Goal: Information Seeking & Learning: Learn about a topic

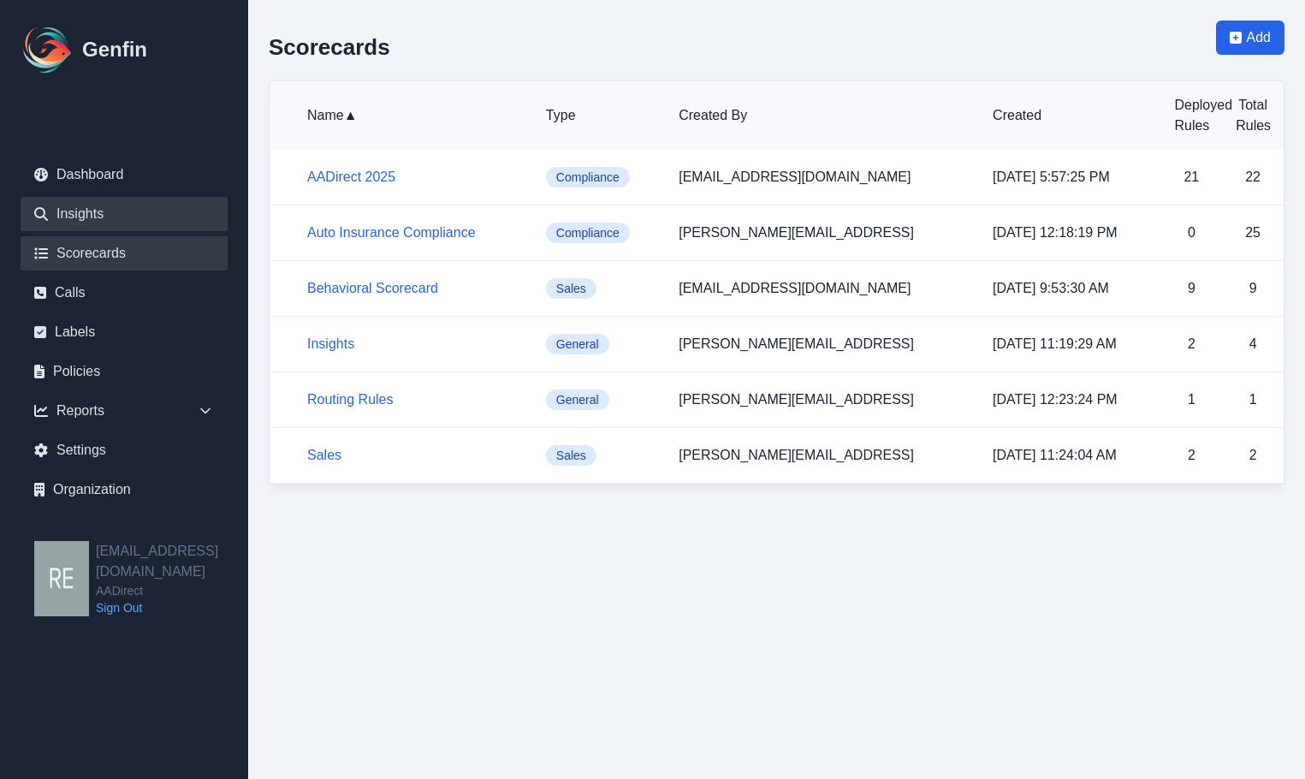
click at [96, 211] on link "Insights" at bounding box center [124, 214] width 207 height 34
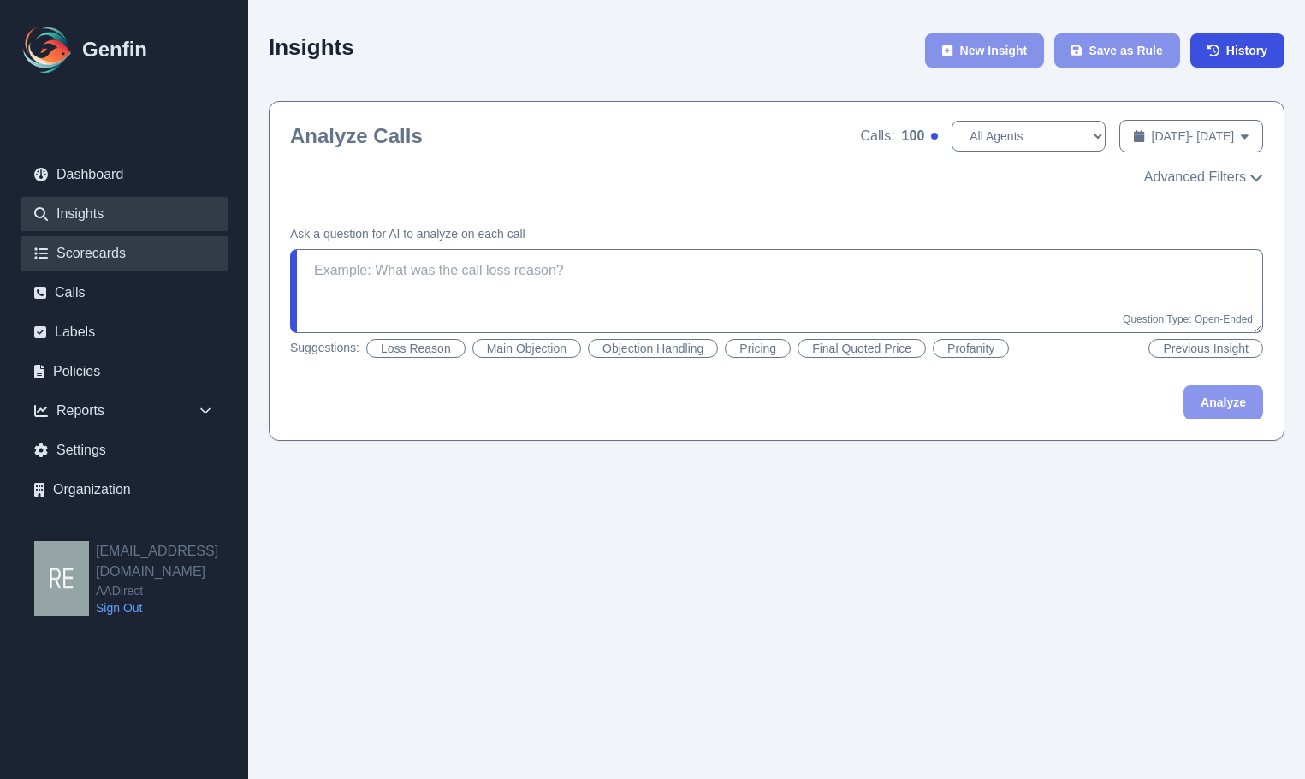
click at [85, 242] on link "Scorecards" at bounding box center [124, 253] width 207 height 34
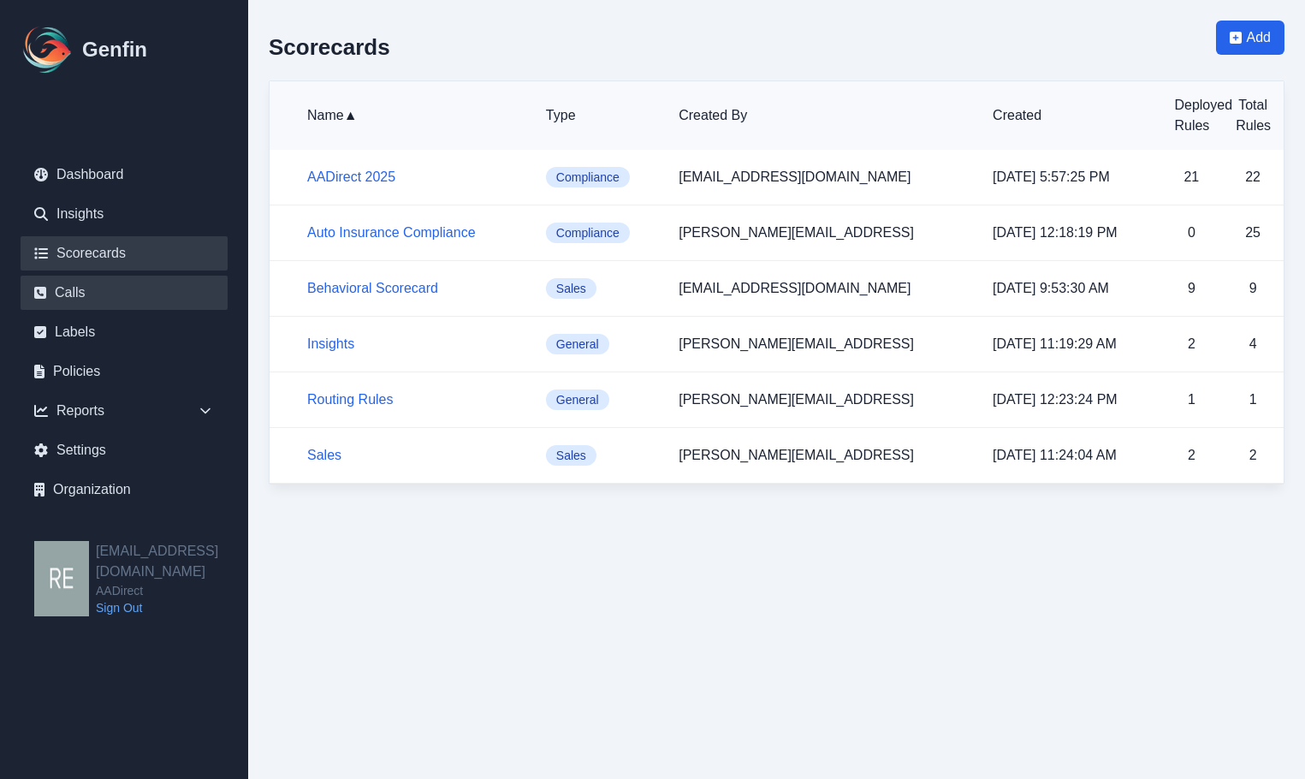
click at [98, 284] on link "Calls" at bounding box center [124, 293] width 207 height 34
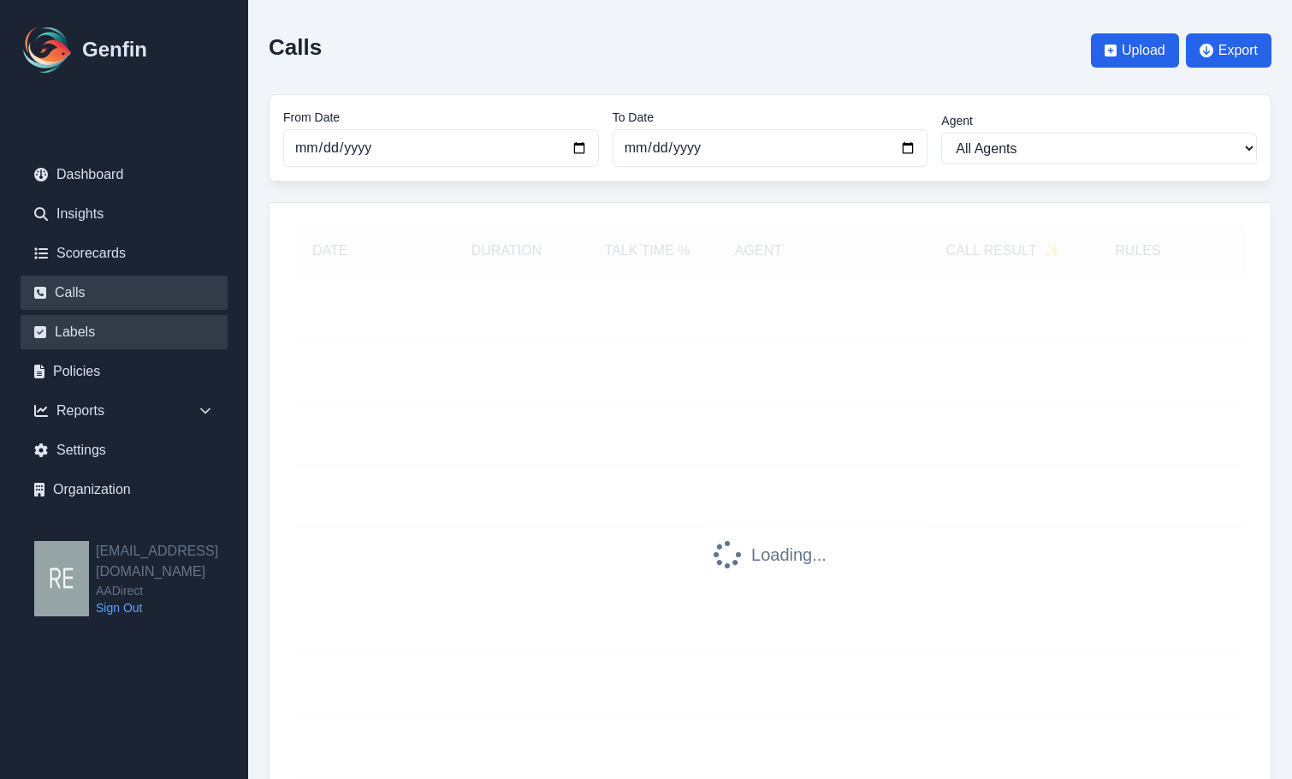
click at [104, 324] on link "Labels" at bounding box center [124, 332] width 207 height 34
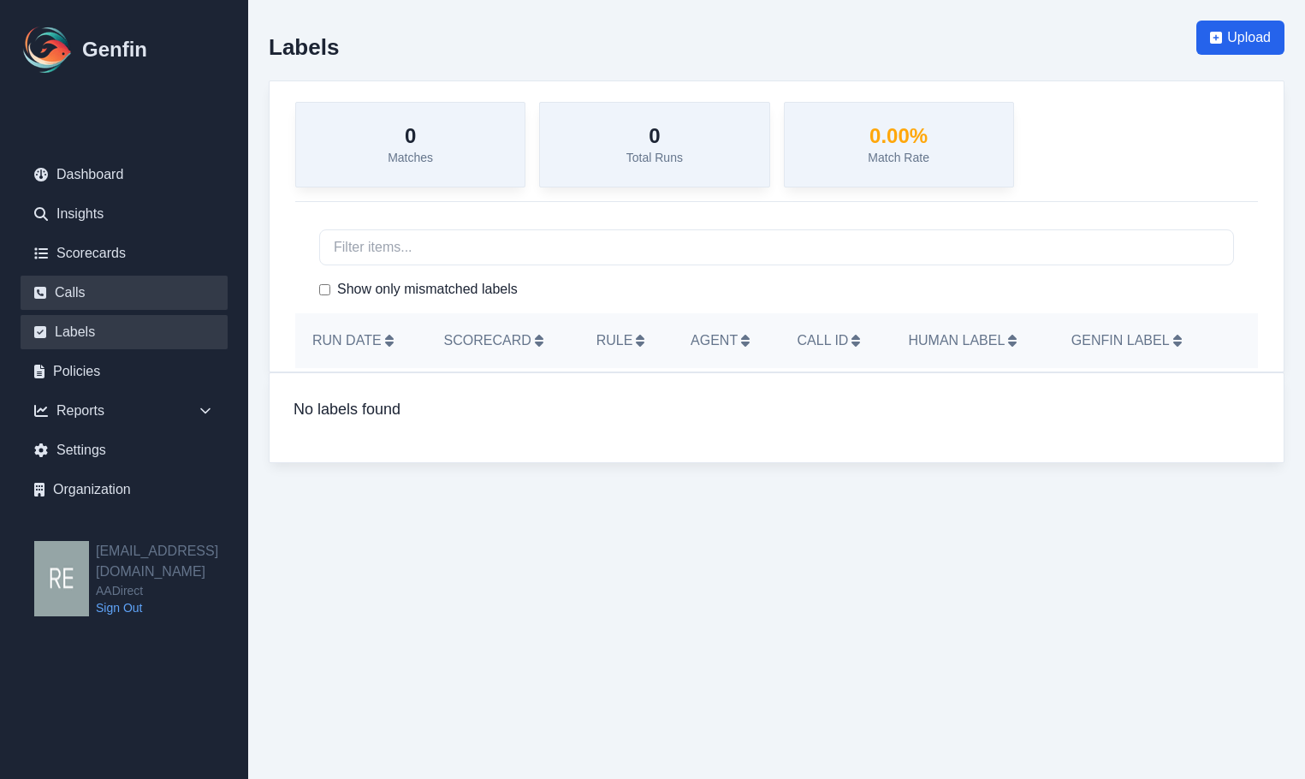
click at [129, 298] on link "Calls" at bounding box center [124, 293] width 207 height 34
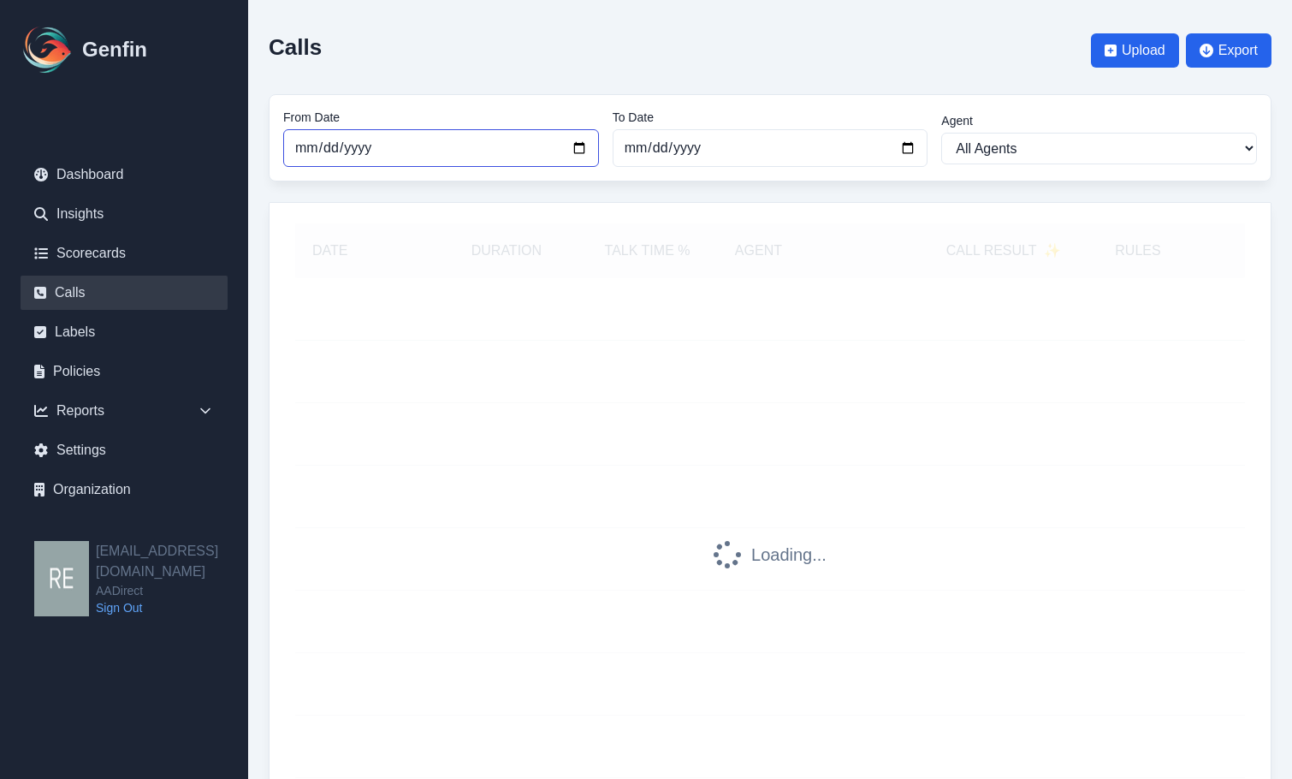
click at [576, 142] on input "[DATE]" at bounding box center [441, 148] width 316 height 38
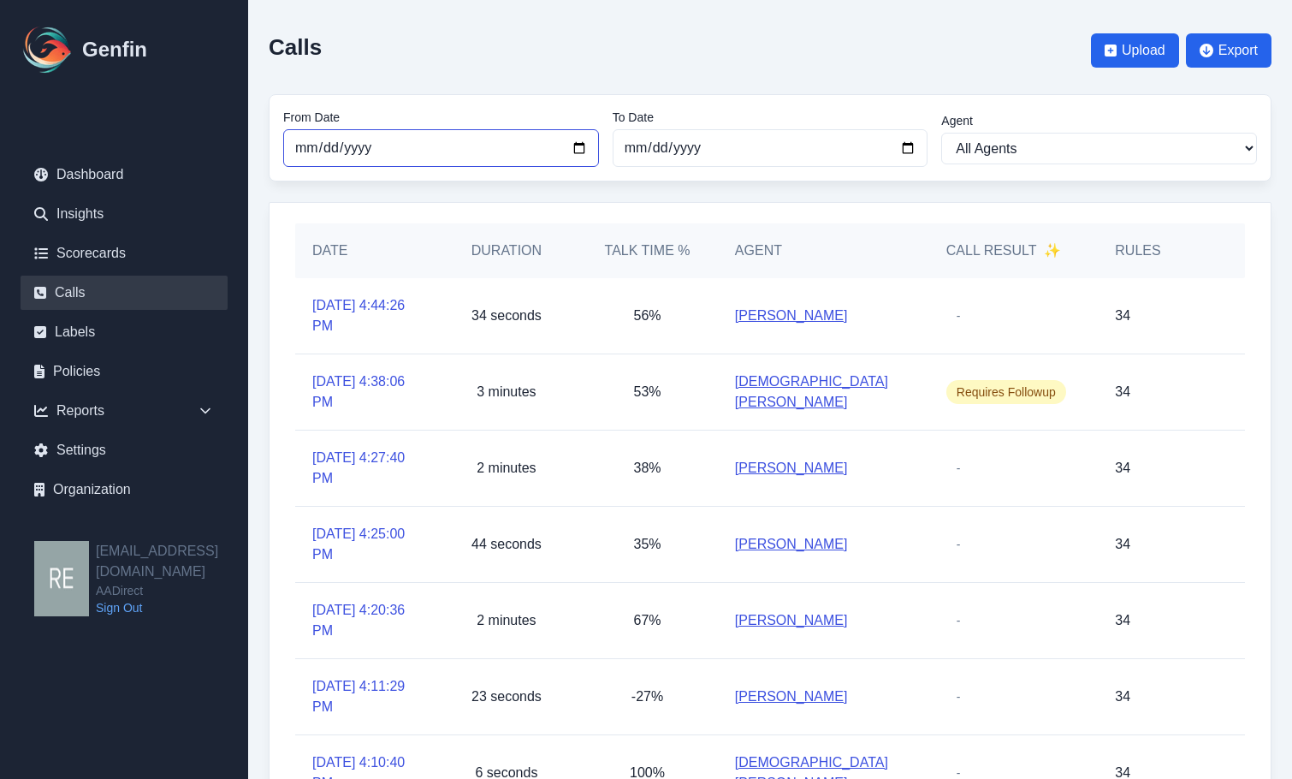
click at [578, 146] on input "[DATE]" at bounding box center [441, 148] width 316 height 38
type input "[DATE]"
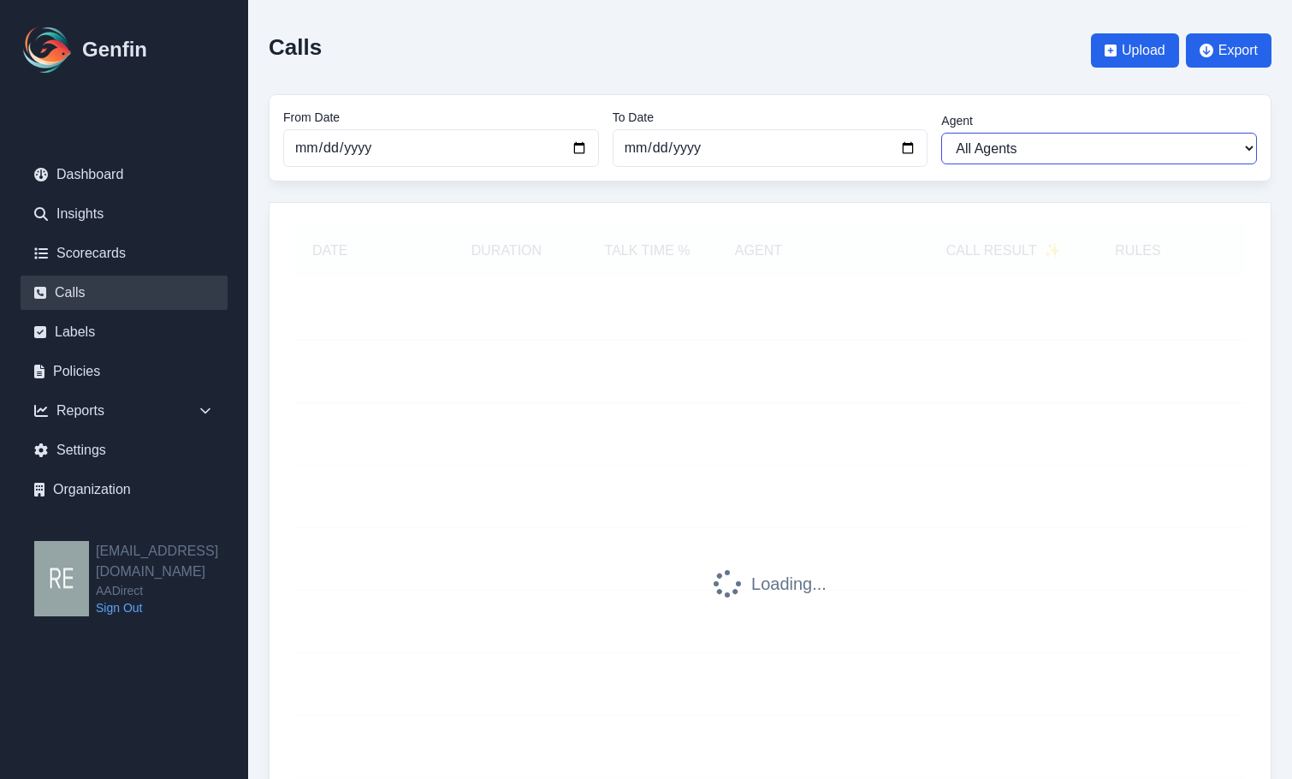
click at [1194, 150] on select "All Agents [PERSON_NAME] [PERSON_NAME] [PERSON_NAME] [PERSON_NAME] [PERSON_NAME…" at bounding box center [1099, 149] width 316 height 32
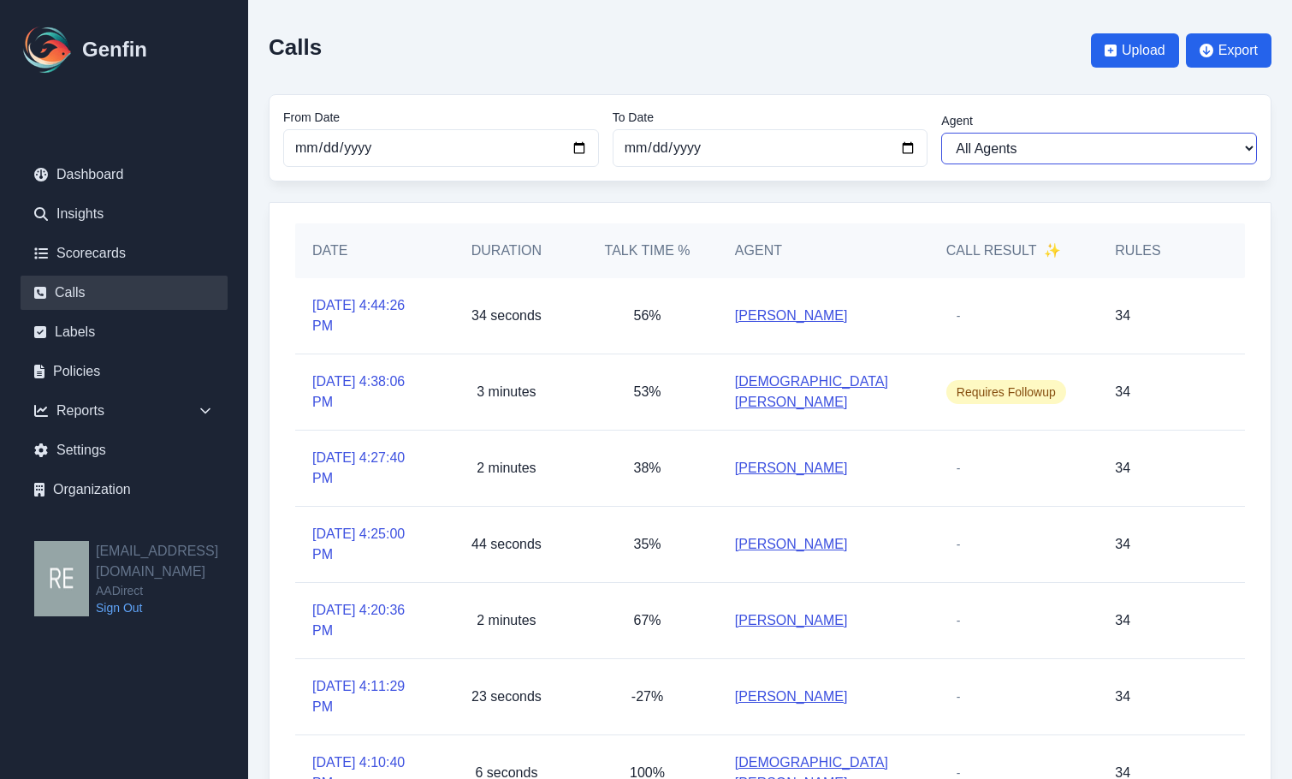
select select "[PERSON_NAME]"
click at [941, 133] on select "All Agents [PERSON_NAME] [PERSON_NAME] [PERSON_NAME] [PERSON_NAME] [PERSON_NAME…" at bounding box center [1099, 149] width 316 height 32
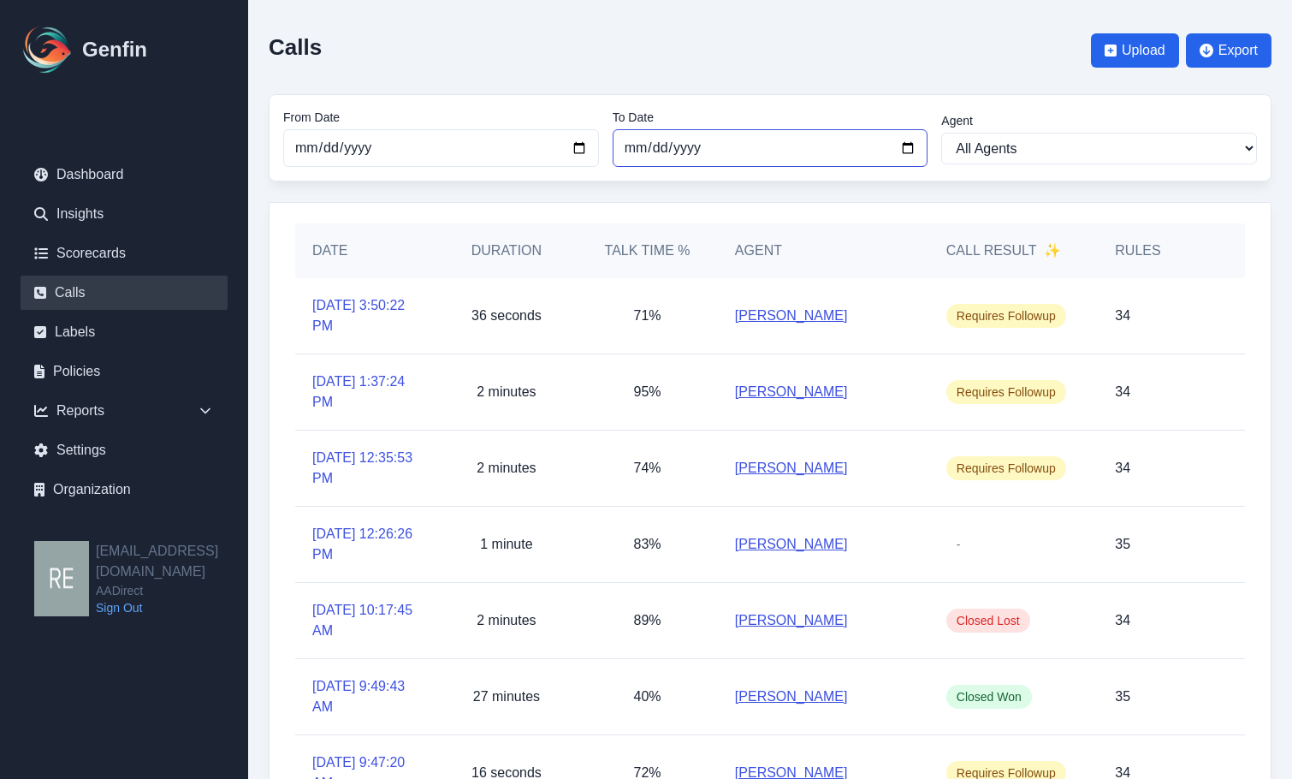
click at [733, 143] on input "[DATE]" at bounding box center [771, 148] width 316 height 38
click at [907, 149] on input "[DATE]" at bounding box center [771, 148] width 316 height 38
type input "[DATE]"
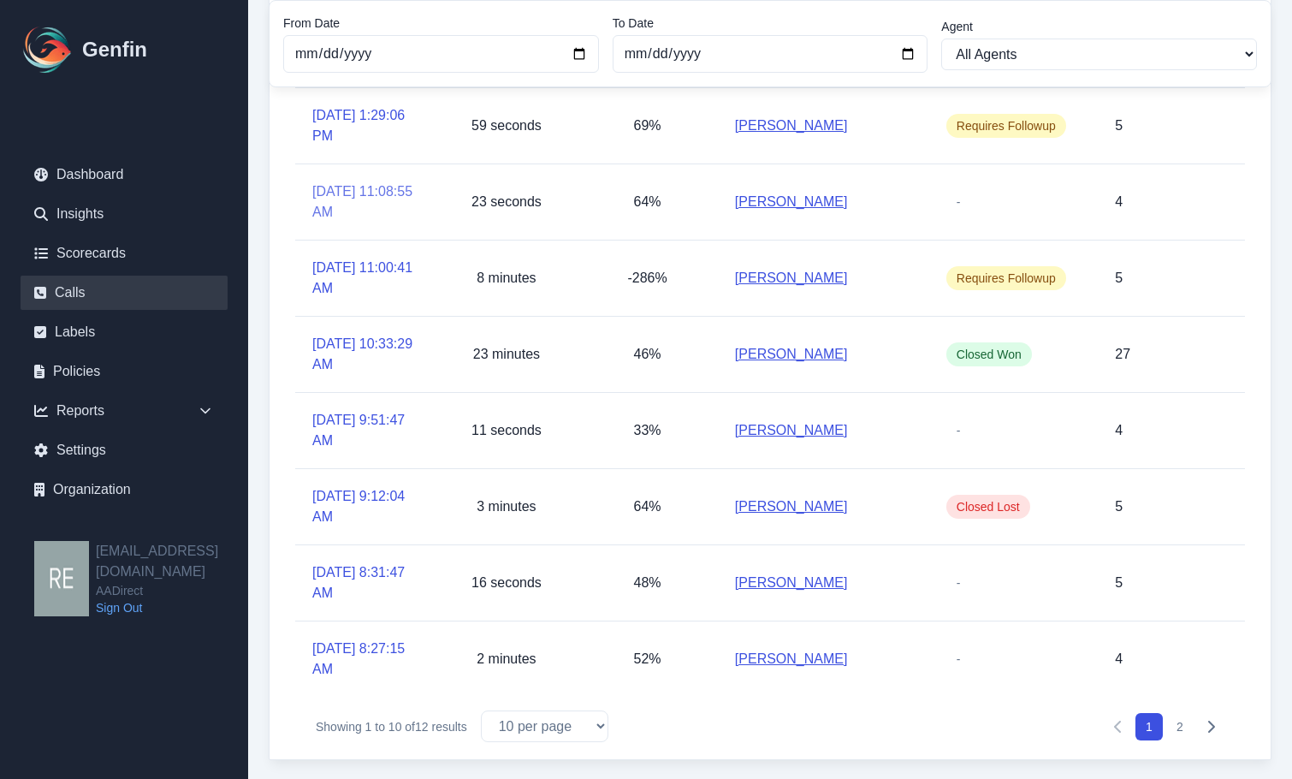
scroll to position [86, 0]
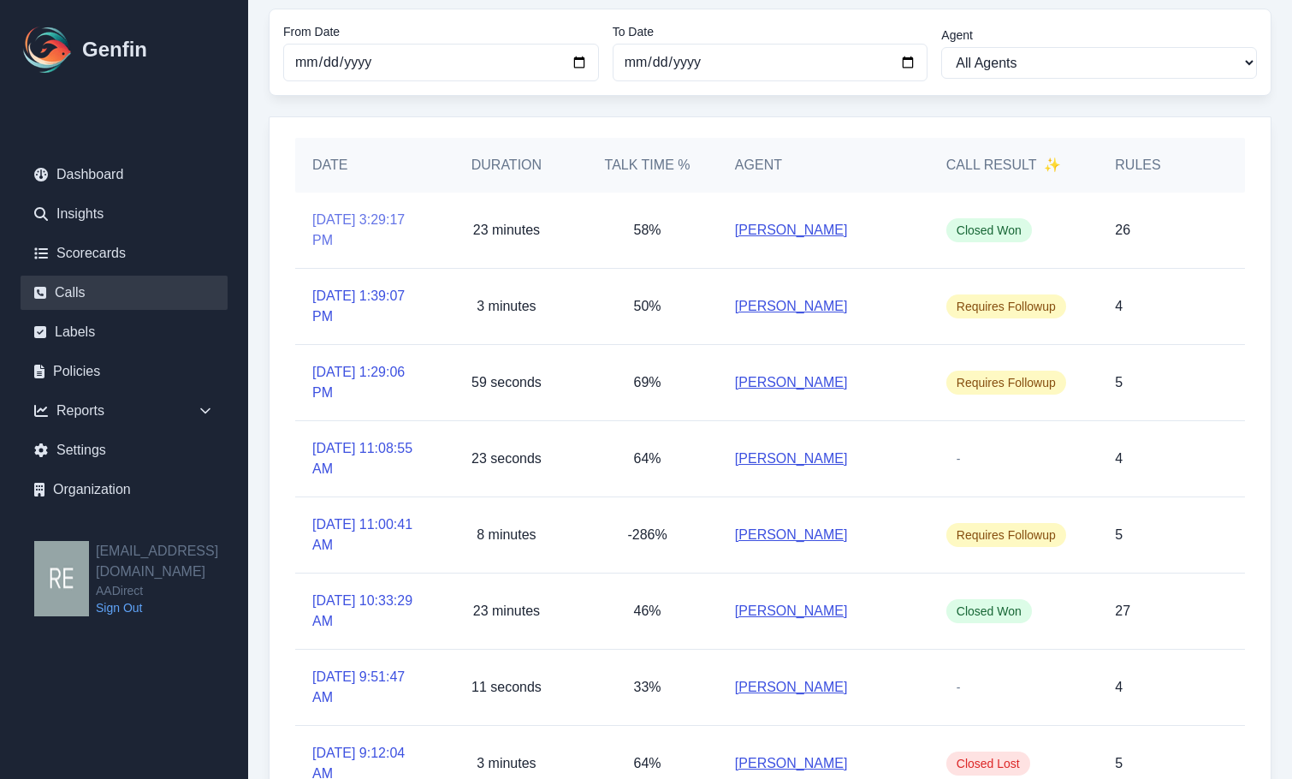
click at [386, 214] on link "[DATE] 3:29:17 PM" at bounding box center [365, 230] width 107 height 41
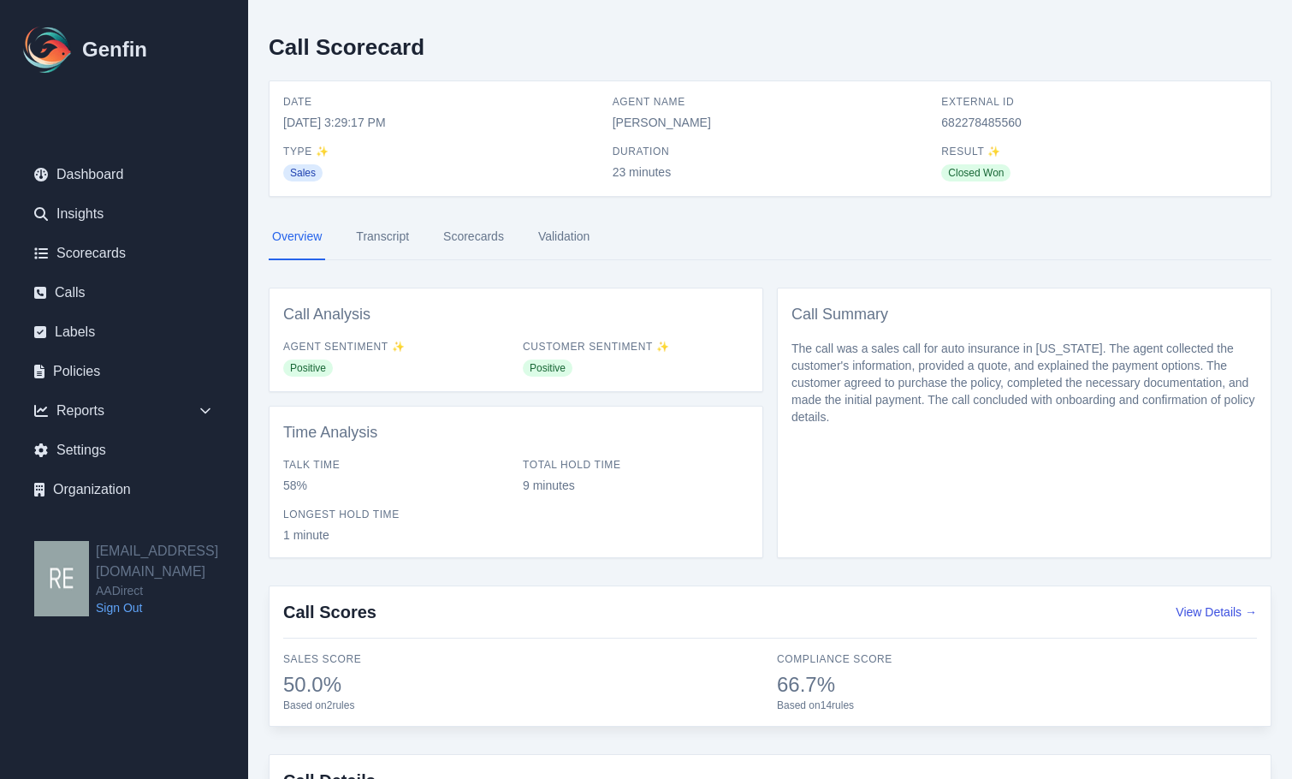
click at [974, 114] on span "682278485560" at bounding box center [1099, 122] width 316 height 17
click at [986, 123] on span "682278485560" at bounding box center [1099, 122] width 316 height 17
copy span "682278485560"
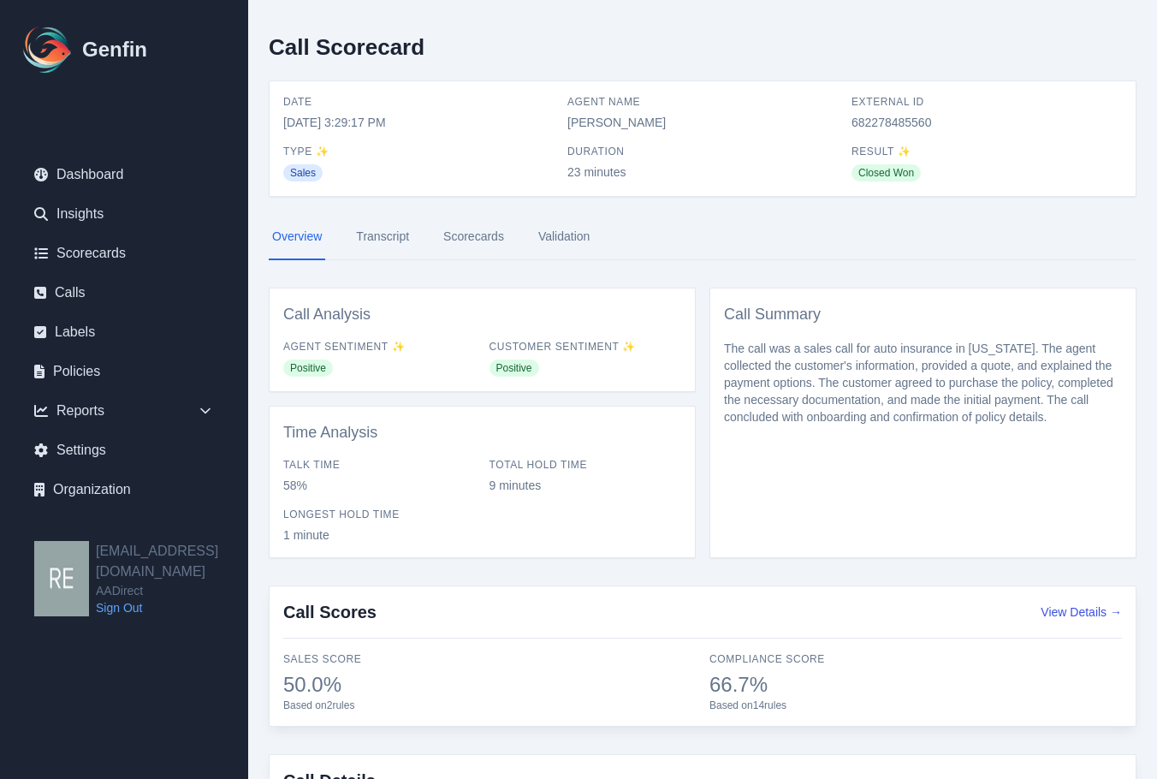
click at [972, 553] on div "Call Summary The call was a sales call for auto insurance in [US_STATE]. The ag…" at bounding box center [923, 423] width 427 height 270
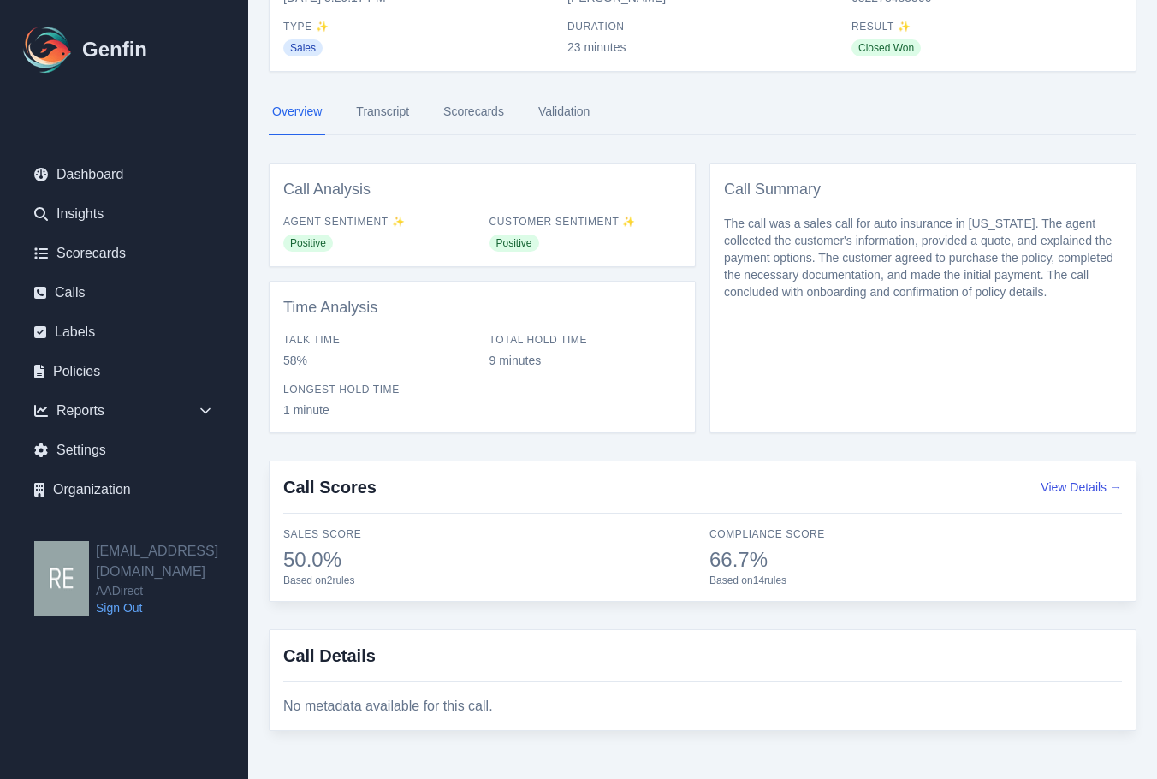
drag, startPoint x: 752, startPoint y: 619, endPoint x: 795, endPoint y: 620, distance: 42.8
click at [753, 619] on div "Call Scorecard Date [DATE] 3:29:17 PM Agent Name [PERSON_NAME] External ID 6822…" at bounding box center [702, 327] width 909 height 904
click at [1073, 496] on div "Call Scores View Details →" at bounding box center [702, 494] width 839 height 39
click at [1080, 480] on button "View Details →" at bounding box center [1081, 486] width 81 height 17
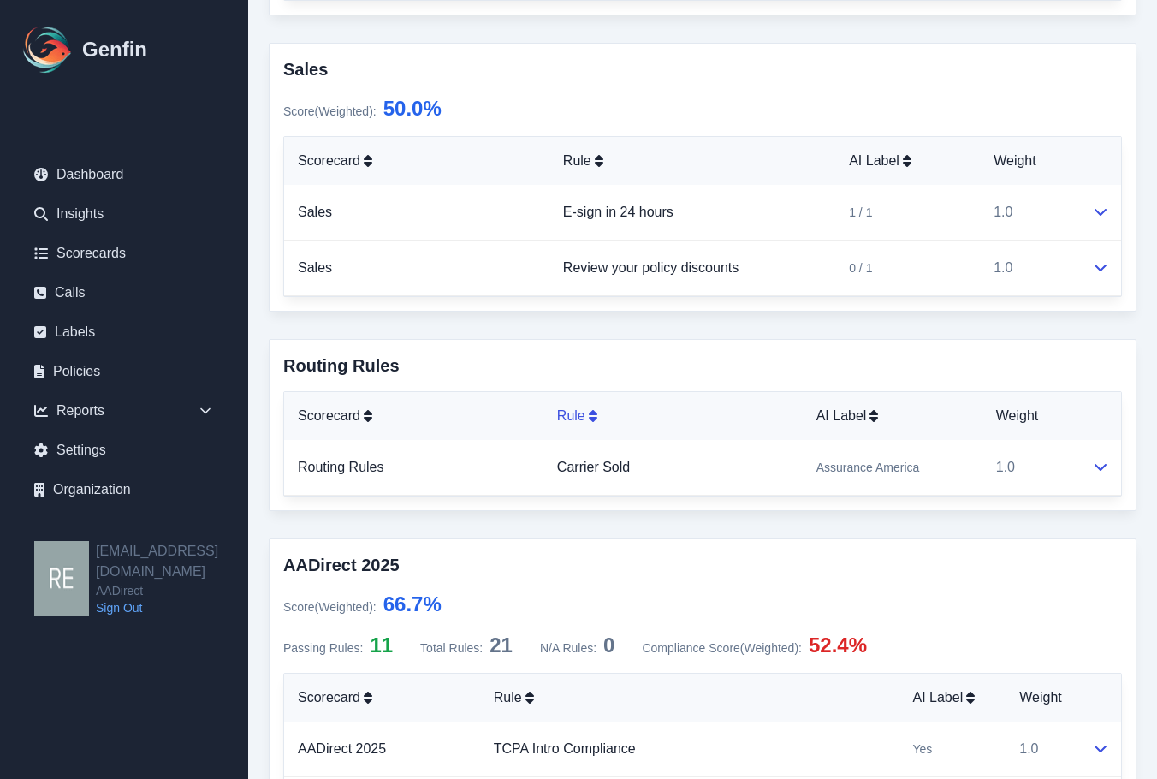
scroll to position [599, 0]
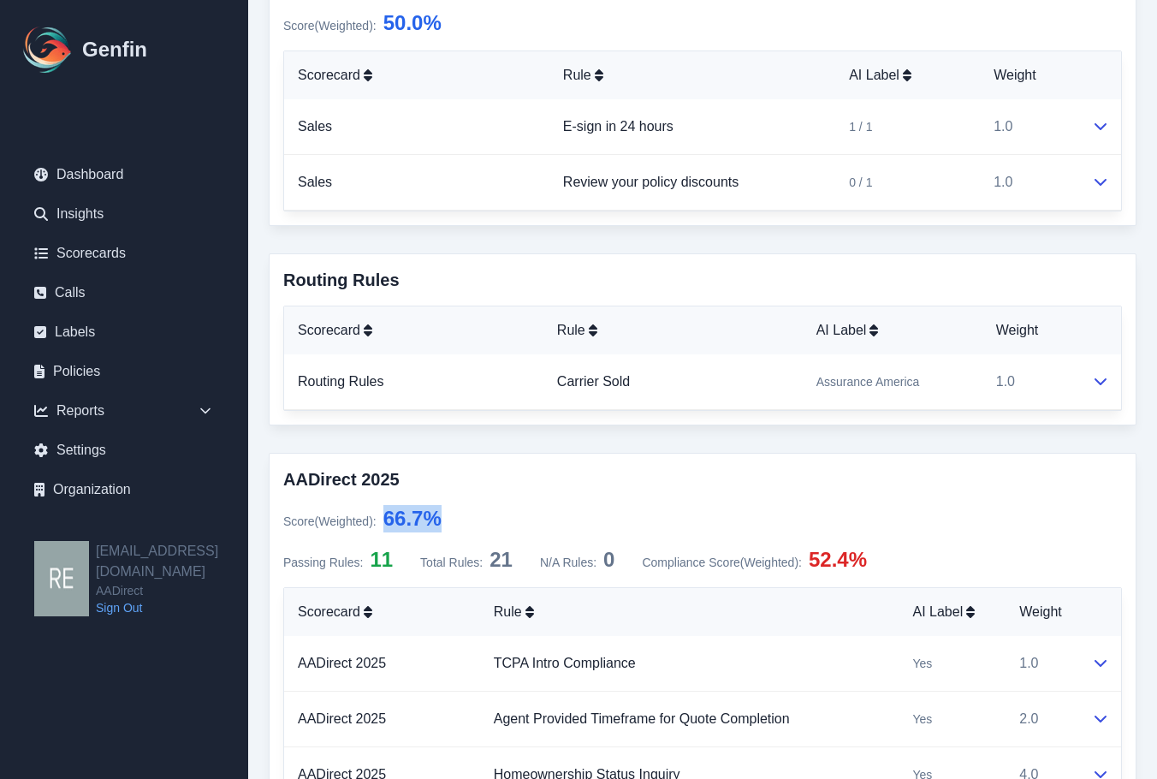
drag, startPoint x: 386, startPoint y: 516, endPoint x: 462, endPoint y: 525, distance: 76.7
click at [462, 525] on div "Score (Weighted) : 66.7 %" at bounding box center [702, 518] width 839 height 27
click at [540, 529] on div "Score (Weighted) : 66.7 %" at bounding box center [702, 518] width 839 height 27
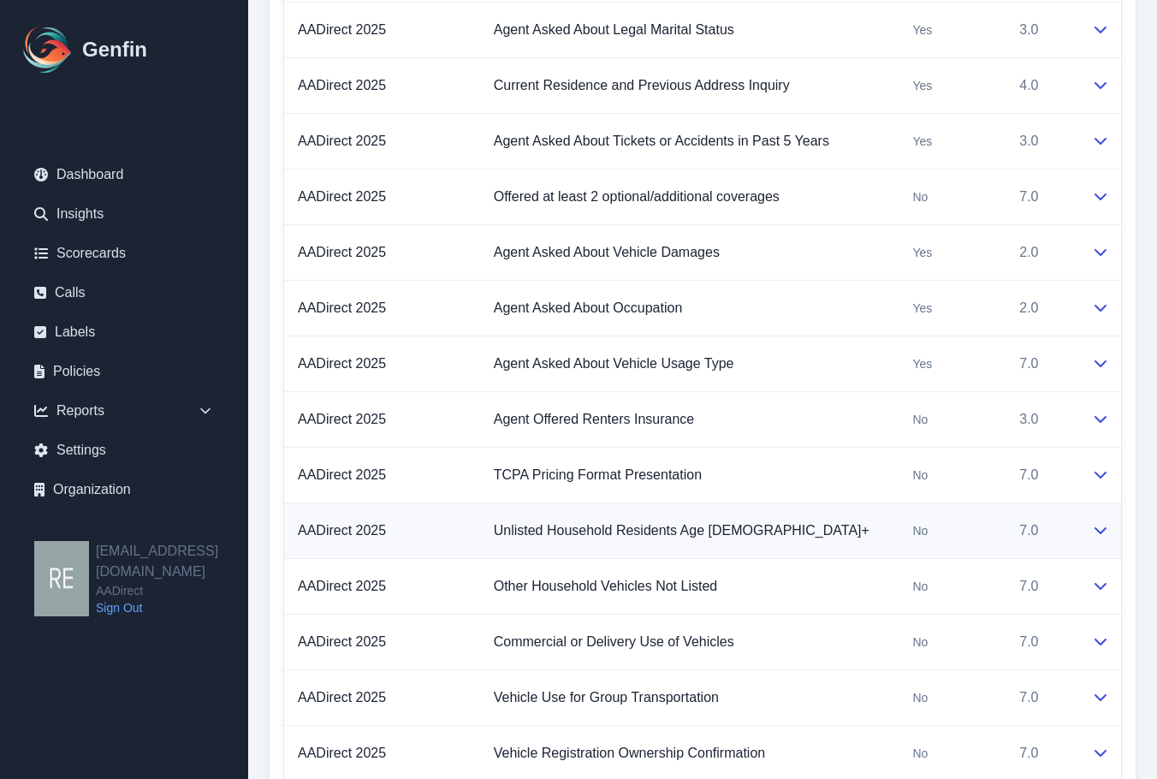
scroll to position [1626, 0]
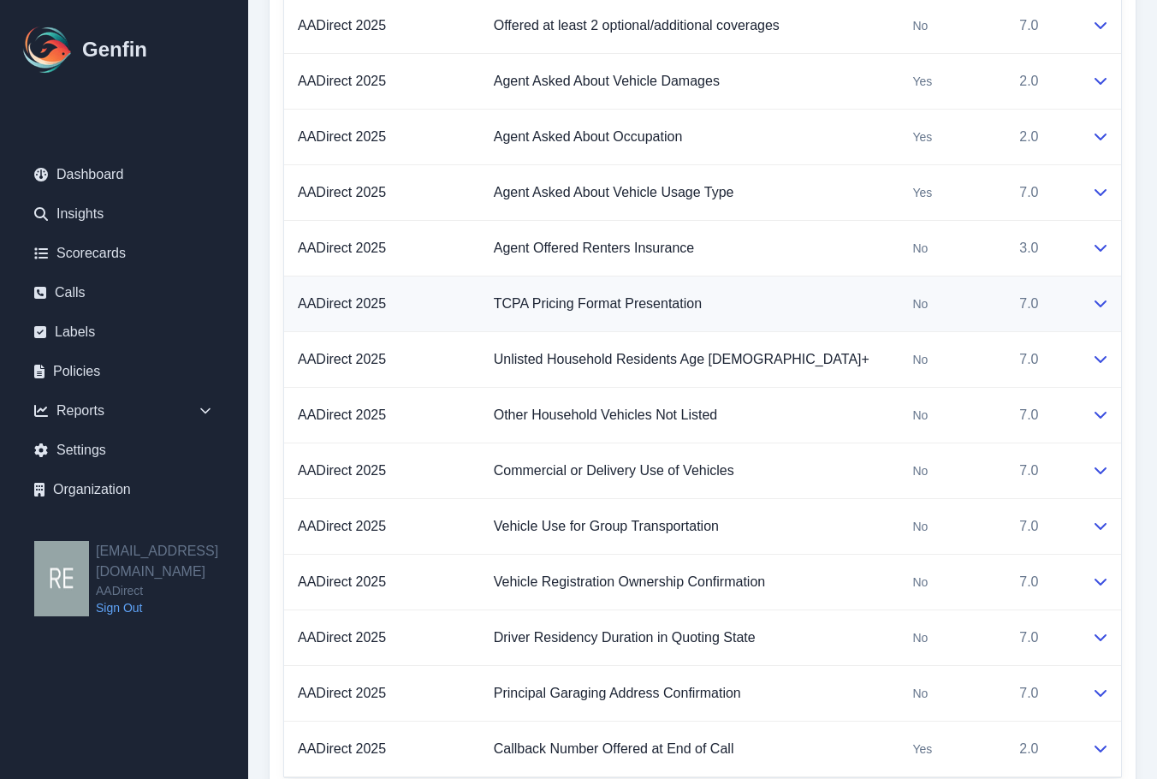
click at [1120, 300] on td at bounding box center [1099, 304] width 43 height 56
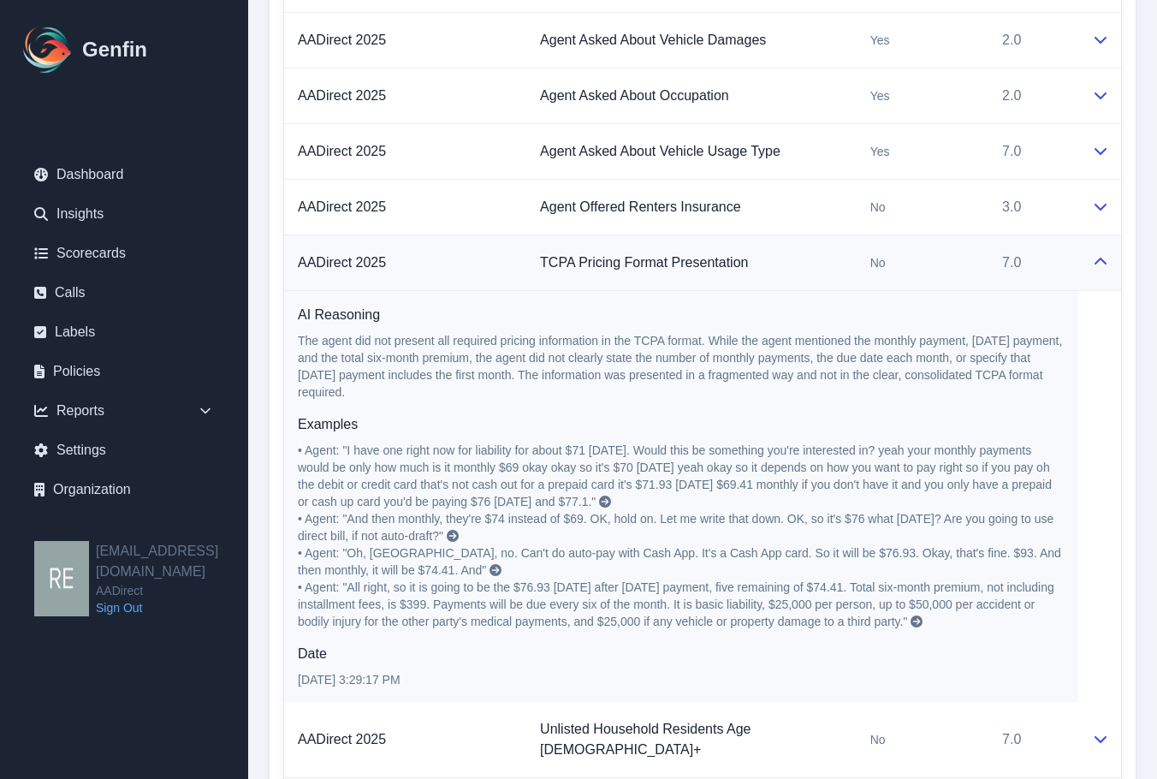
click at [1105, 264] on icon at bounding box center [1101, 261] width 12 height 7
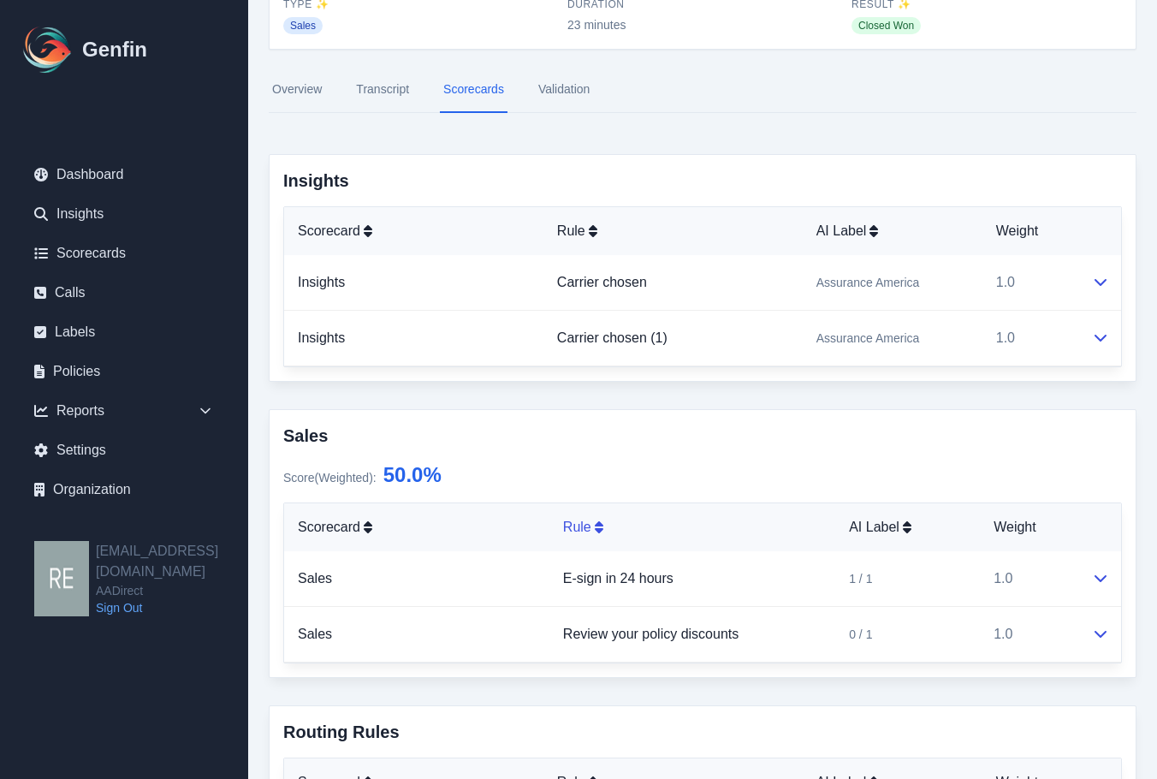
scroll to position [0, 0]
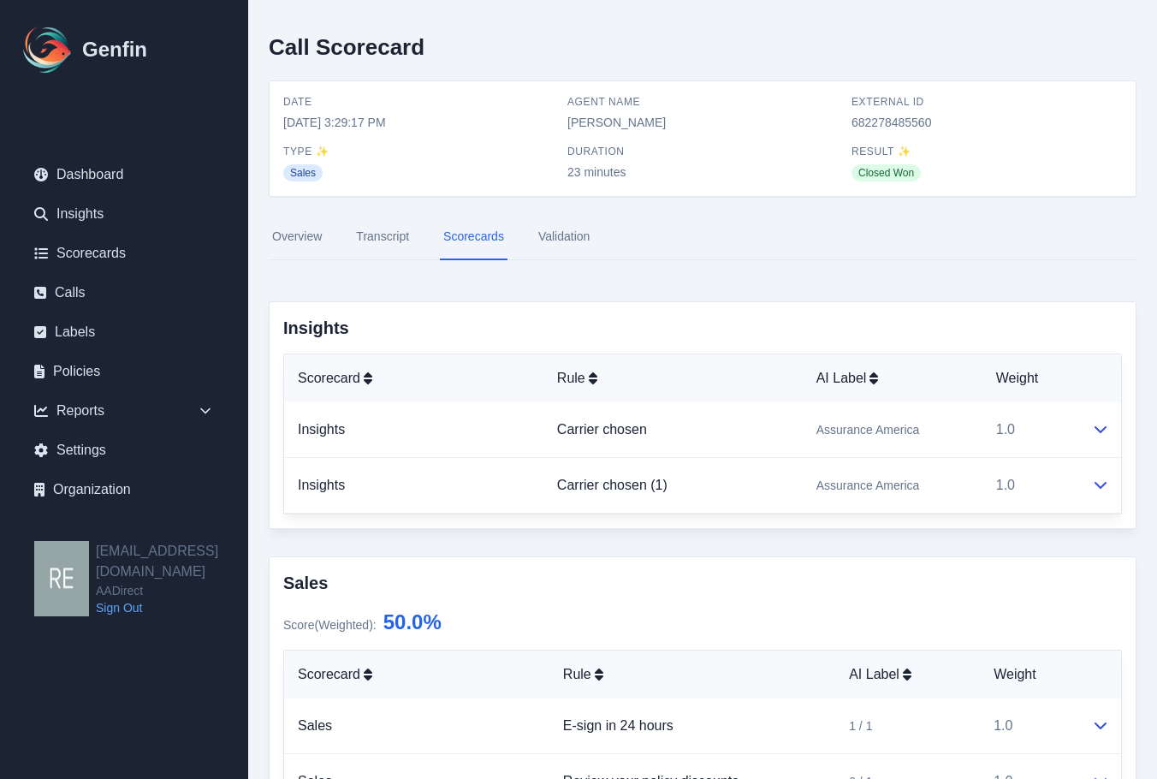
drag, startPoint x: 270, startPoint y: 107, endPoint x: 394, endPoint y: 118, distance: 123.8
click at [394, 118] on div "Date [DATE] 3:29:17 PM Agent Name [PERSON_NAME] External ID 682278485560 Type ✨…" at bounding box center [703, 138] width 866 height 115
drag, startPoint x: 750, startPoint y: 542, endPoint x: 688, endPoint y: 559, distance: 64.0
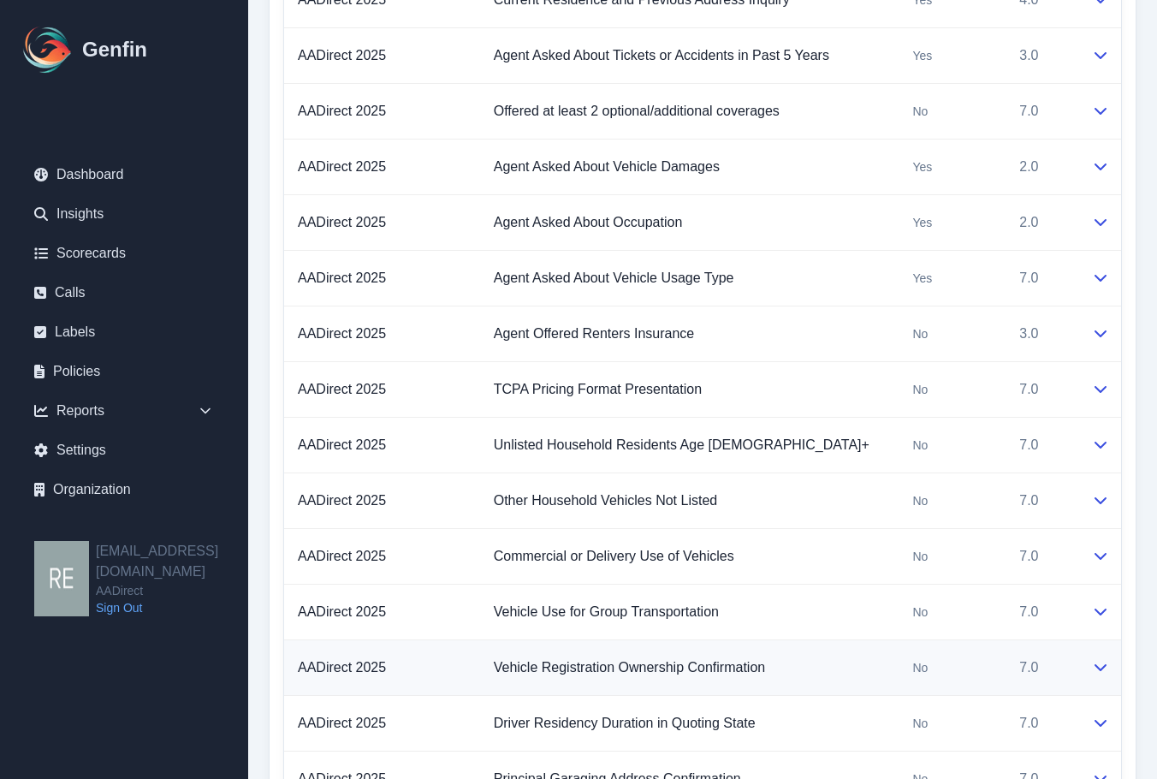
scroll to position [1626, 0]
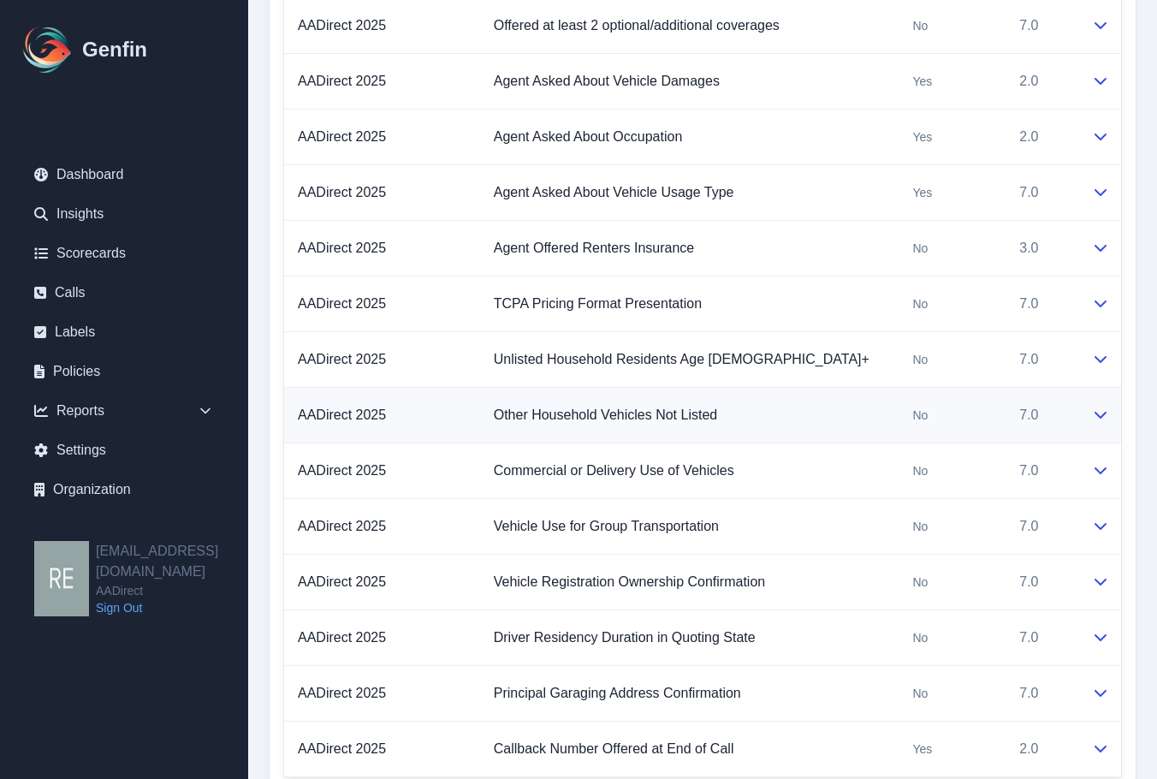
click at [1092, 421] on div at bounding box center [1099, 415] width 15 height 21
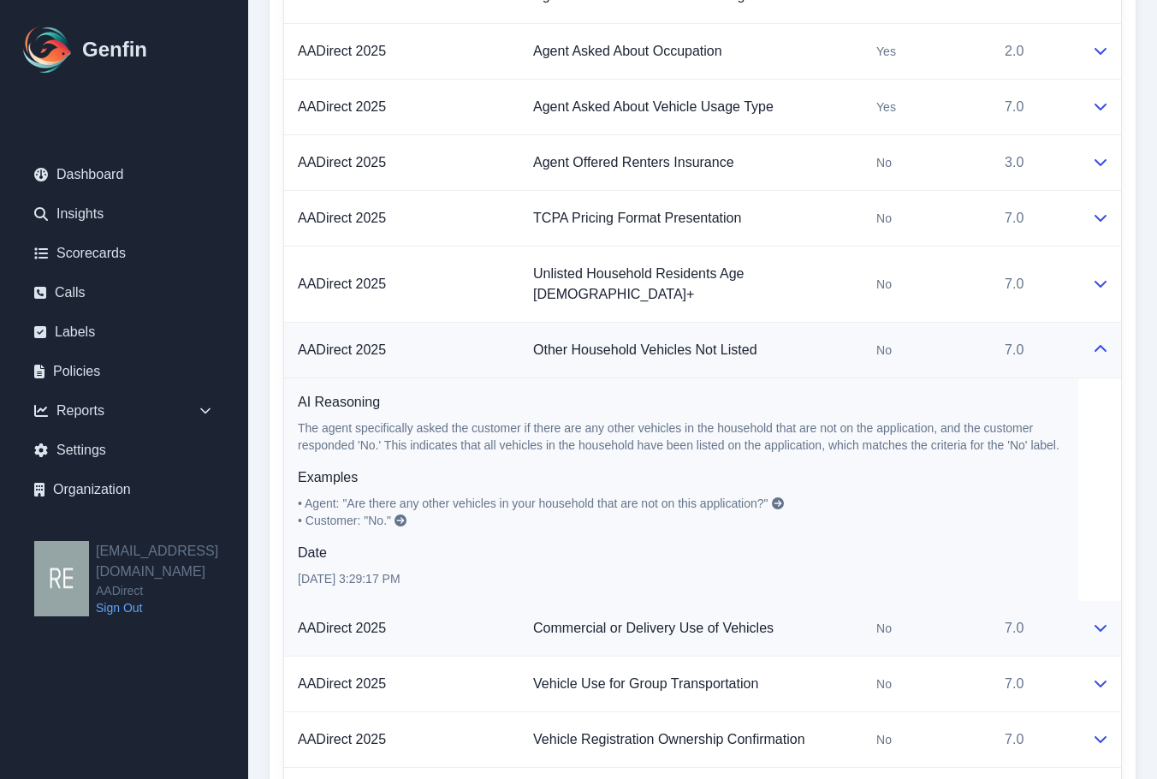
scroll to position [1818, 0]
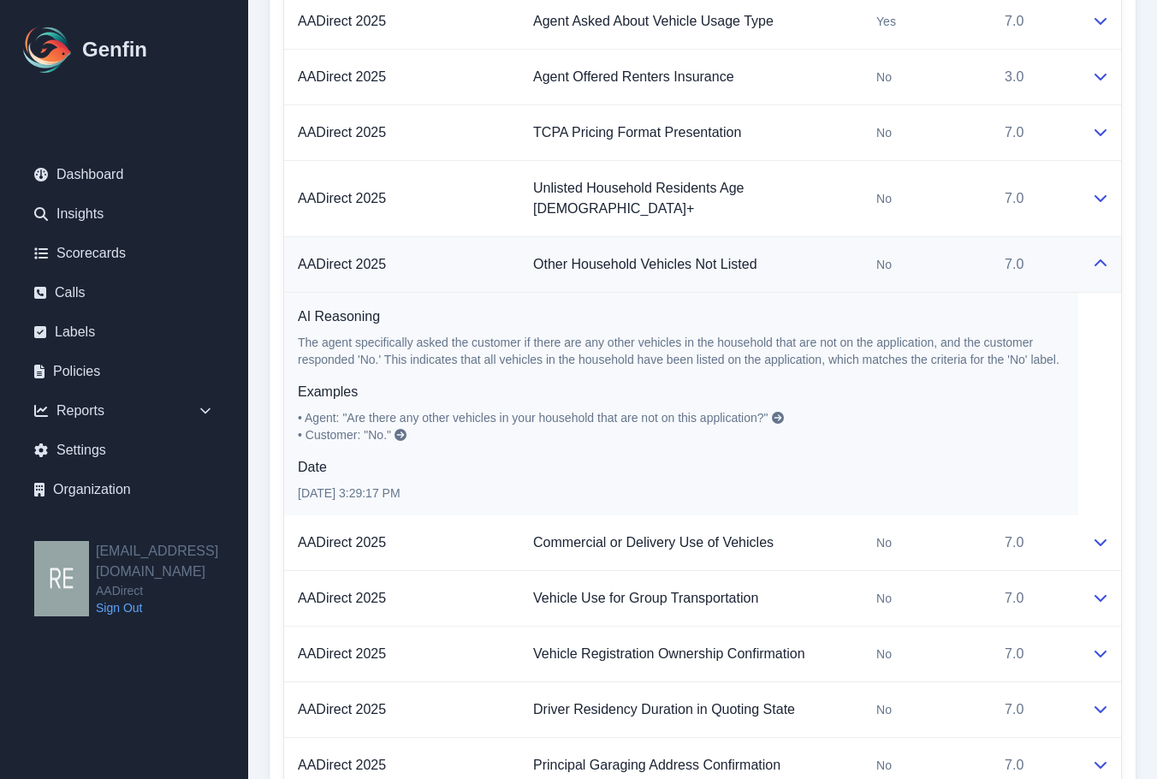
click at [1102, 257] on icon at bounding box center [1101, 264] width 14 height 14
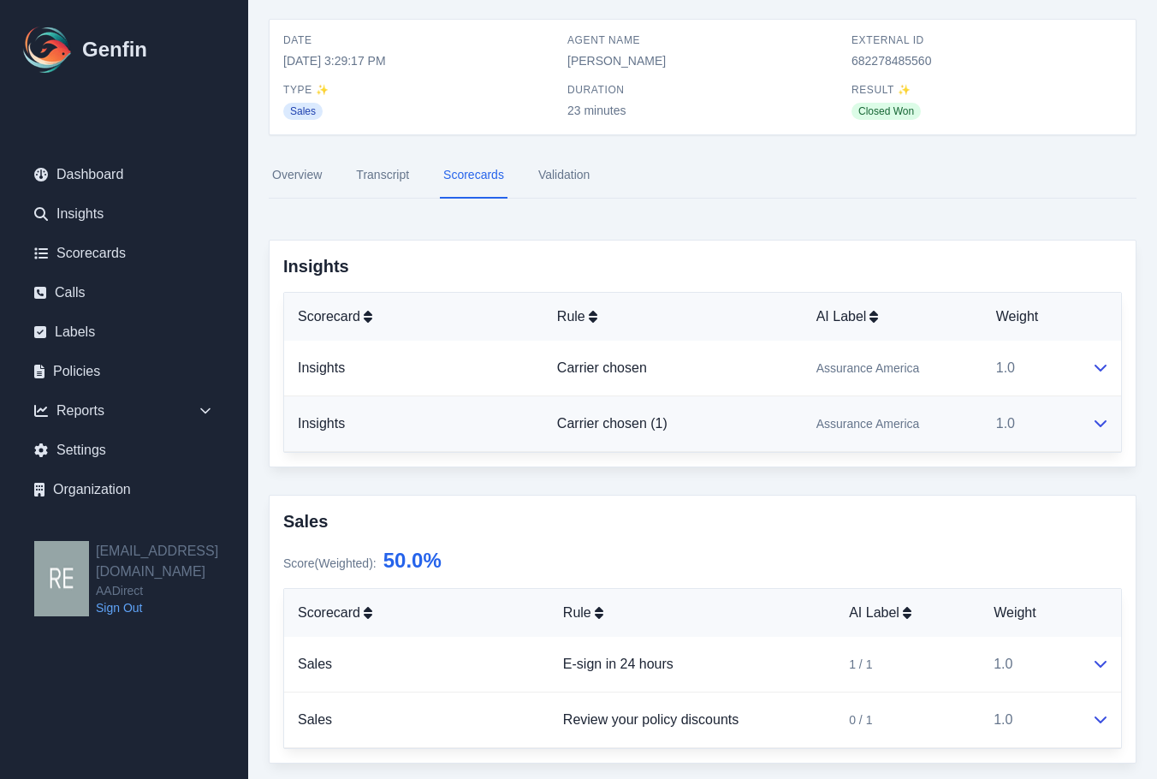
scroll to position [0, 0]
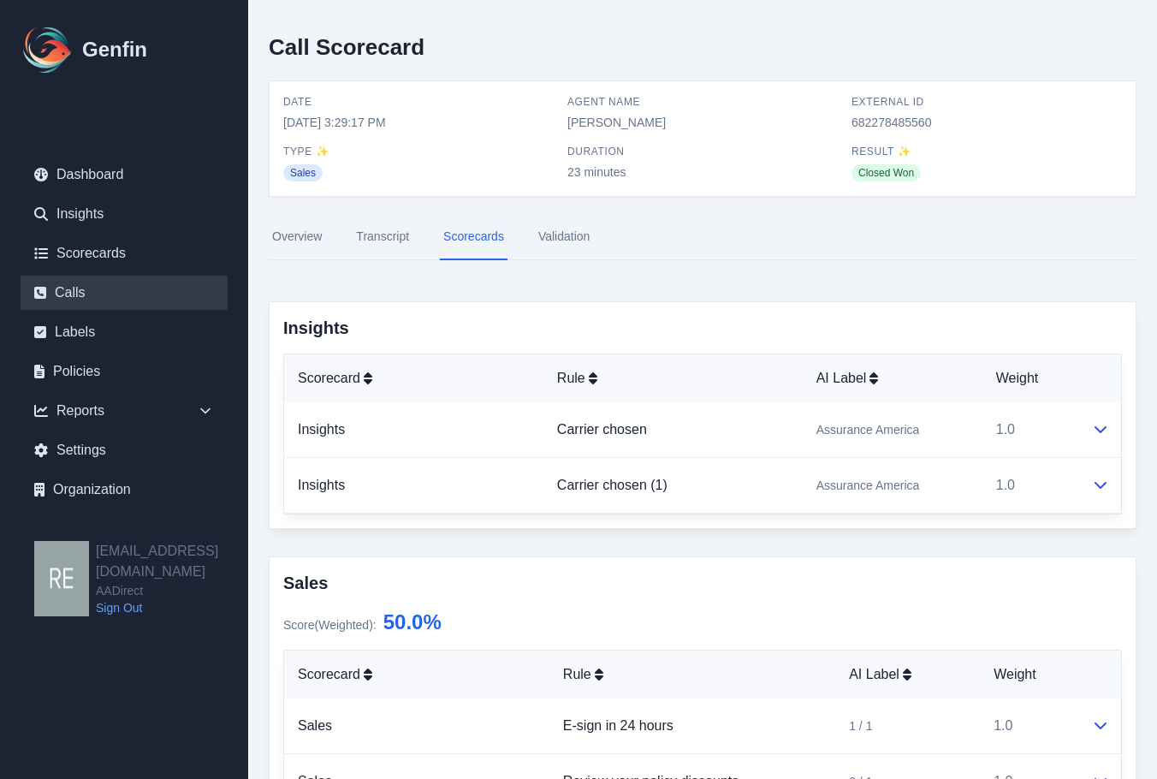
click at [85, 291] on link "Calls" at bounding box center [124, 293] width 207 height 34
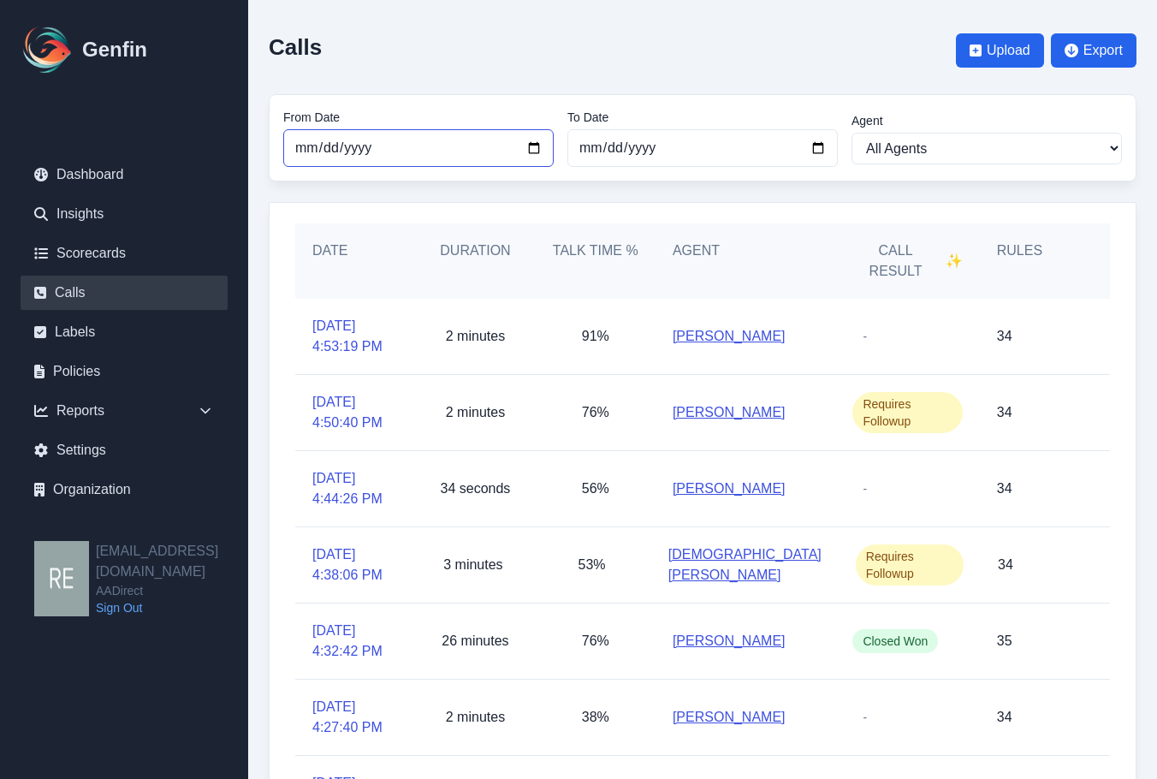
click at [532, 143] on input "[DATE]" at bounding box center [418, 148] width 270 height 38
type input "[DATE]"
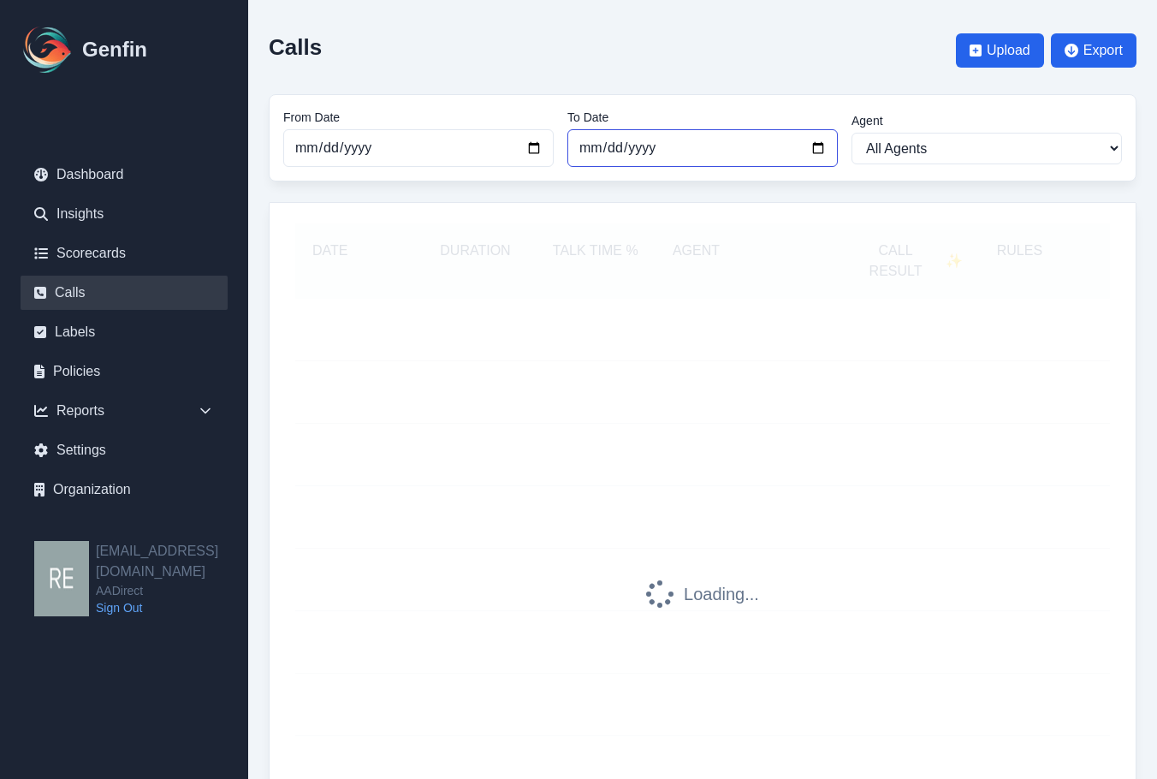
click at [819, 154] on input "[DATE]" at bounding box center [702, 148] width 270 height 38
type input "[DATE]"
click at [962, 161] on select "All Agents [PERSON_NAME] [PERSON_NAME] [PERSON_NAME] [PERSON_NAME] [PERSON_NAME…" at bounding box center [987, 149] width 270 height 32
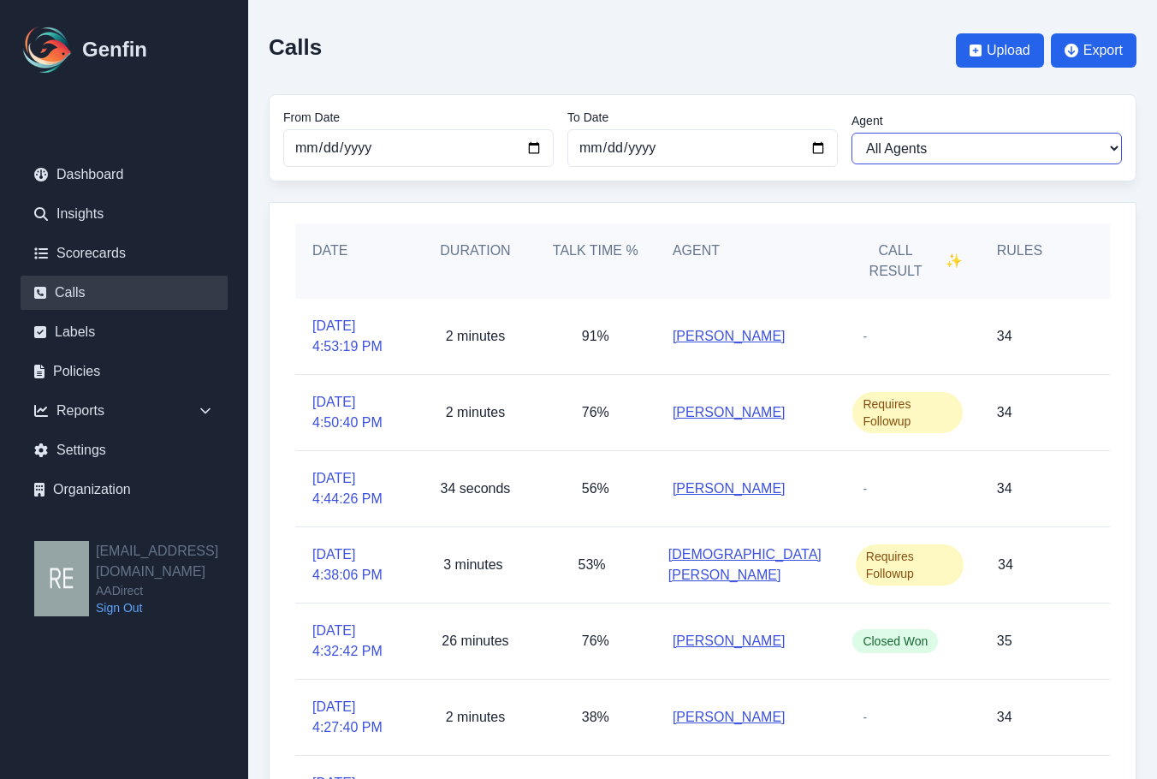
select select "[PERSON_NAME]"
click at [852, 133] on select "All Agents [PERSON_NAME] [PERSON_NAME] [PERSON_NAME] [PERSON_NAME] [PERSON_NAME…" at bounding box center [987, 149] width 270 height 32
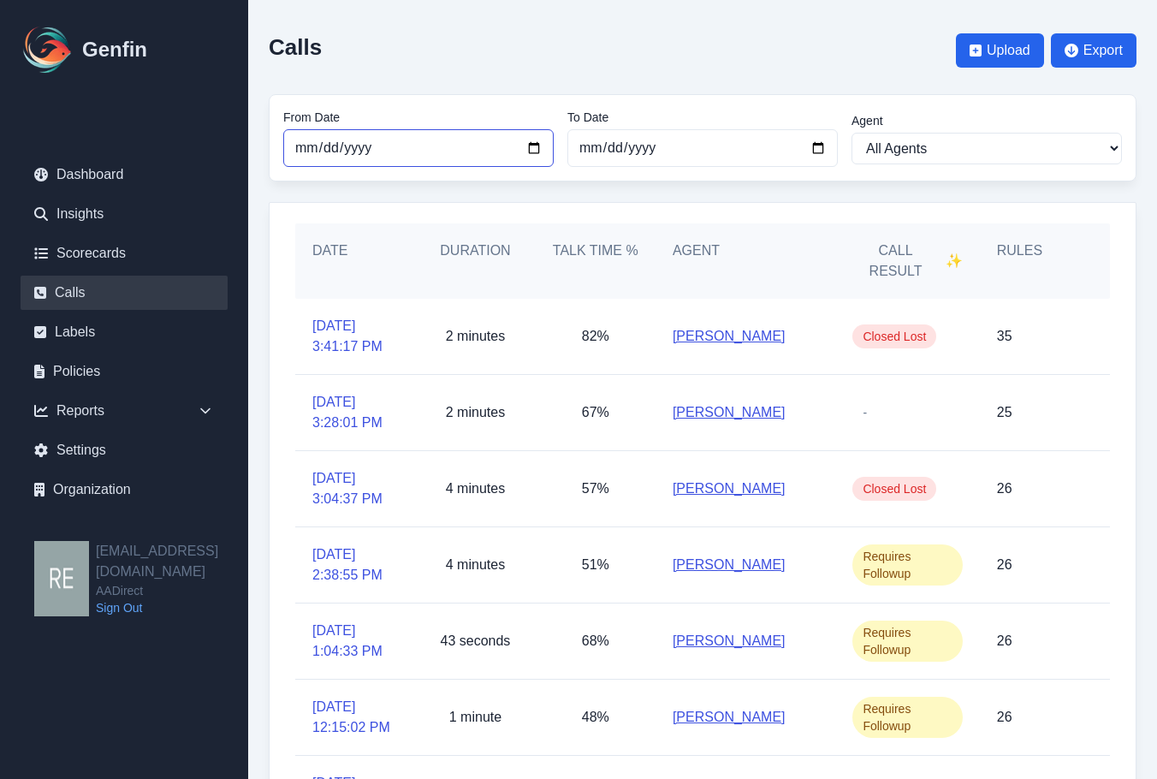
click at [533, 145] on input "[DATE]" at bounding box center [418, 148] width 270 height 38
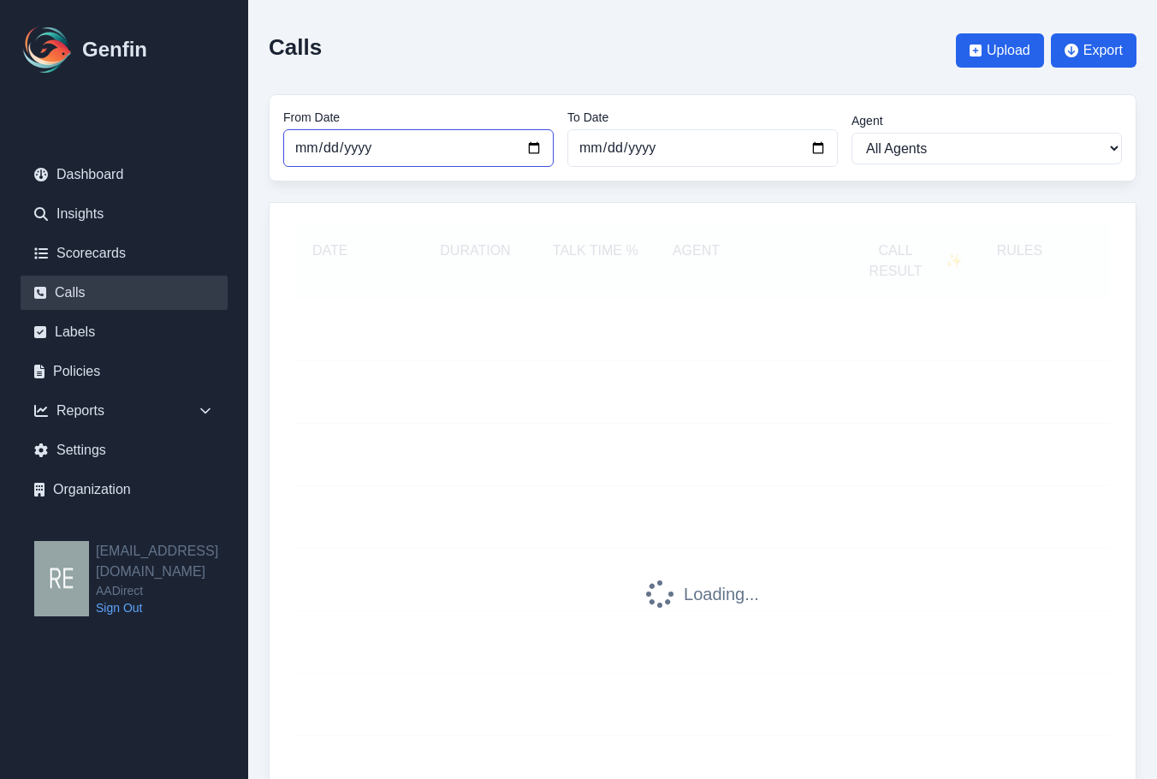
type input "[DATE]"
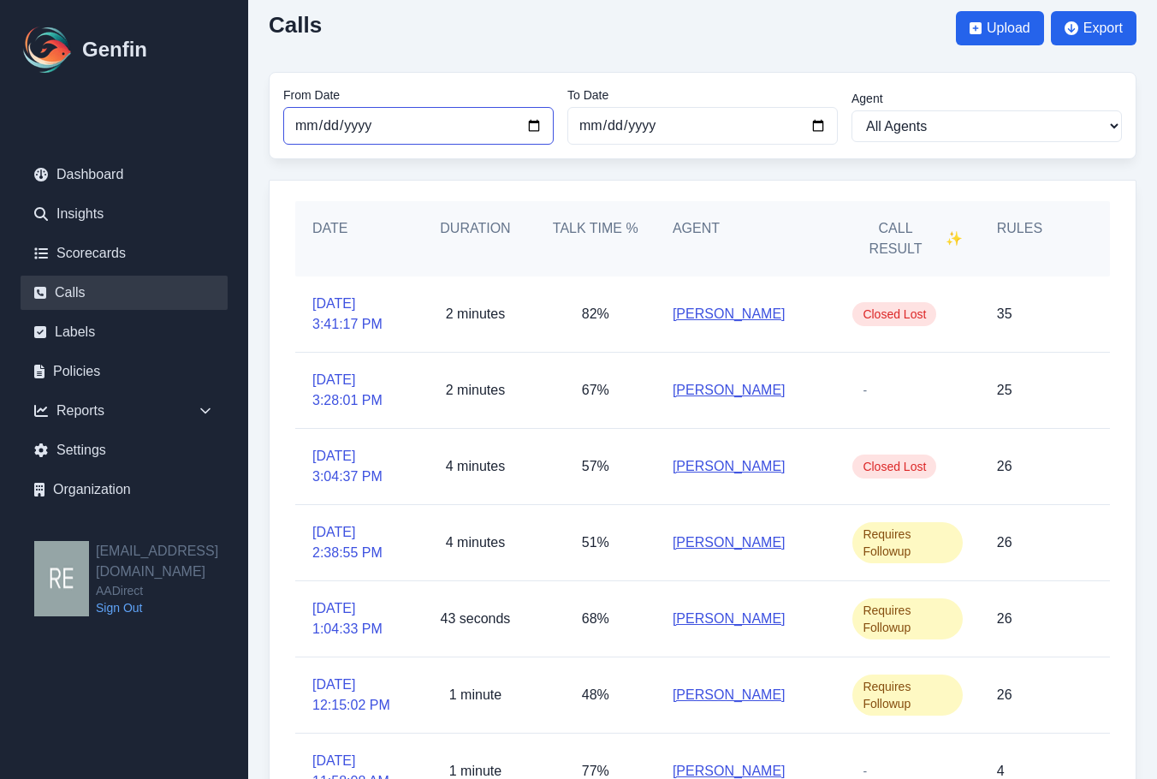
scroll to position [365, 0]
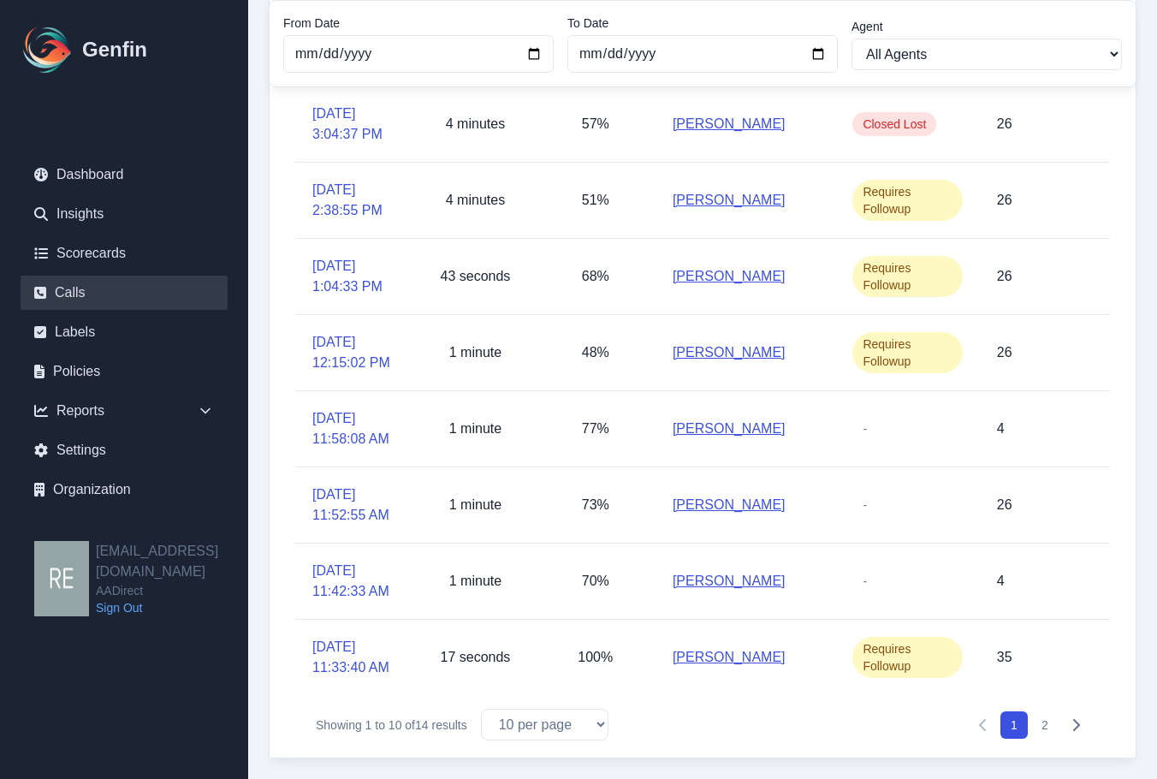
drag, startPoint x: 1054, startPoint y: 420, endPoint x: 1041, endPoint y: 724, distance: 304.1
click at [1041, 724] on button "2" at bounding box center [1044, 724] width 27 height 27
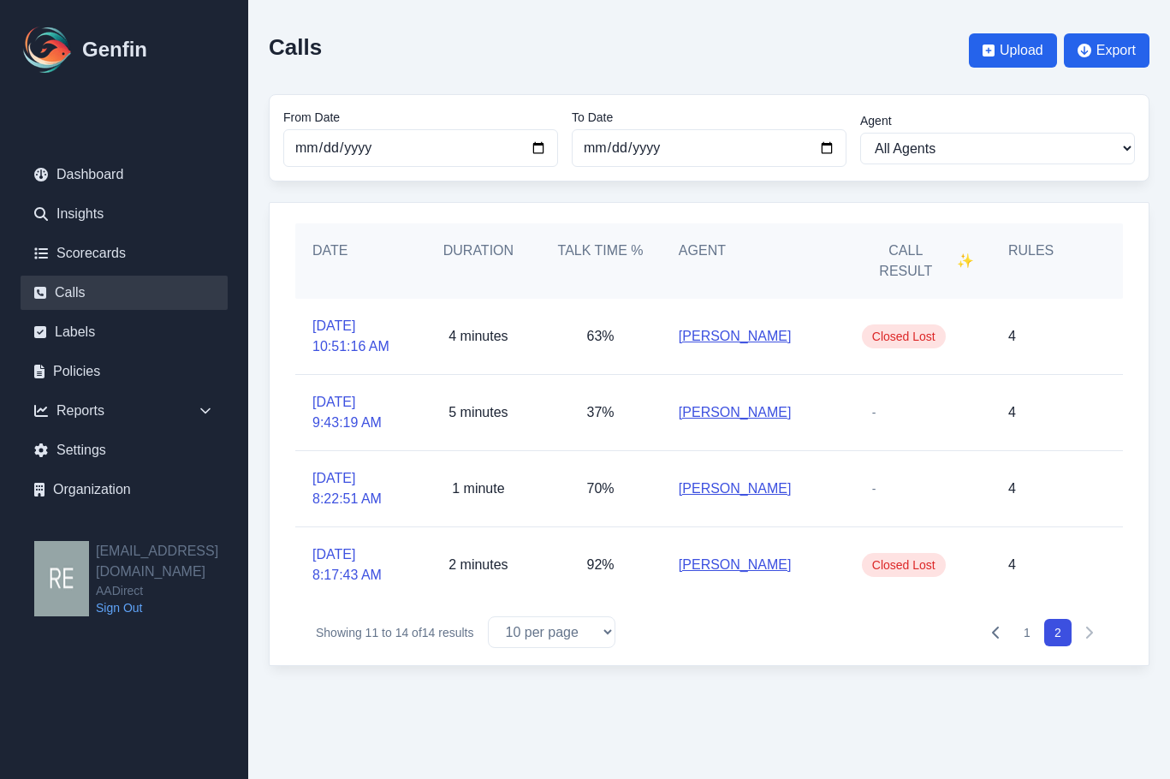
click at [998, 636] on icon "Pagination" at bounding box center [996, 633] width 14 height 14
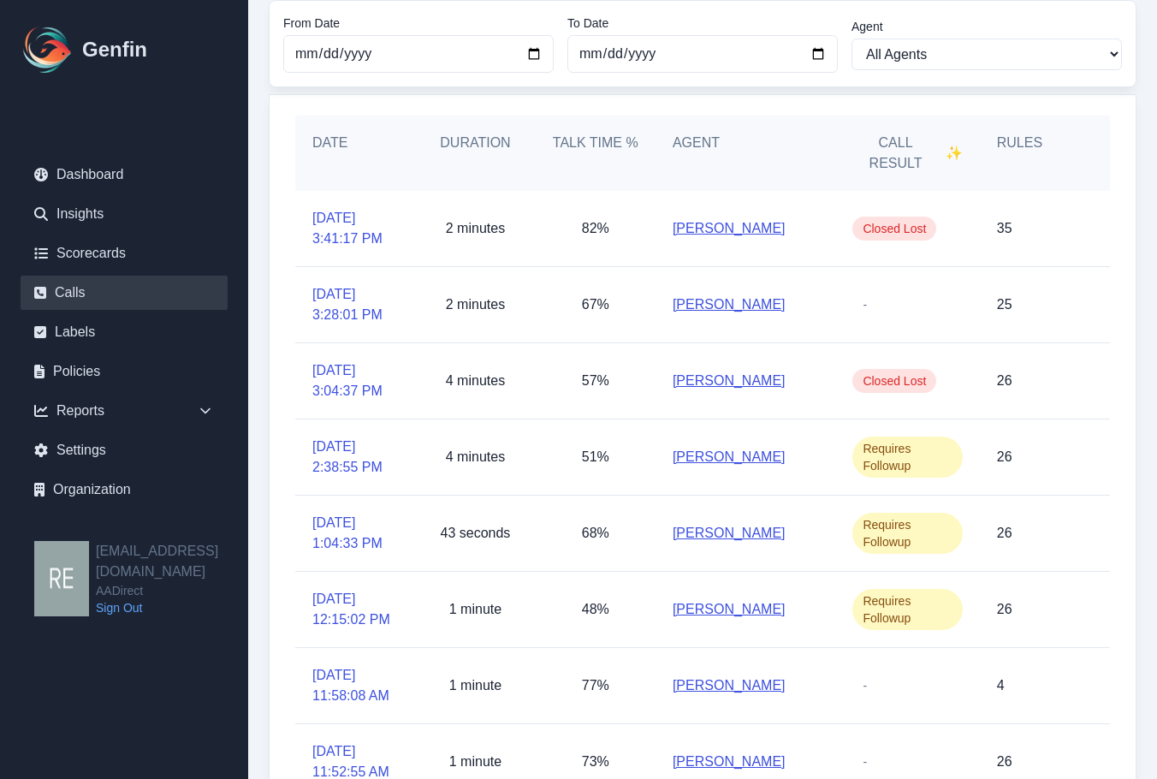
scroll to position [193, 0]
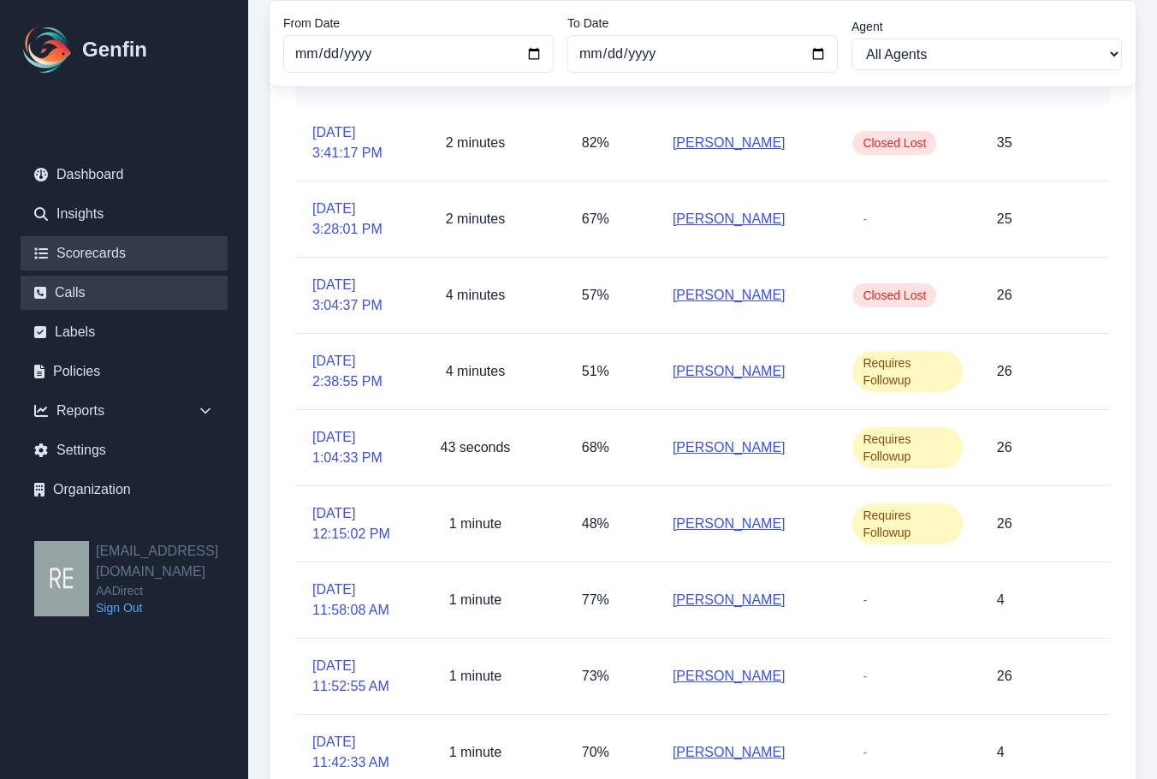
click at [77, 245] on link "Scorecards" at bounding box center [124, 253] width 207 height 34
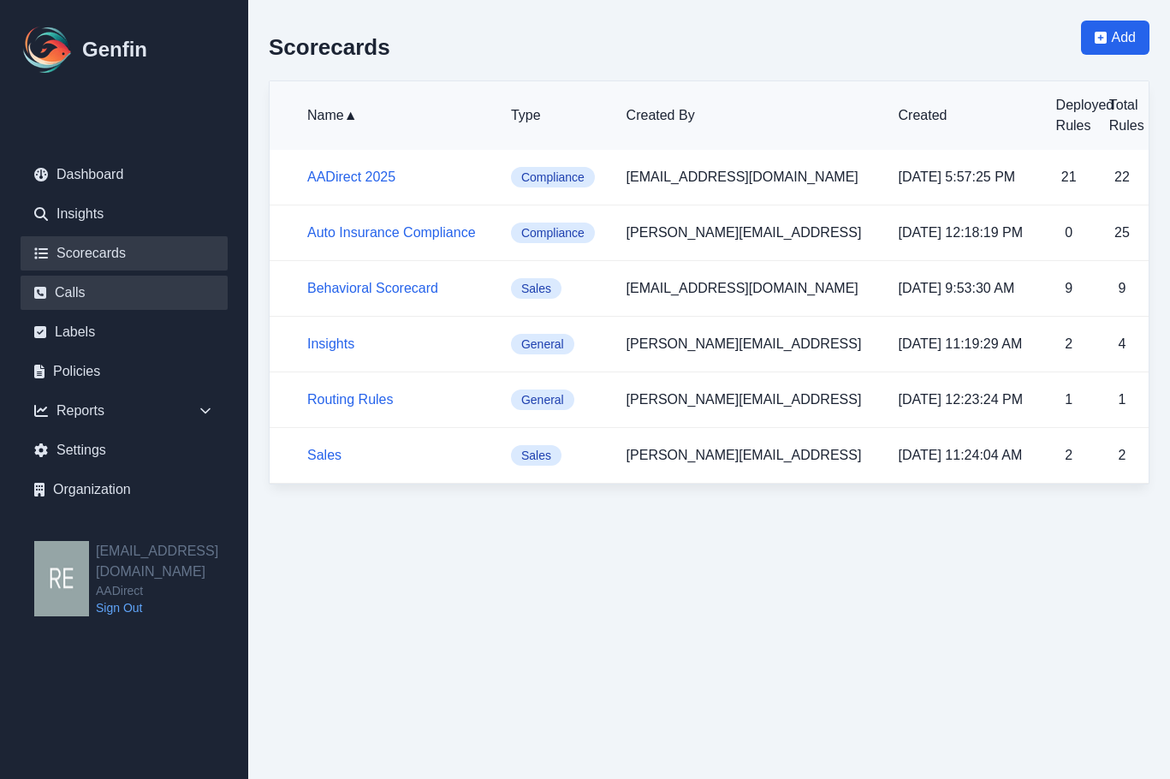
click at [80, 296] on link "Calls" at bounding box center [124, 293] width 207 height 34
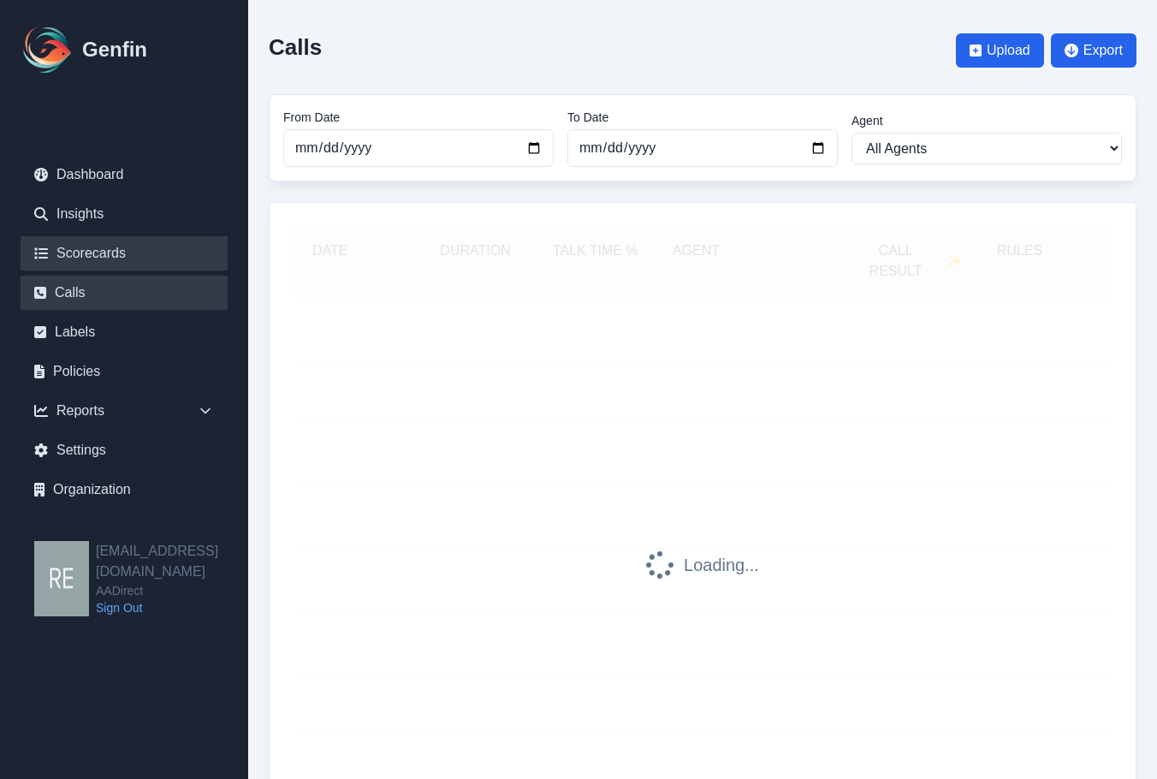
click at [98, 249] on link "Scorecards" at bounding box center [124, 253] width 207 height 34
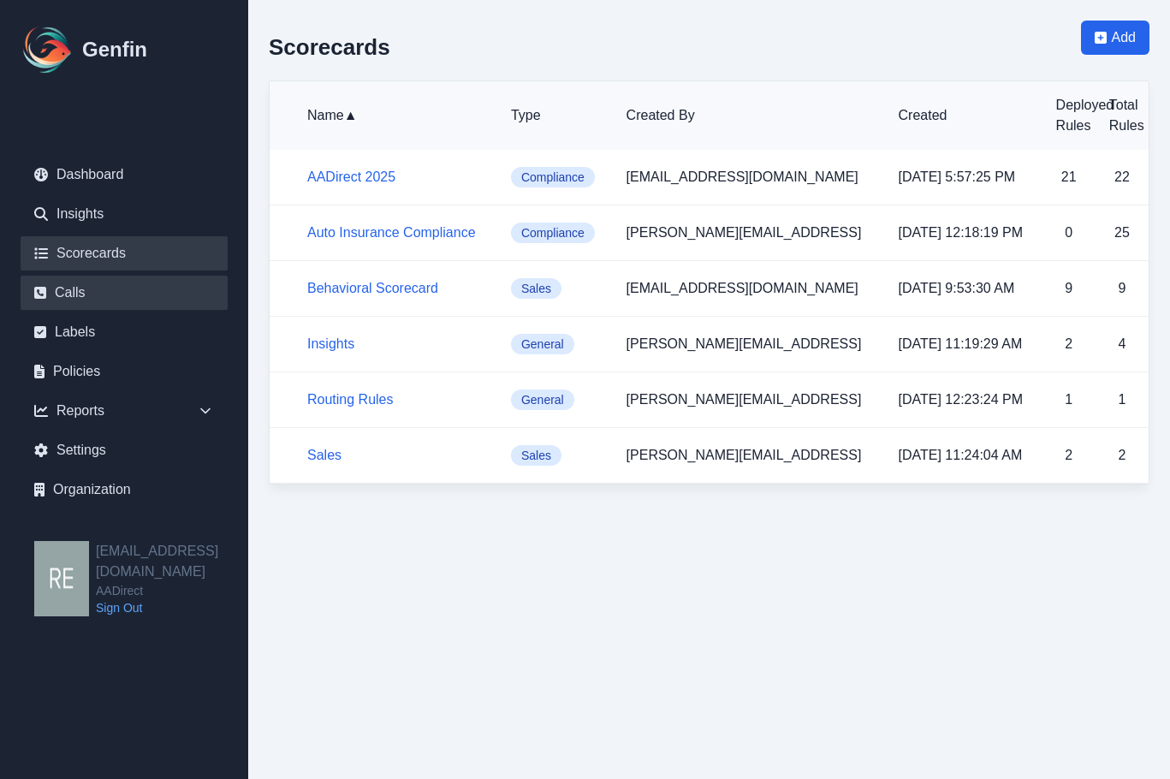
click at [72, 299] on link "Calls" at bounding box center [124, 293] width 207 height 34
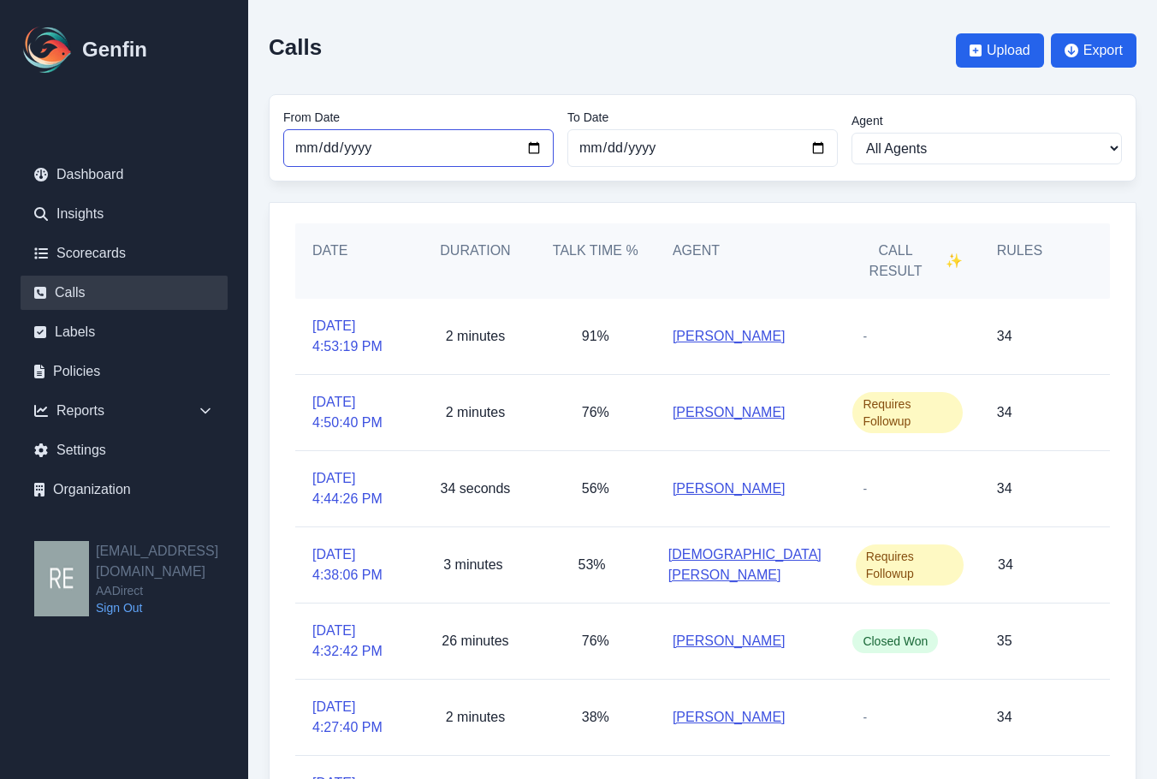
click at [539, 155] on input "[DATE]" at bounding box center [418, 148] width 270 height 38
click at [535, 149] on input "[DATE]" at bounding box center [418, 148] width 270 height 38
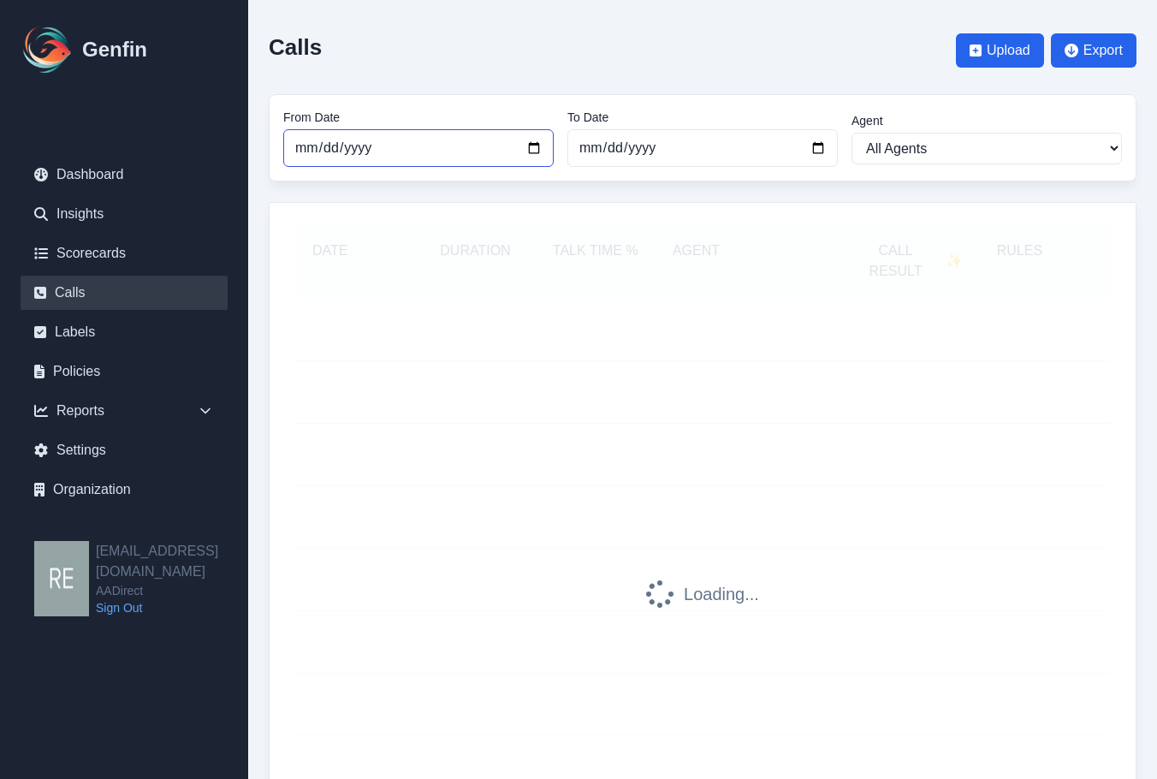
type input "[DATE]"
click at [817, 150] on input "[DATE]" at bounding box center [702, 148] width 270 height 38
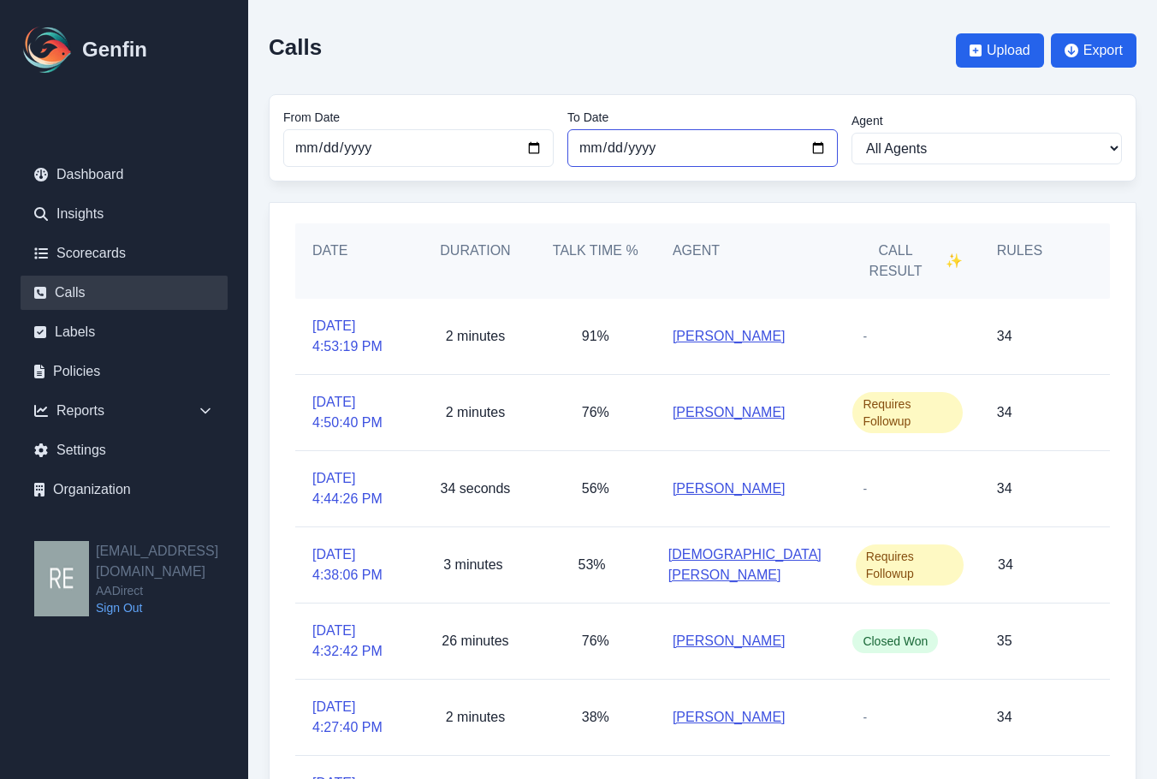
type input "[DATE]"
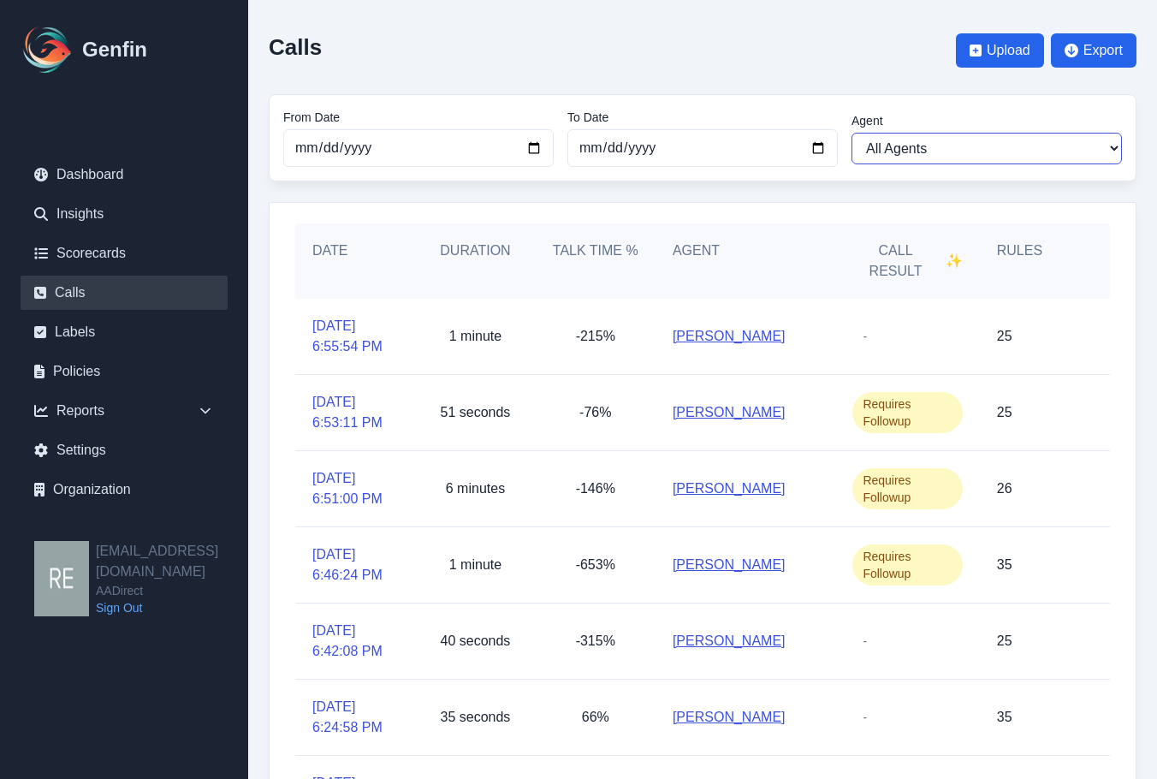
click at [1003, 141] on select "All Agents [PERSON_NAME] [PERSON_NAME] [PERSON_NAME] [PERSON_NAME] [PERSON_NAME…" at bounding box center [987, 149] width 270 height 32
click at [969, 144] on select "All Agents [PERSON_NAME] [PERSON_NAME] [PERSON_NAME] [PERSON_NAME] [PERSON_NAME…" at bounding box center [987, 149] width 270 height 32
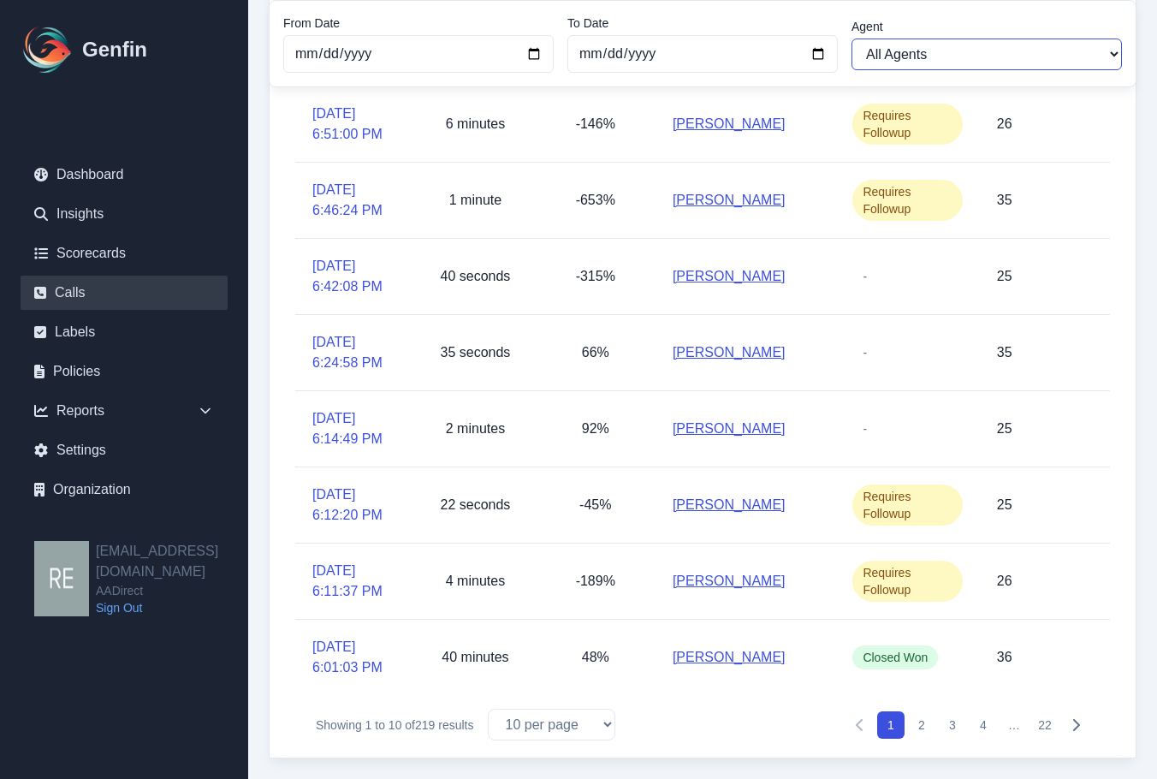
scroll to position [108, 0]
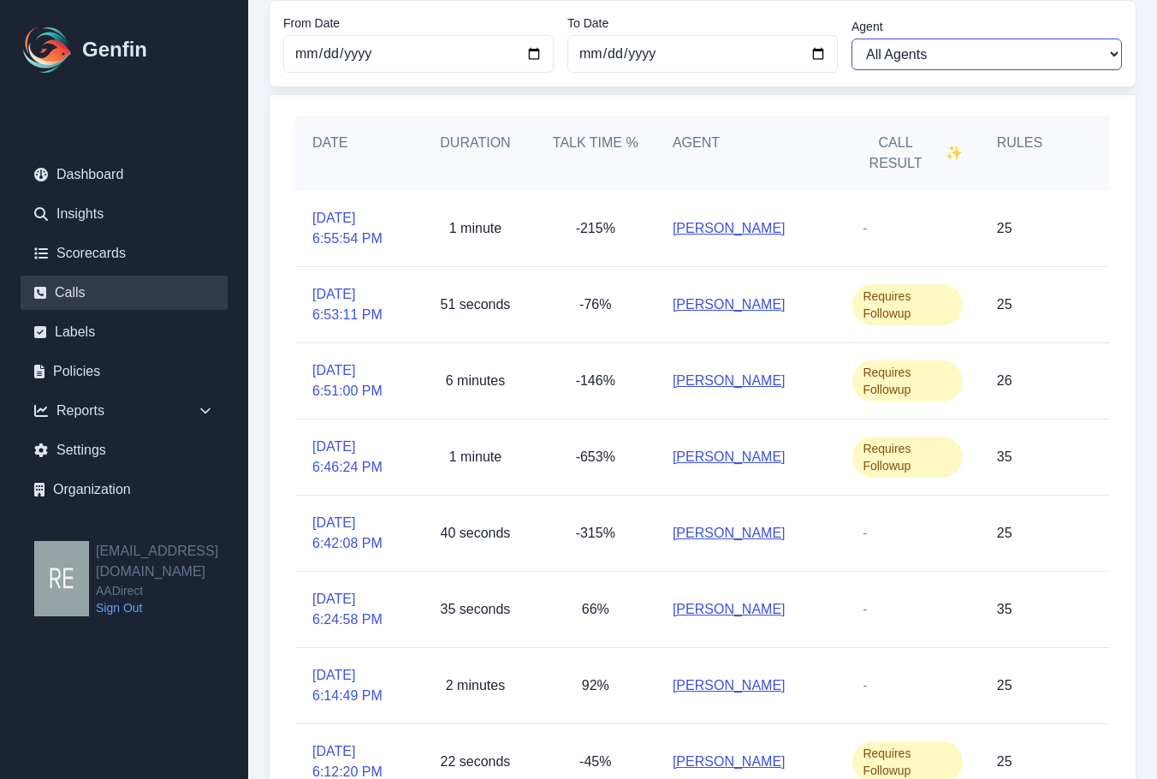
click at [1005, 52] on select "All Agents [PERSON_NAME] [PERSON_NAME] [PERSON_NAME] [PERSON_NAME] [PERSON_NAME…" at bounding box center [987, 55] width 270 height 32
select select "[PERSON_NAME]"
click at [852, 39] on select "All Agents [PERSON_NAME] [PERSON_NAME] [PERSON_NAME] [PERSON_NAME] [PERSON_NAME…" at bounding box center [987, 55] width 270 height 32
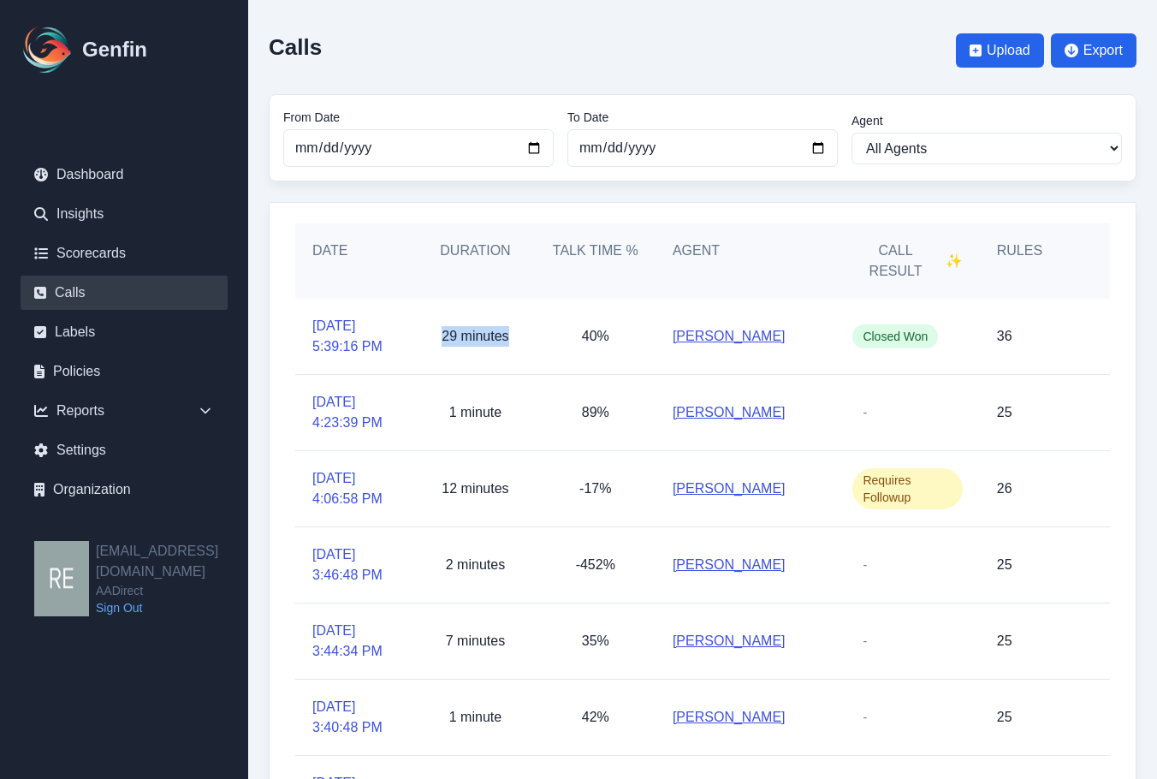
drag, startPoint x: 431, startPoint y: 336, endPoint x: 520, endPoint y: 335, distance: 89.0
click at [520, 335] on div "29 minutes" at bounding box center [475, 336] width 120 height 75
click at [481, 334] on p "29 minutes" at bounding box center [475, 336] width 67 height 21
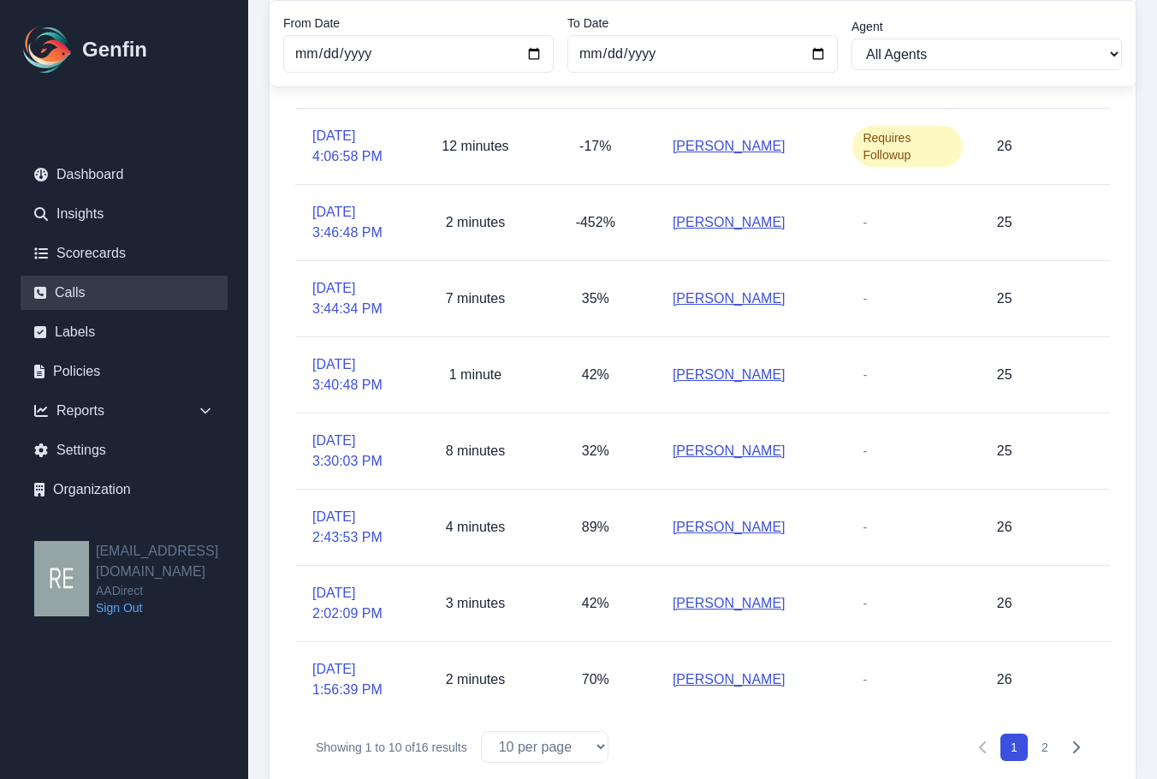
scroll to position [365, 0]
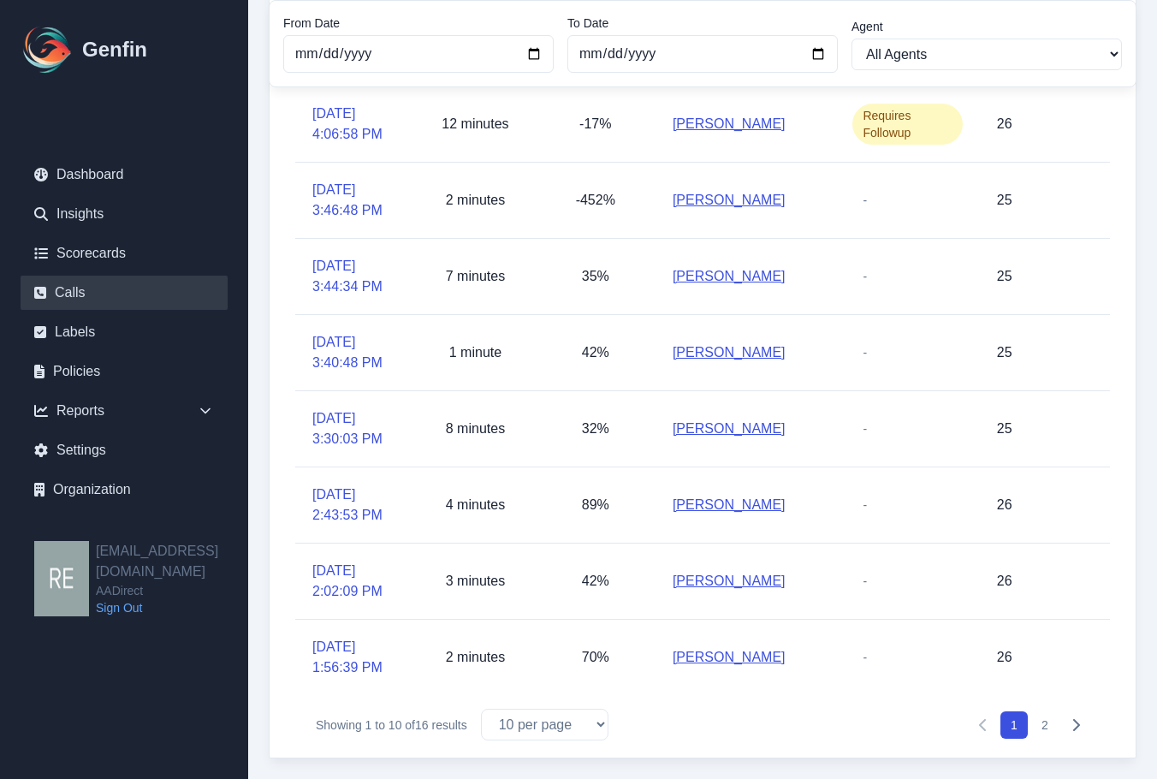
click at [1046, 723] on button "2" at bounding box center [1044, 724] width 27 height 27
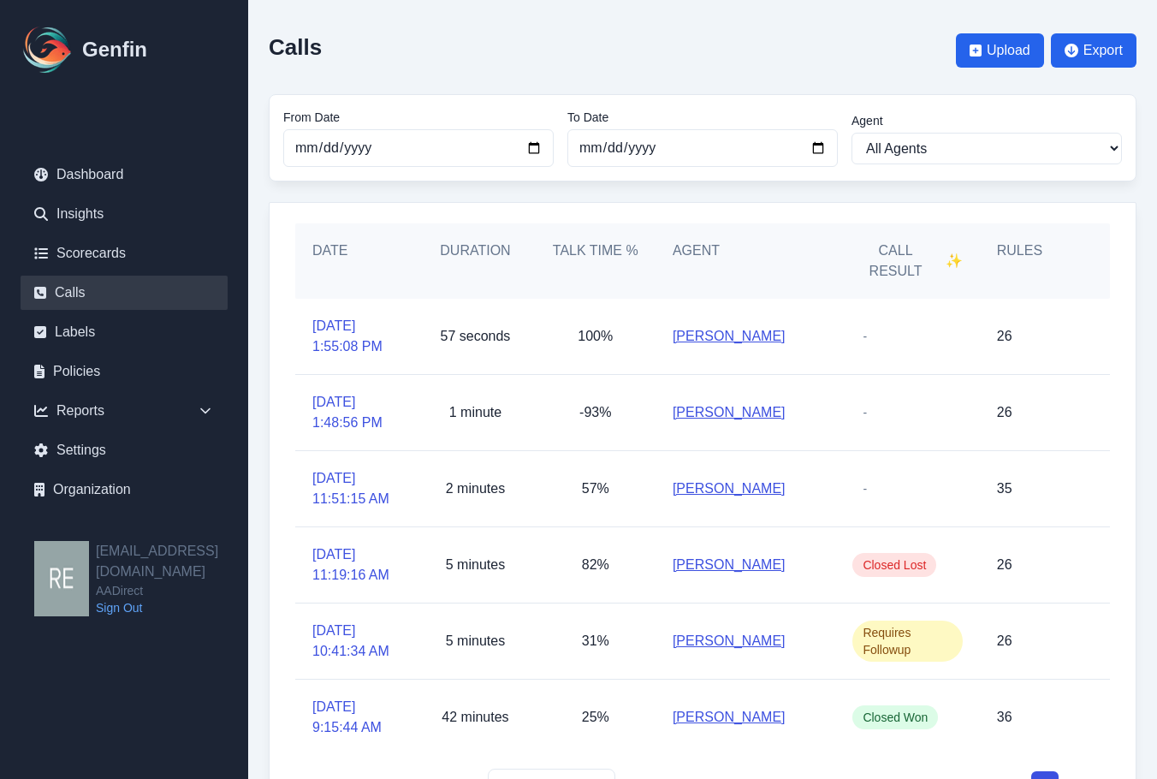
scroll to position [60, 0]
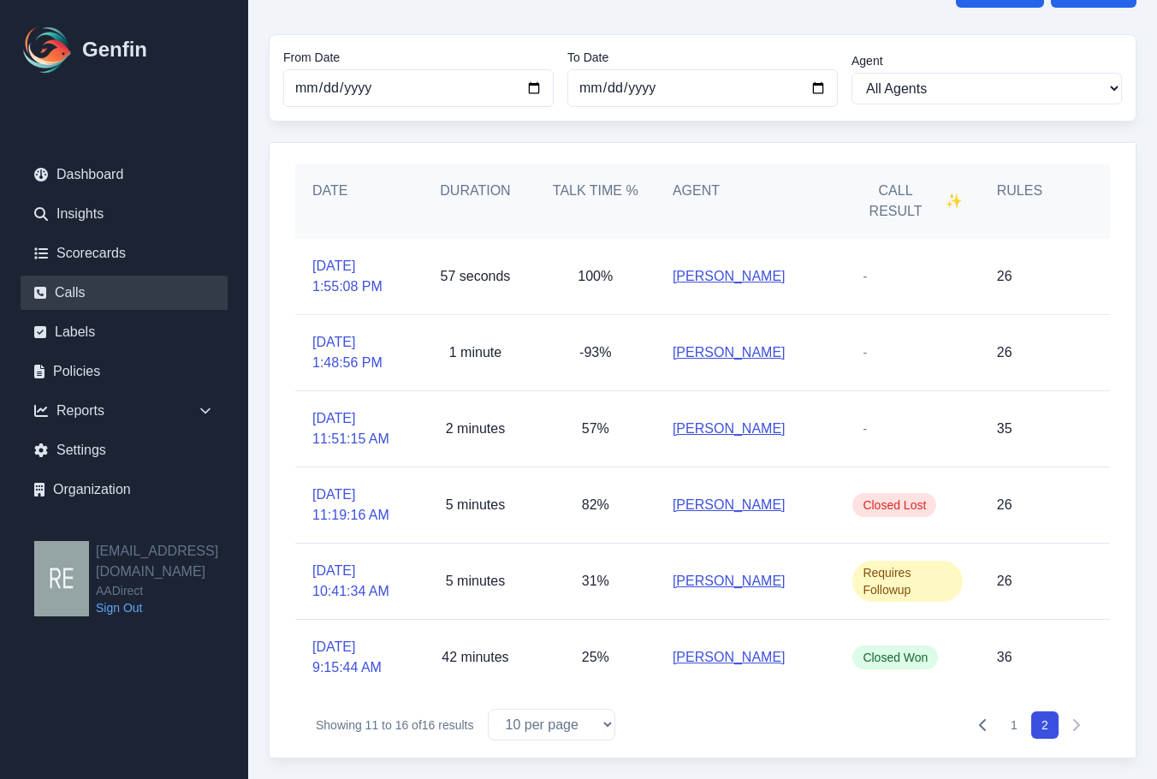
click at [727, 661] on link "[PERSON_NAME]" at bounding box center [729, 657] width 113 height 21
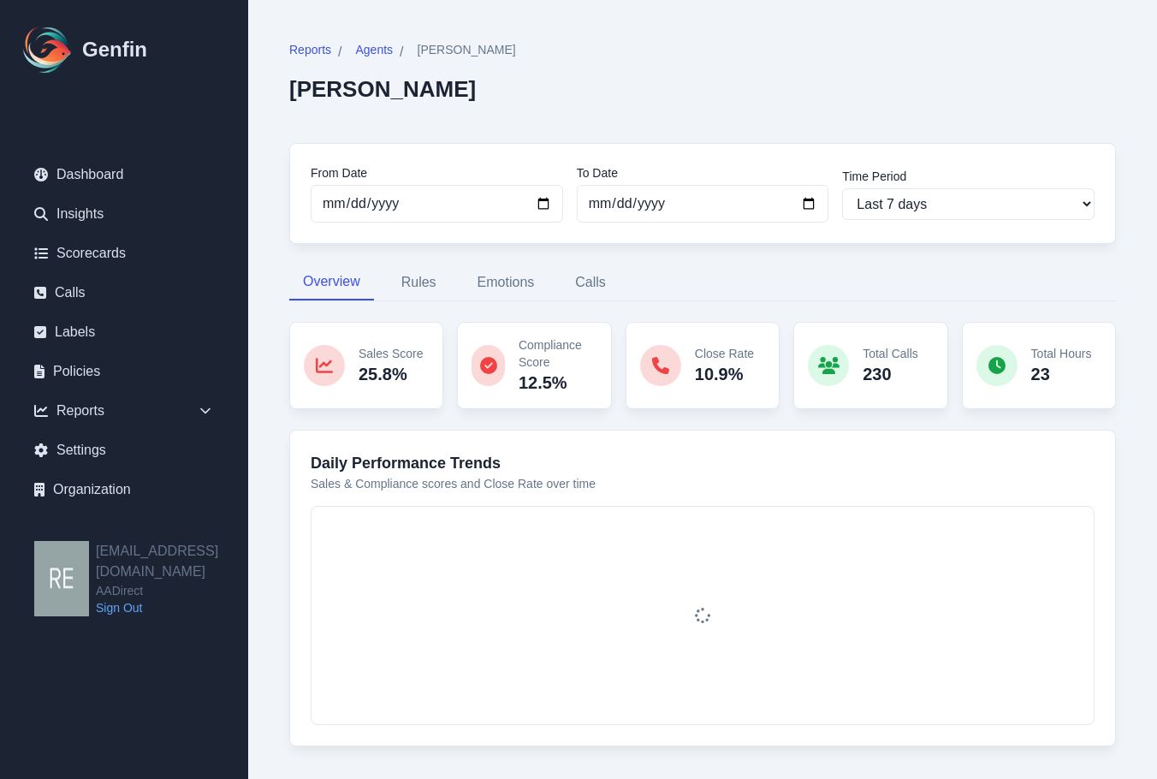
scroll to position [29, 0]
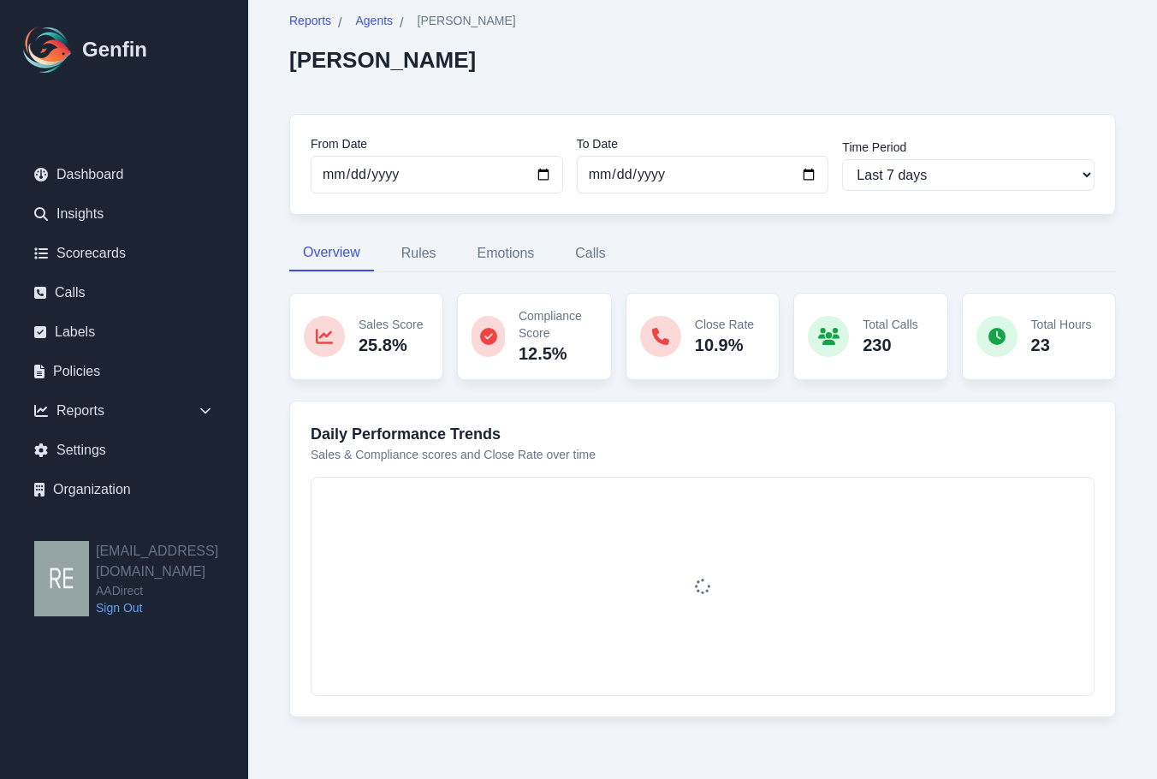
drag, startPoint x: 290, startPoint y: 62, endPoint x: 578, endPoint y: 85, distance: 288.5
click at [546, 67] on div "Reports / Agents / [PERSON_NAME] [PERSON_NAME]" at bounding box center [702, 52] width 827 height 81
click at [419, 246] on button "Rules" at bounding box center [419, 253] width 62 height 36
select select "181"
select select "182"
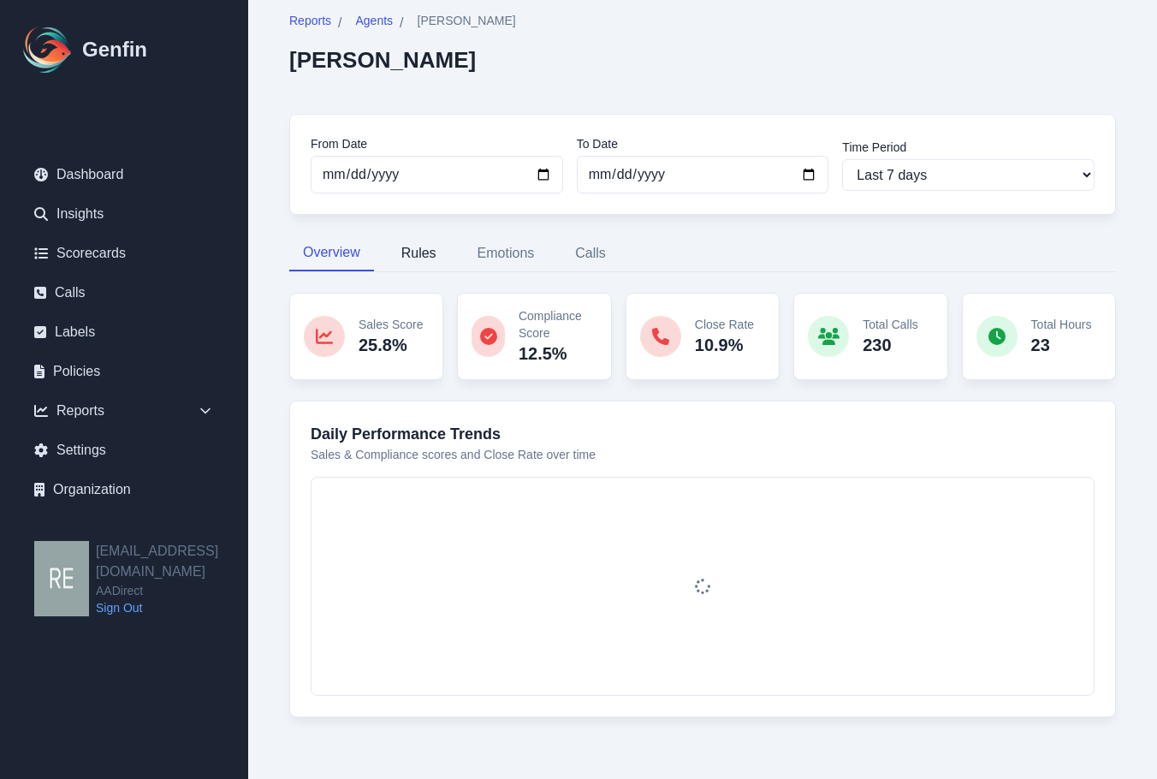
select select "1192"
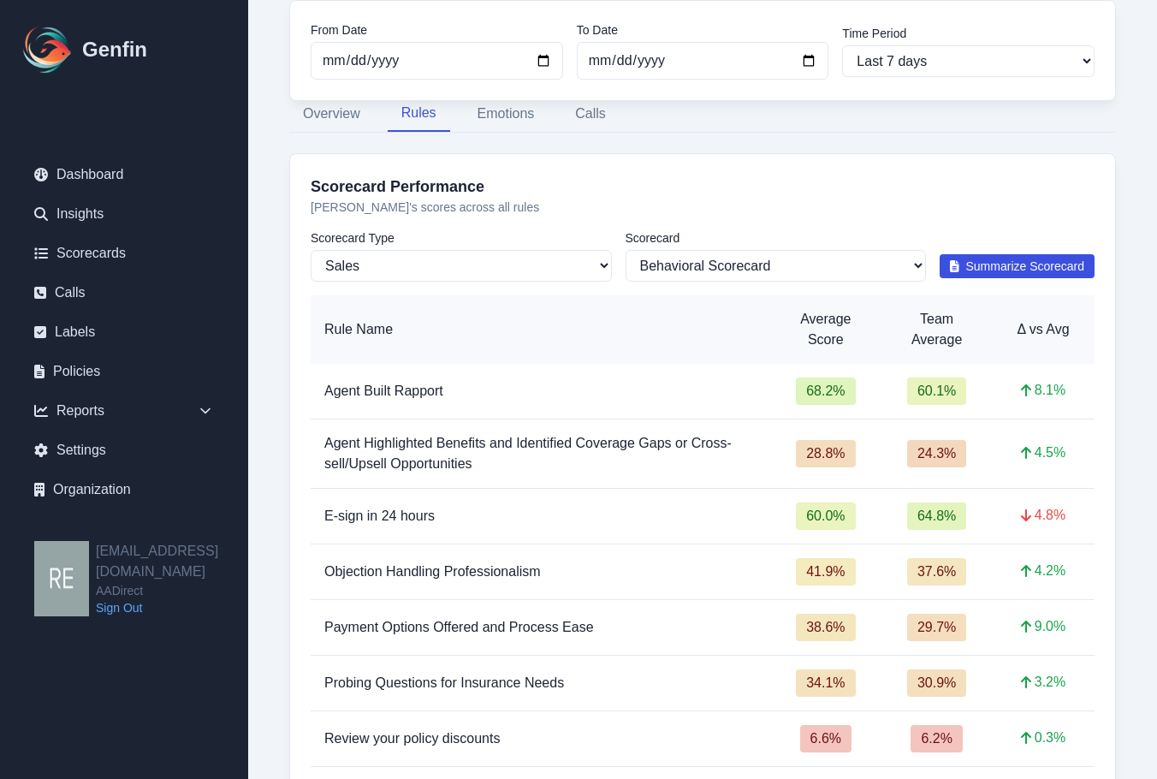
scroll to position [0, 0]
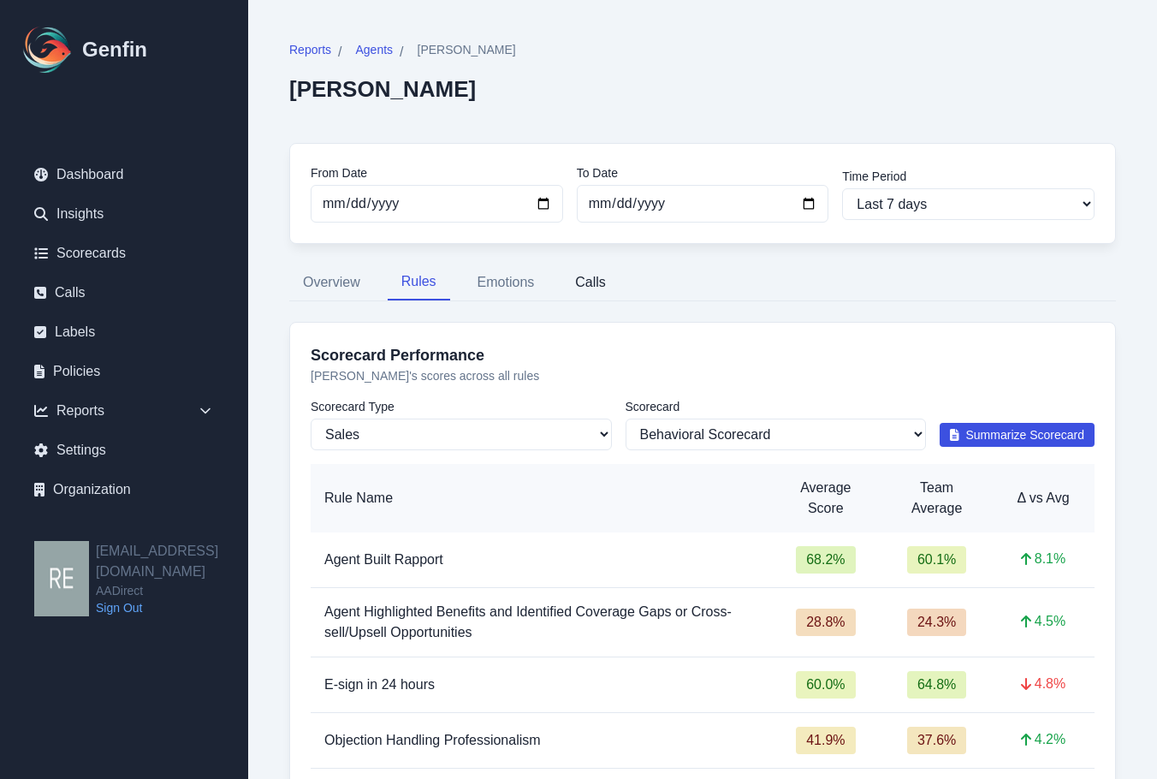
click at [600, 290] on button "Calls" at bounding box center [590, 282] width 58 height 36
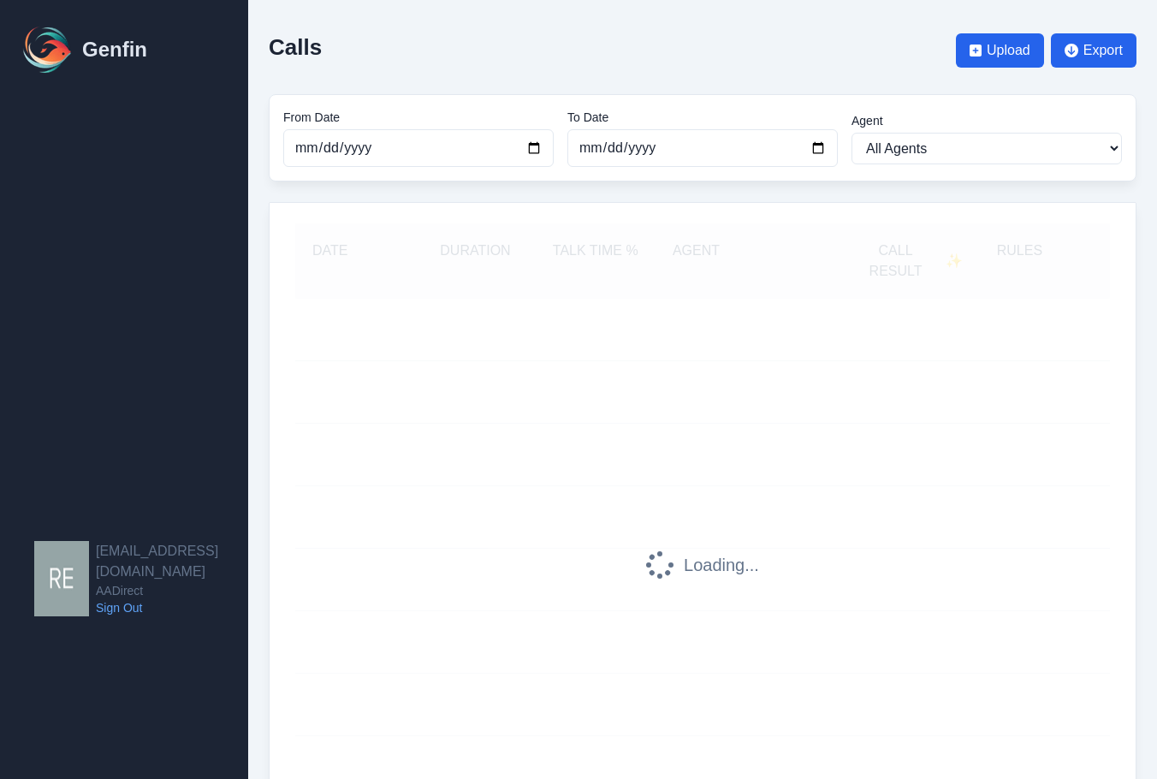
scroll to position [60, 0]
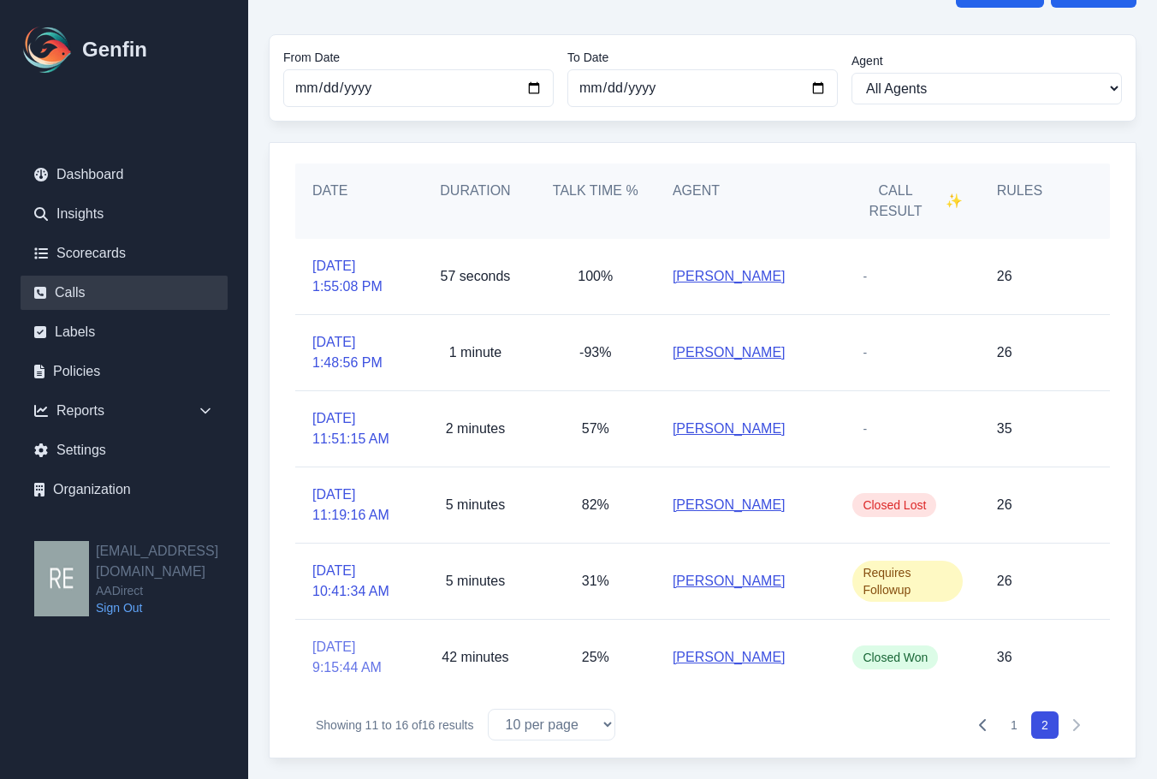
click at [342, 661] on link "[DATE] 9:15:44 AM" at bounding box center [355, 657] width 86 height 41
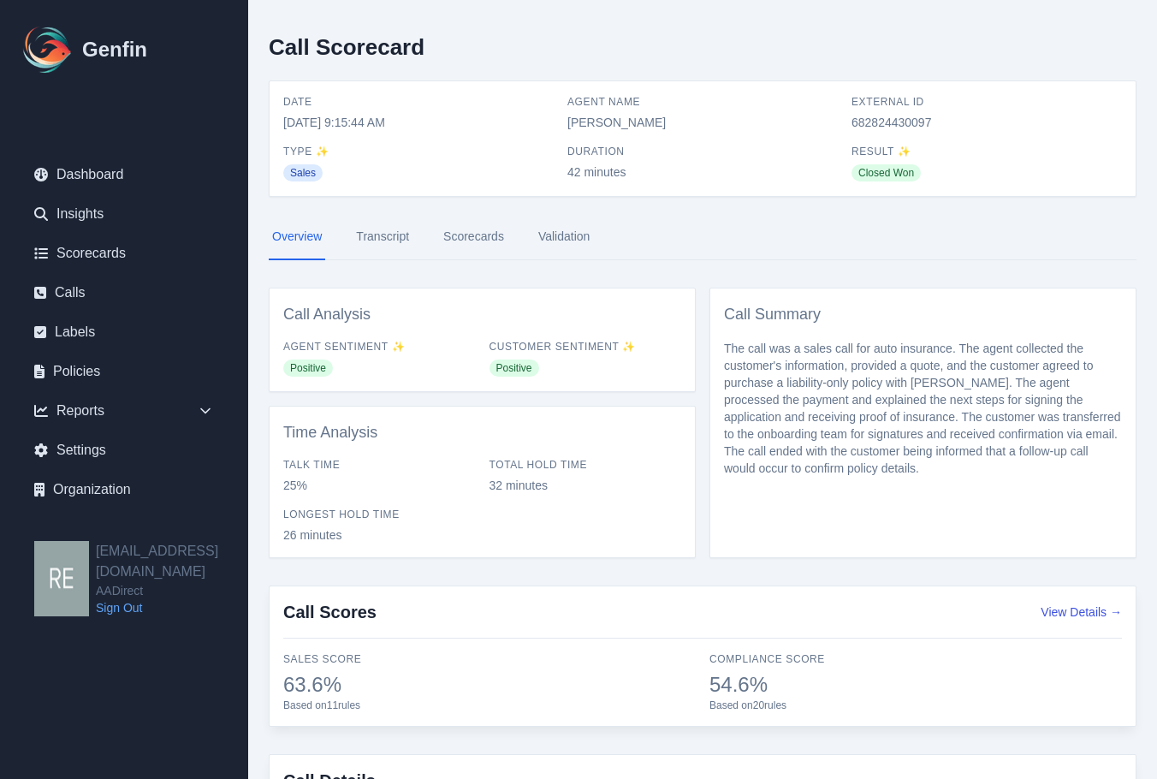
click at [462, 242] on link "Scorecards" at bounding box center [474, 237] width 68 height 46
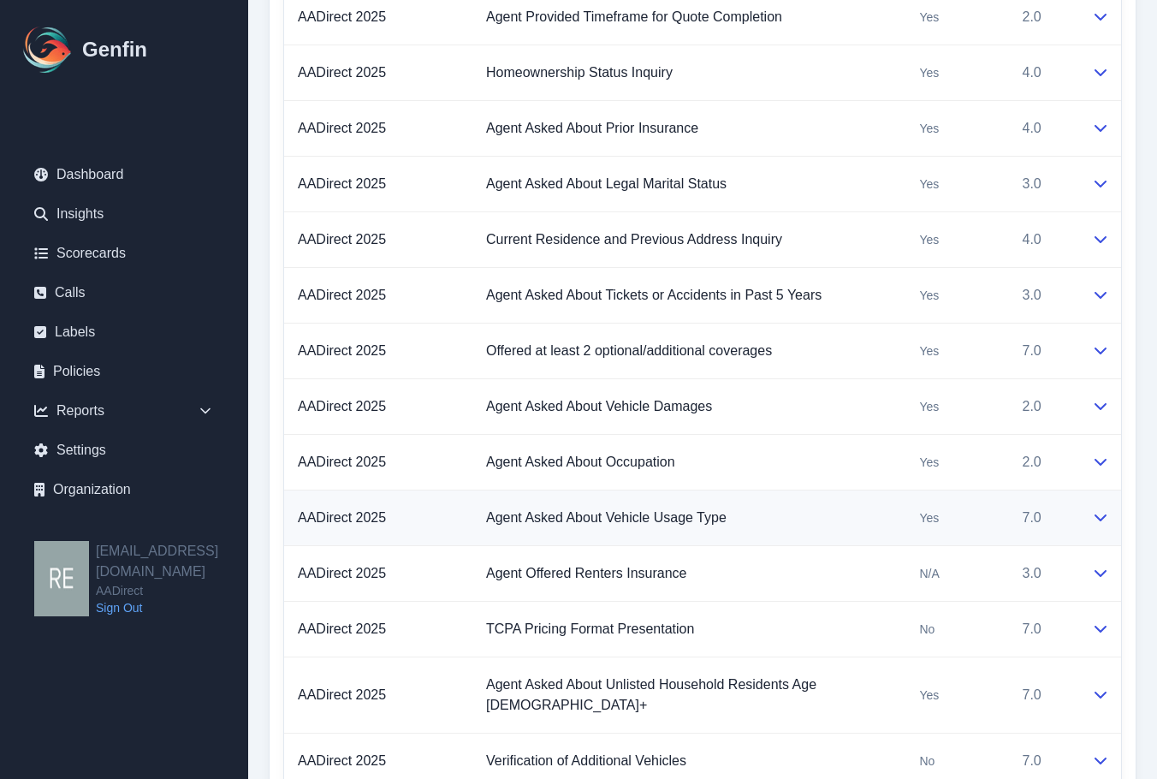
scroll to position [1864, 0]
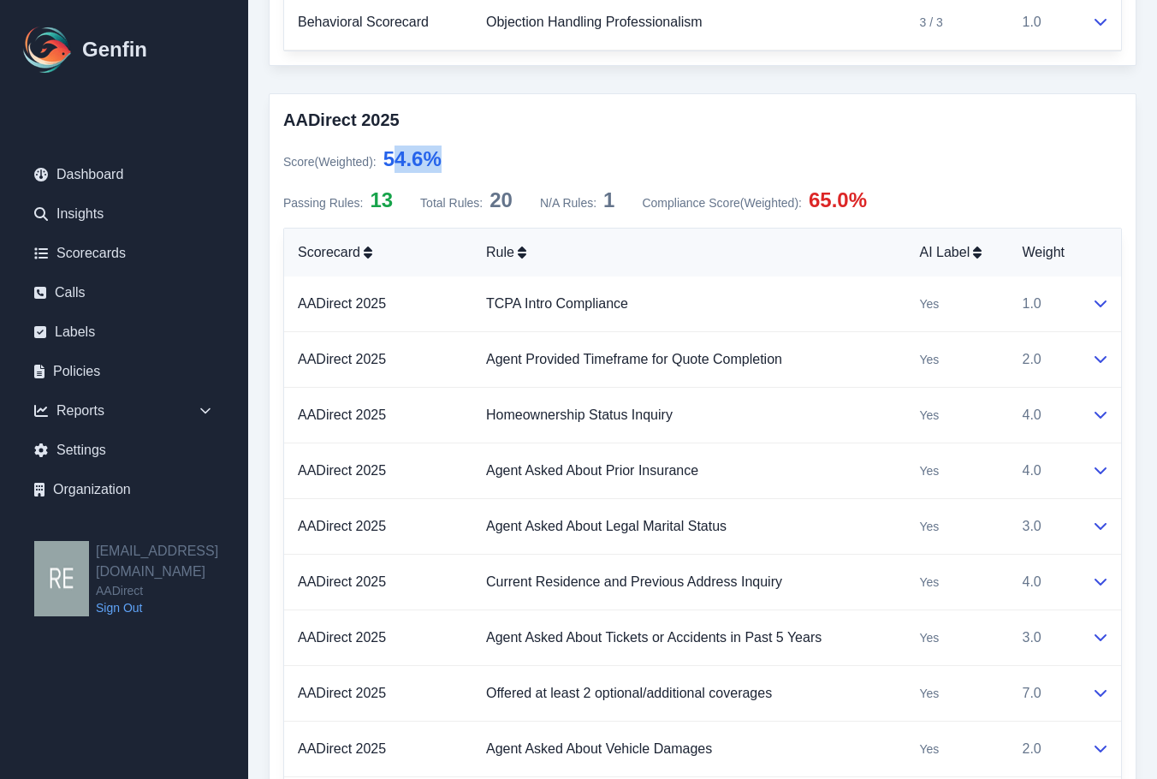
drag, startPoint x: 398, startPoint y: 154, endPoint x: 483, endPoint y: 151, distance: 84.8
click at [483, 151] on div "Score (Weighted) : 54.6 %" at bounding box center [702, 159] width 839 height 27
drag, startPoint x: 551, startPoint y: 175, endPoint x: 519, endPoint y: 160, distance: 35.6
drag, startPoint x: 376, startPoint y: 159, endPoint x: 519, endPoint y: 148, distance: 143.4
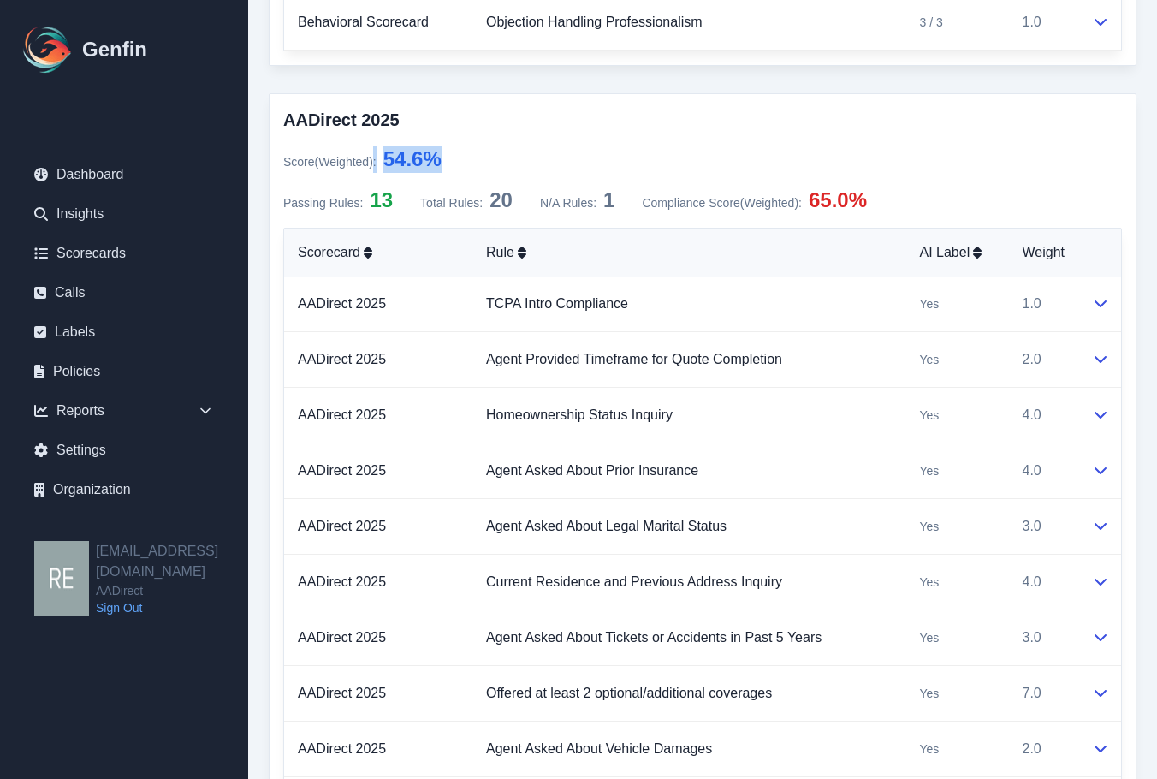
click at [519, 148] on div "Score (Weighted) : 54.6 %" at bounding box center [702, 159] width 839 height 27
click at [852, 375] on td "Agent Provided Timeframe for Quote Completion" at bounding box center [688, 360] width 433 height 56
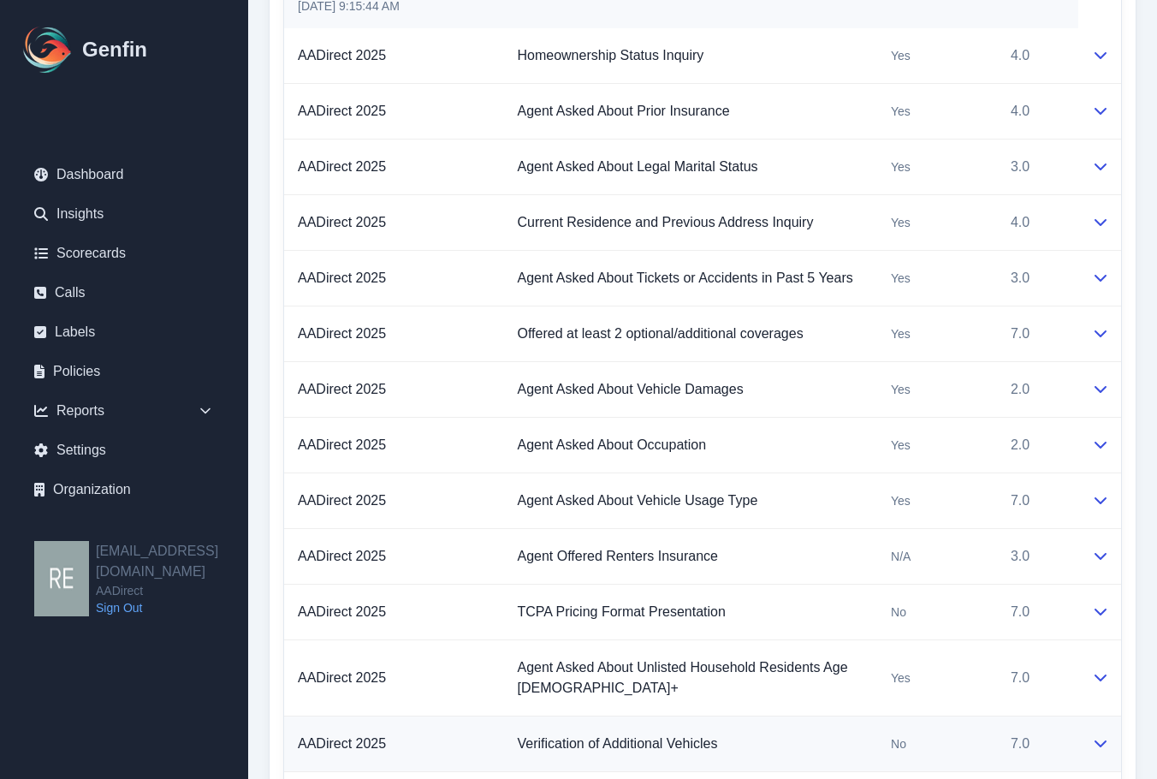
scroll to position [2634, 0]
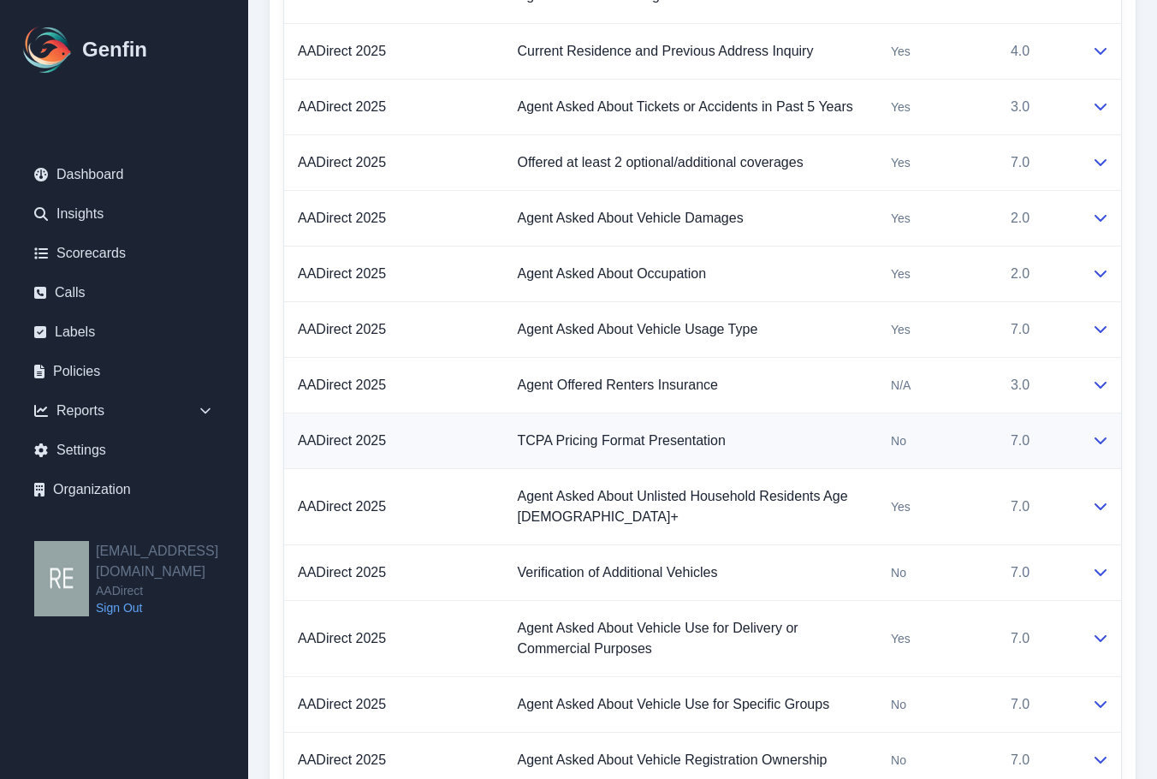
click at [906, 419] on td "No" at bounding box center [937, 441] width 120 height 56
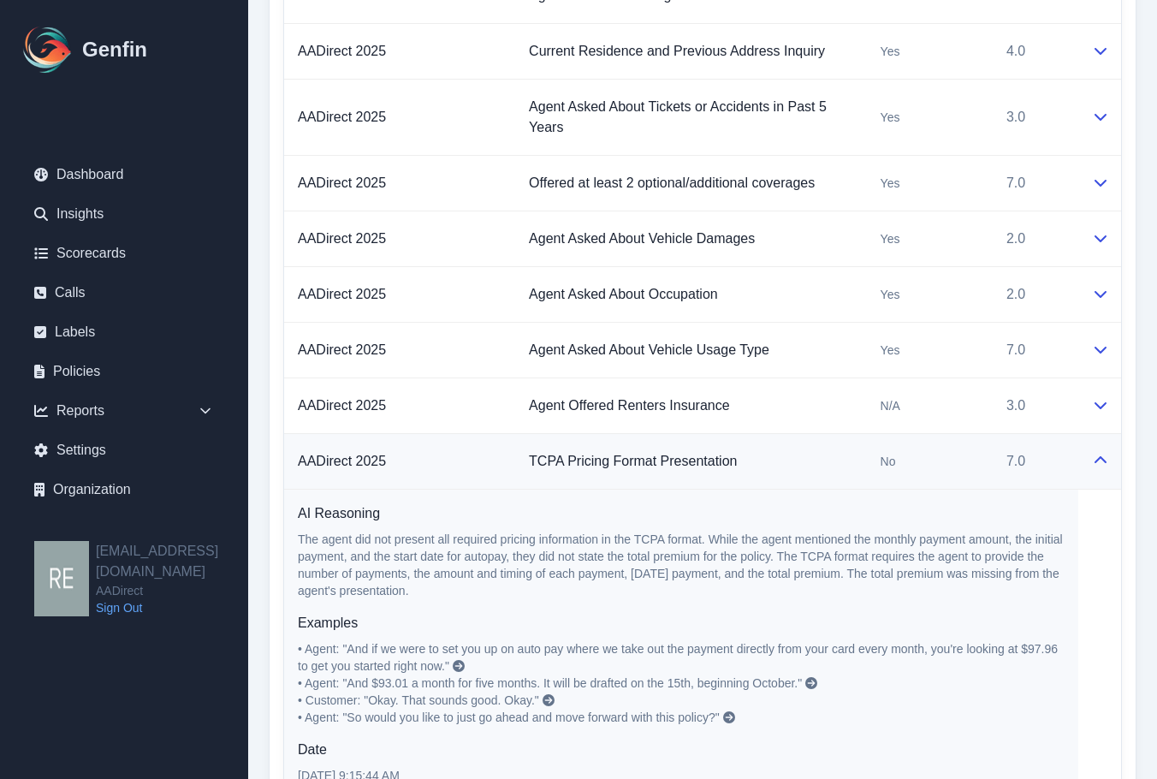
drag, startPoint x: 740, startPoint y: 447, endPoint x: 761, endPoint y: 450, distance: 20.8
click at [743, 447] on td "TCPA Pricing Format Presentation" at bounding box center [691, 462] width 352 height 56
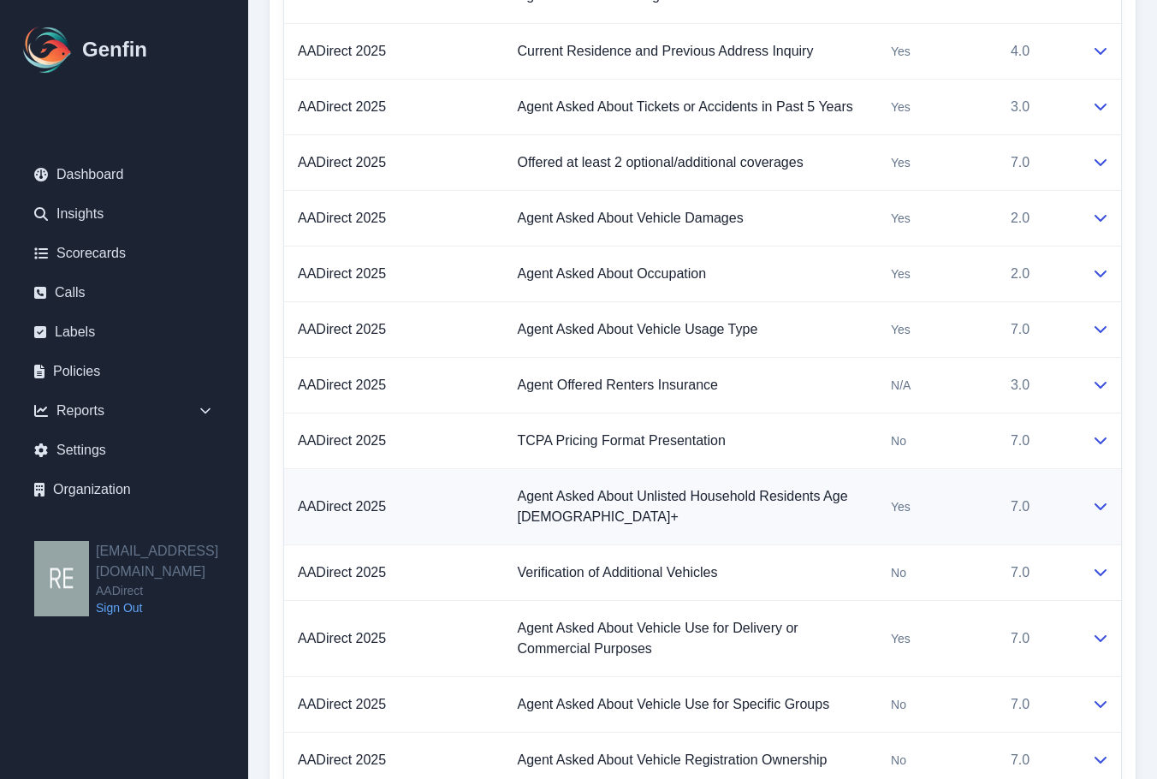
scroll to position [2895, 0]
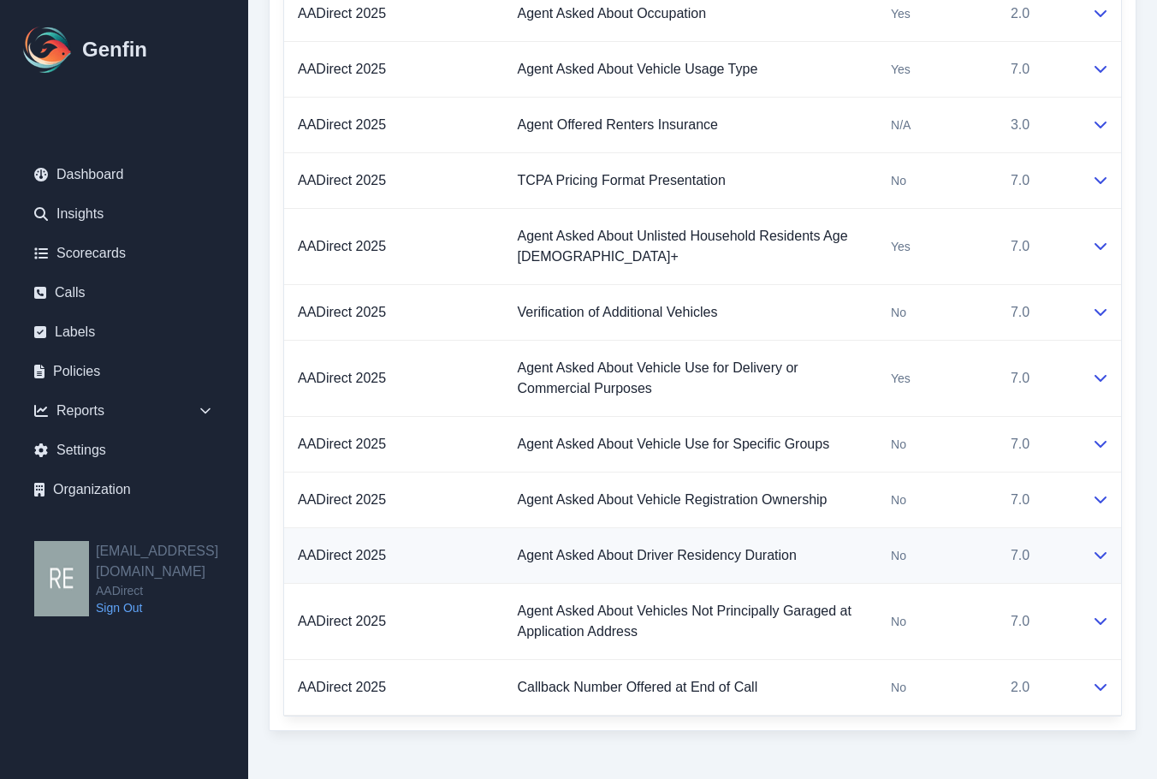
click at [1098, 557] on icon at bounding box center [1101, 555] width 14 height 14
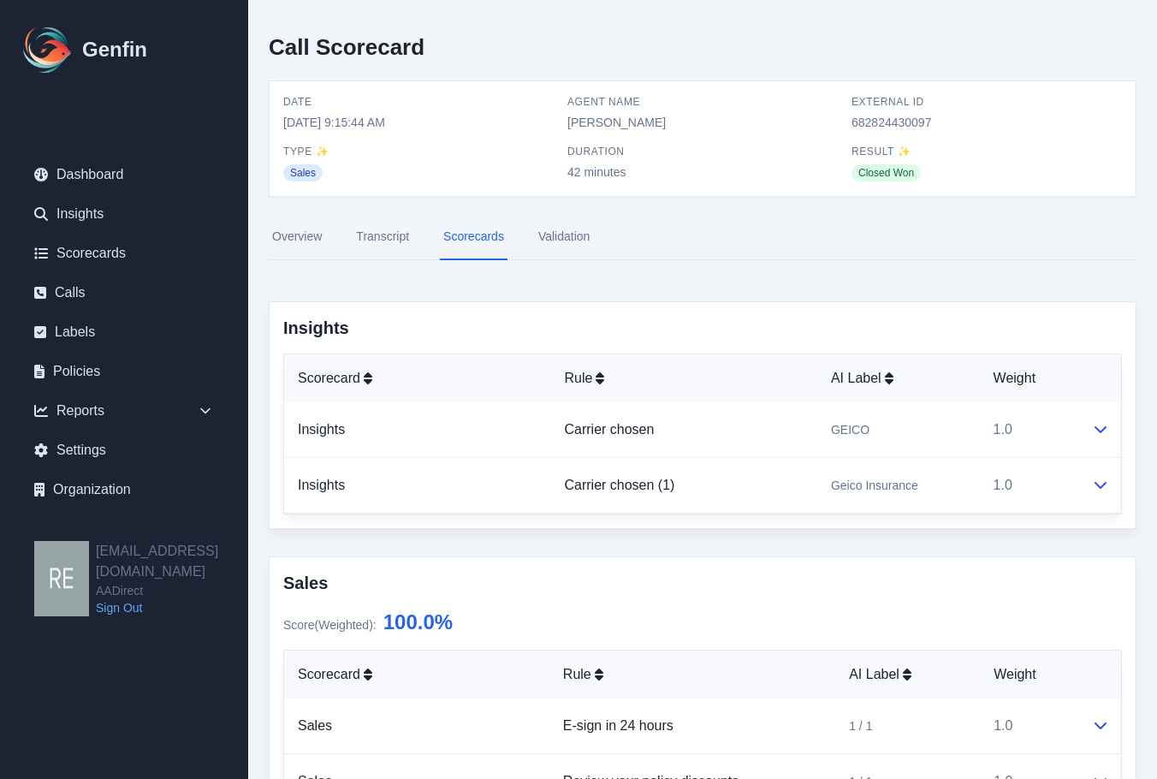
scroll to position [257, 0]
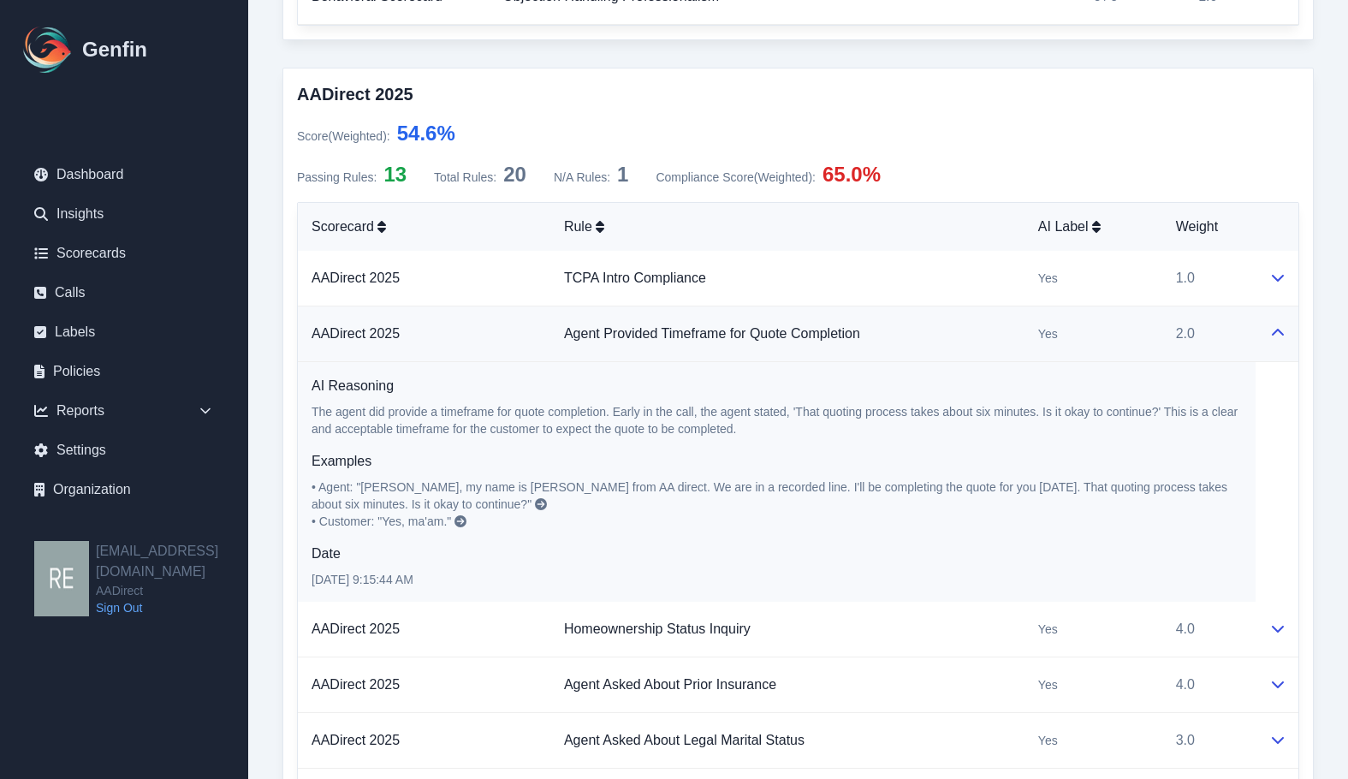
scroll to position [1626, 0]
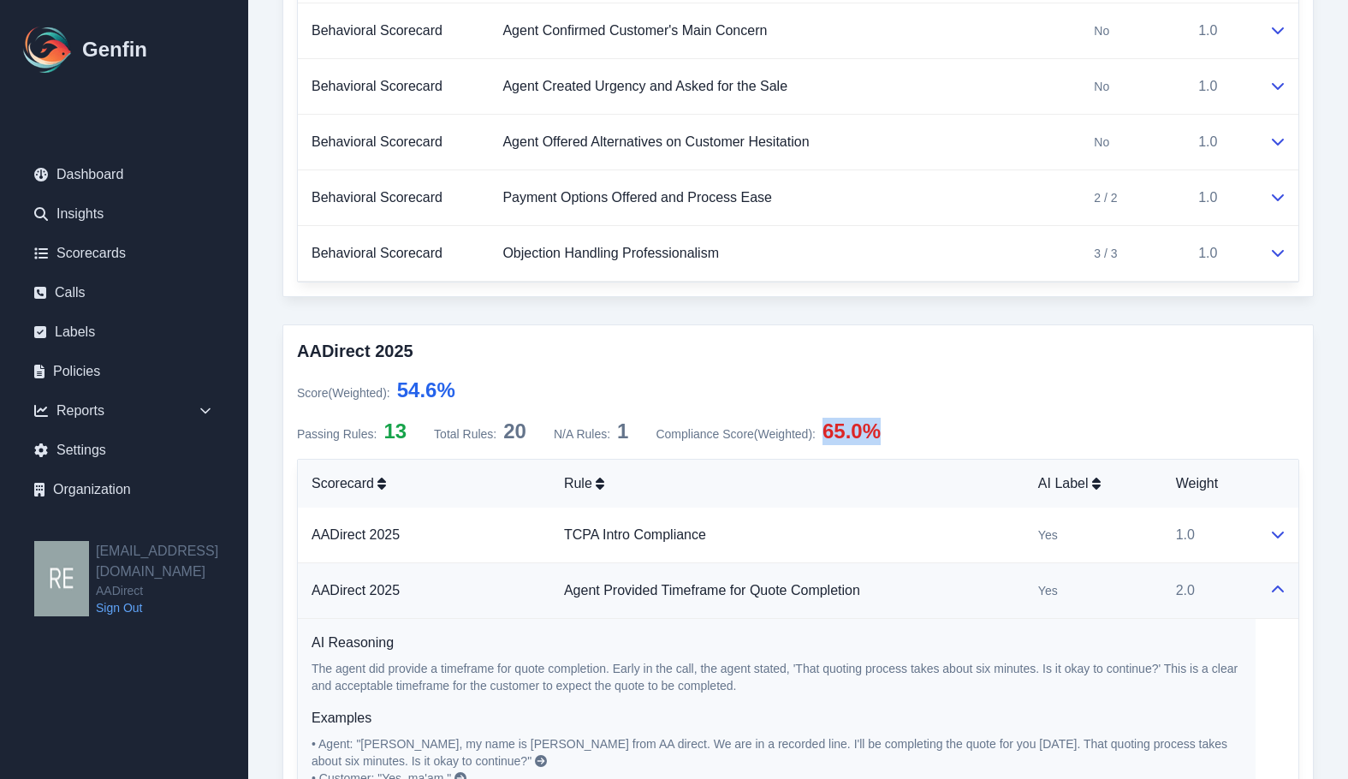
drag, startPoint x: 836, startPoint y: 429, endPoint x: 1066, endPoint y: 425, distance: 230.3
click at [947, 436] on div "Passing Rules: 13 Total Rules: 20 N/A Rules: 1 Compliance Score (Weighted) : 65…" at bounding box center [798, 431] width 1002 height 27
click at [1102, 359] on h3 "AADirect 2025" at bounding box center [798, 351] width 1002 height 24
click at [1275, 585] on icon at bounding box center [1278, 590] width 14 height 14
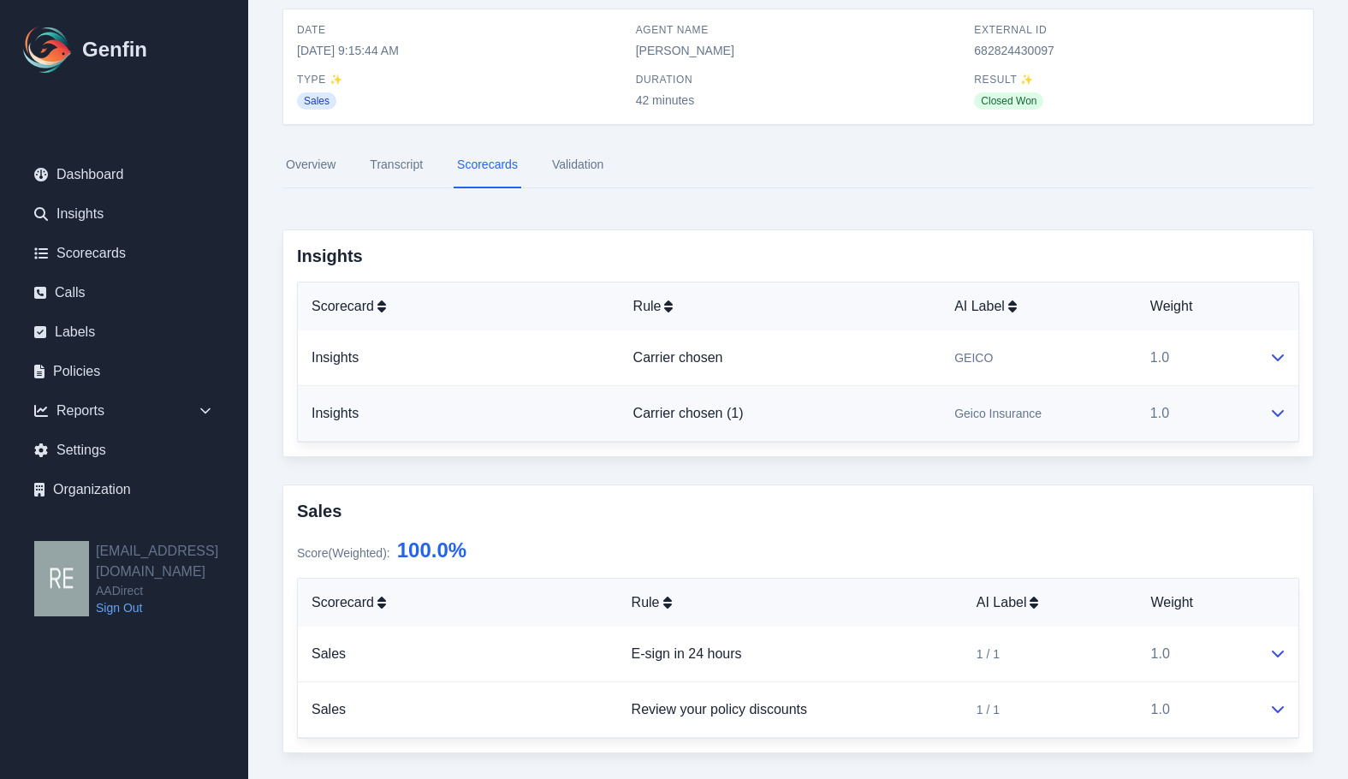
scroll to position [0, 0]
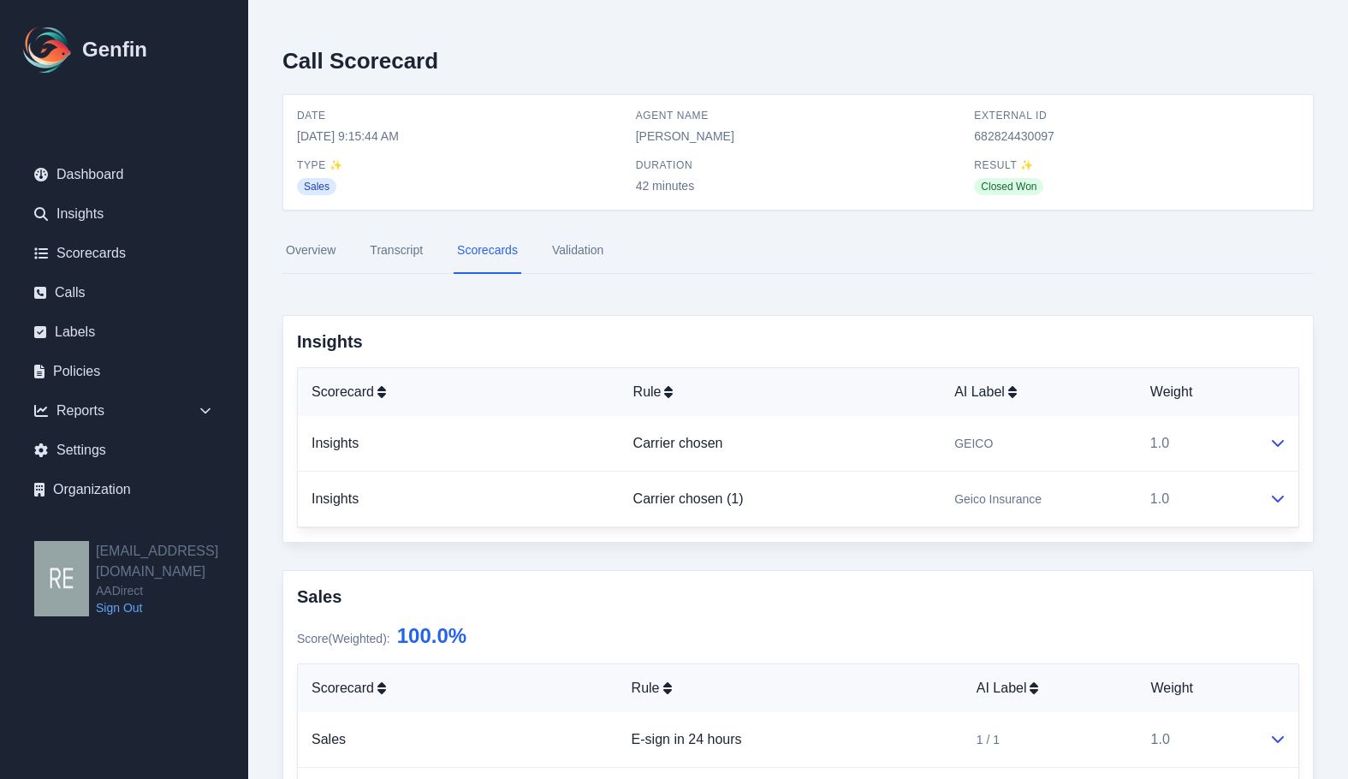
click at [414, 251] on link "Transcript" at bounding box center [396, 251] width 60 height 46
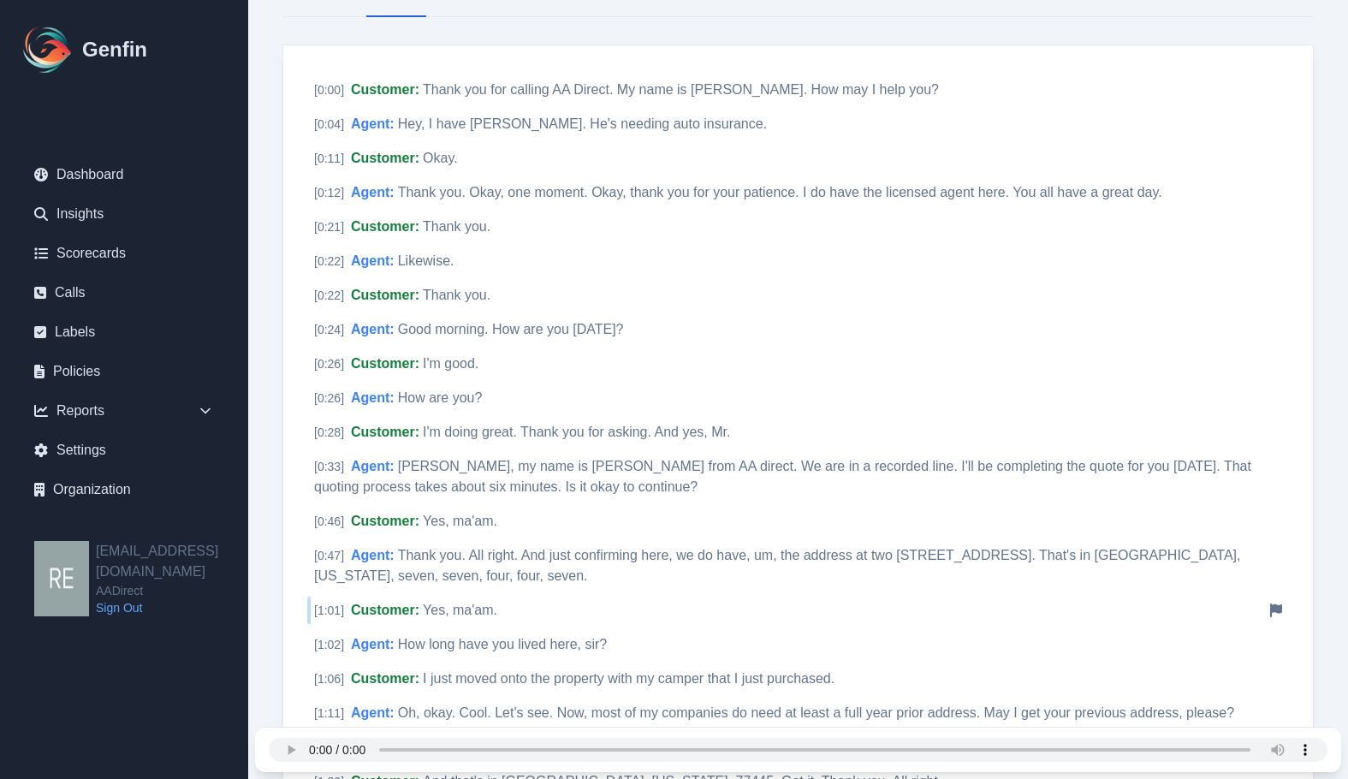
scroll to position [342, 0]
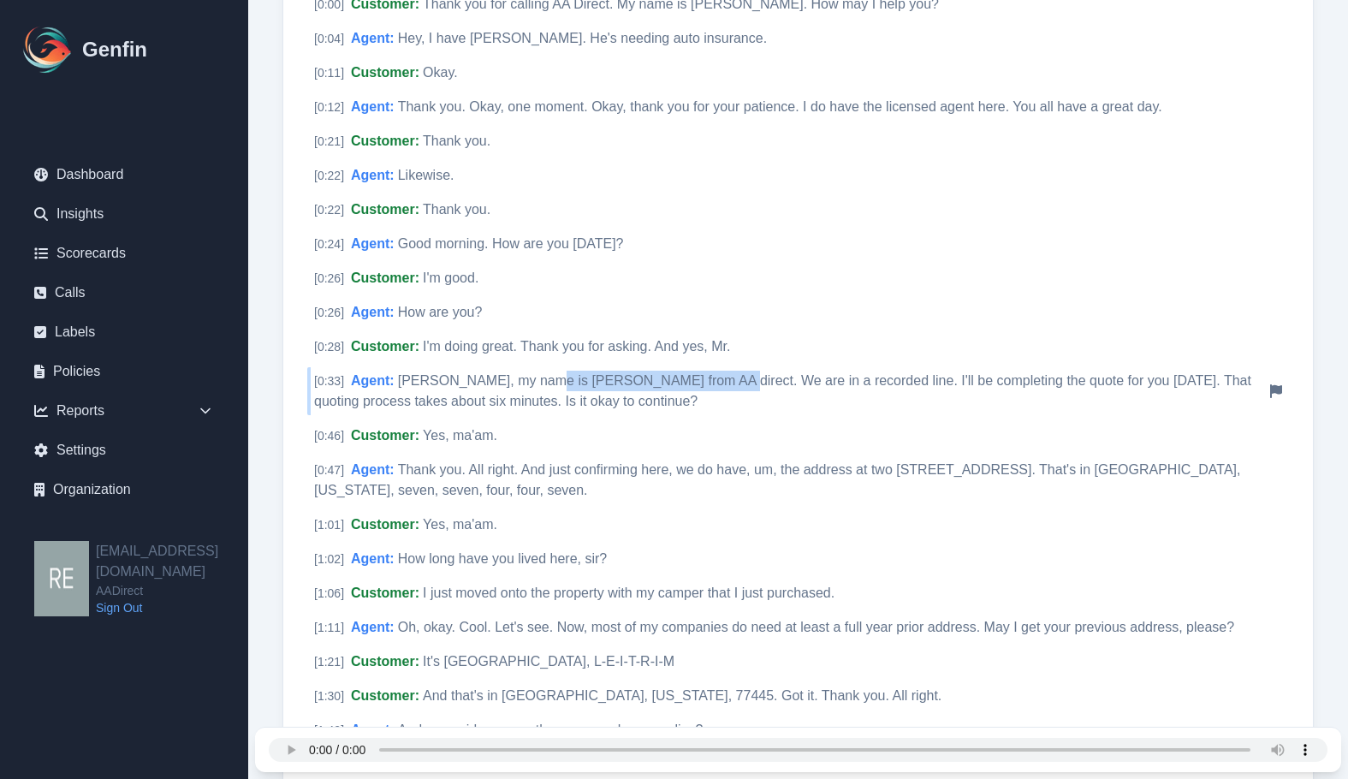
drag, startPoint x: 539, startPoint y: 382, endPoint x: 715, endPoint y: 385, distance: 175.5
click at [715, 385] on span "[PERSON_NAME], my name is [PERSON_NAME] from AA direct. We are in a recorded li…" at bounding box center [782, 390] width 937 height 35
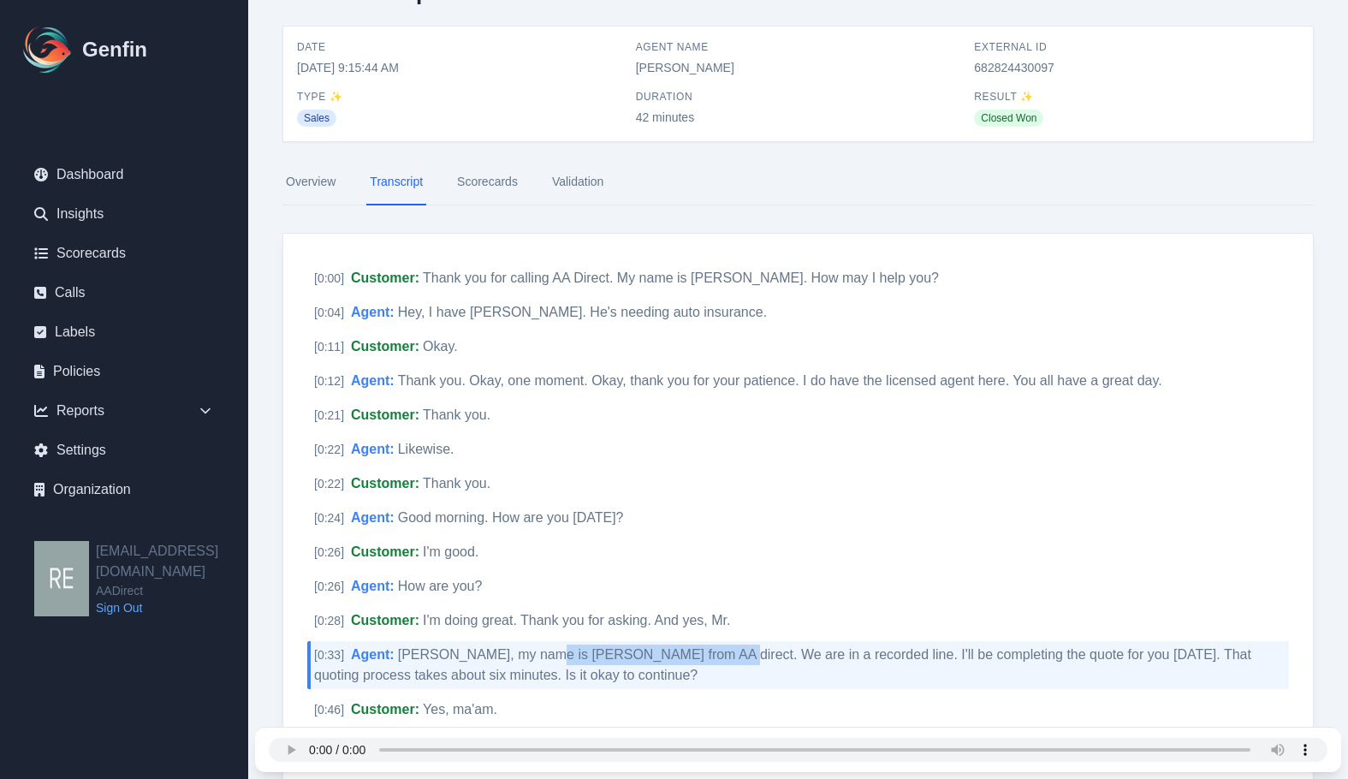
scroll to position [0, 0]
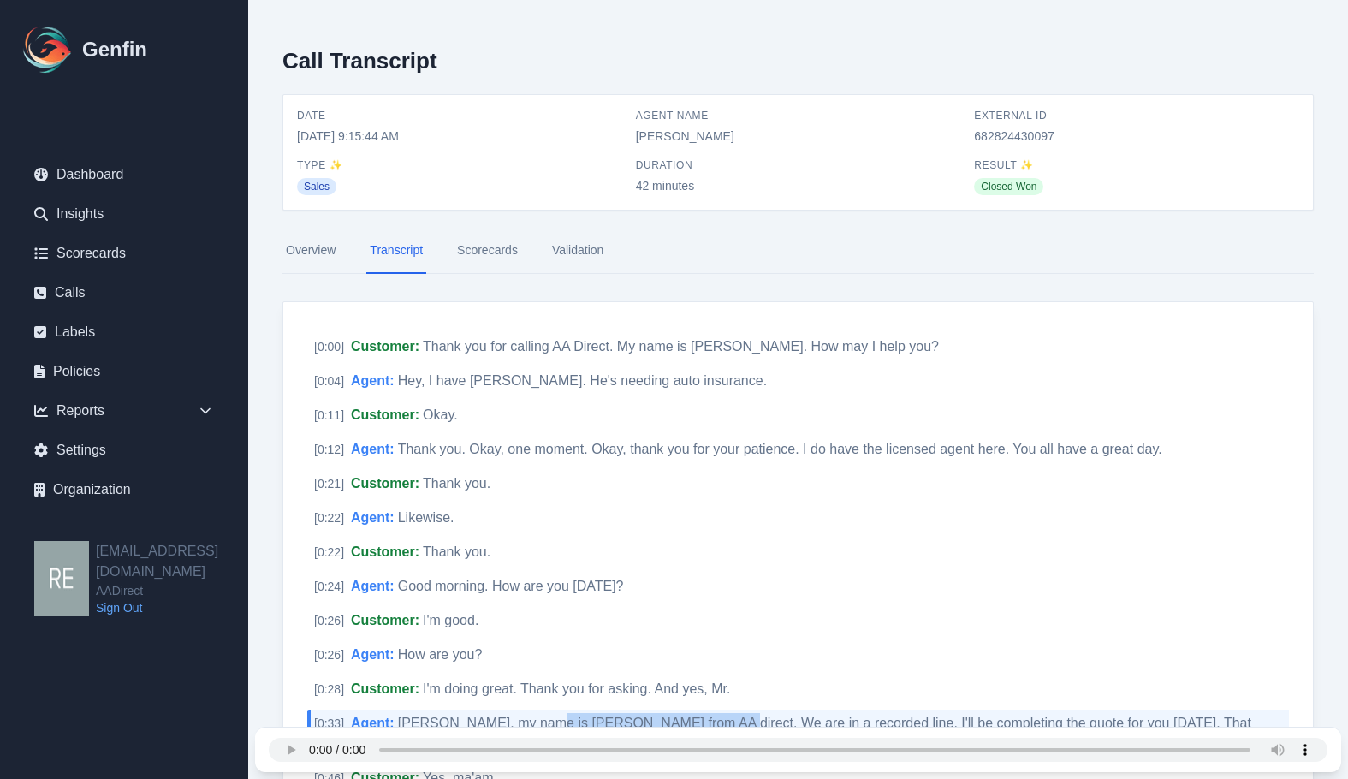
drag, startPoint x: 629, startPoint y: 132, endPoint x: 742, endPoint y: 127, distance: 113.1
click at [742, 127] on div "Date [DATE] 9:15:44 AM Agent Name [PERSON_NAME] External ID 682824430097 Type ✨…" at bounding box center [798, 152] width 1002 height 87
click at [1002, 130] on span "682824430097" at bounding box center [1136, 136] width 325 height 17
click at [1002, 129] on span "682824430097" at bounding box center [1136, 136] width 325 height 17
copy span "682824430097"
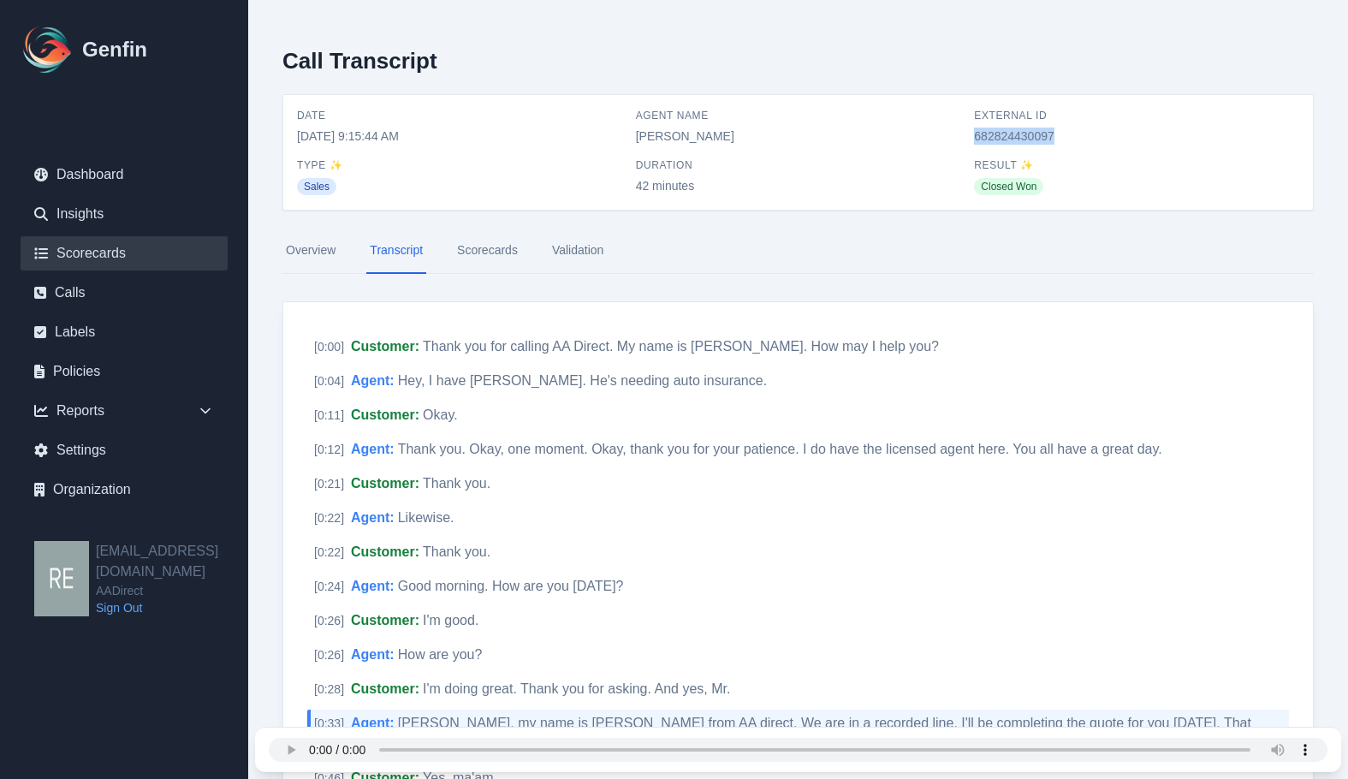
click at [75, 246] on link "Scorecards" at bounding box center [124, 253] width 207 height 34
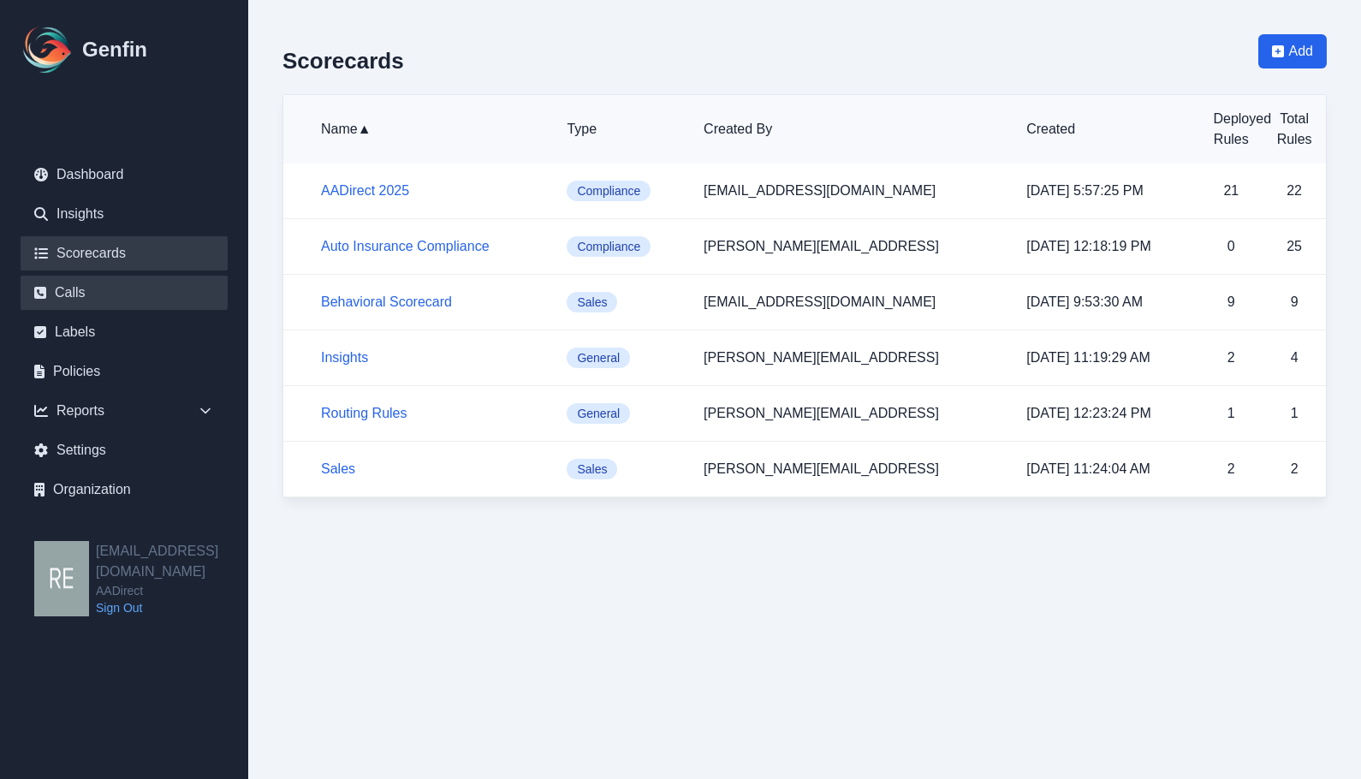
click at [112, 293] on link "Calls" at bounding box center [124, 293] width 207 height 34
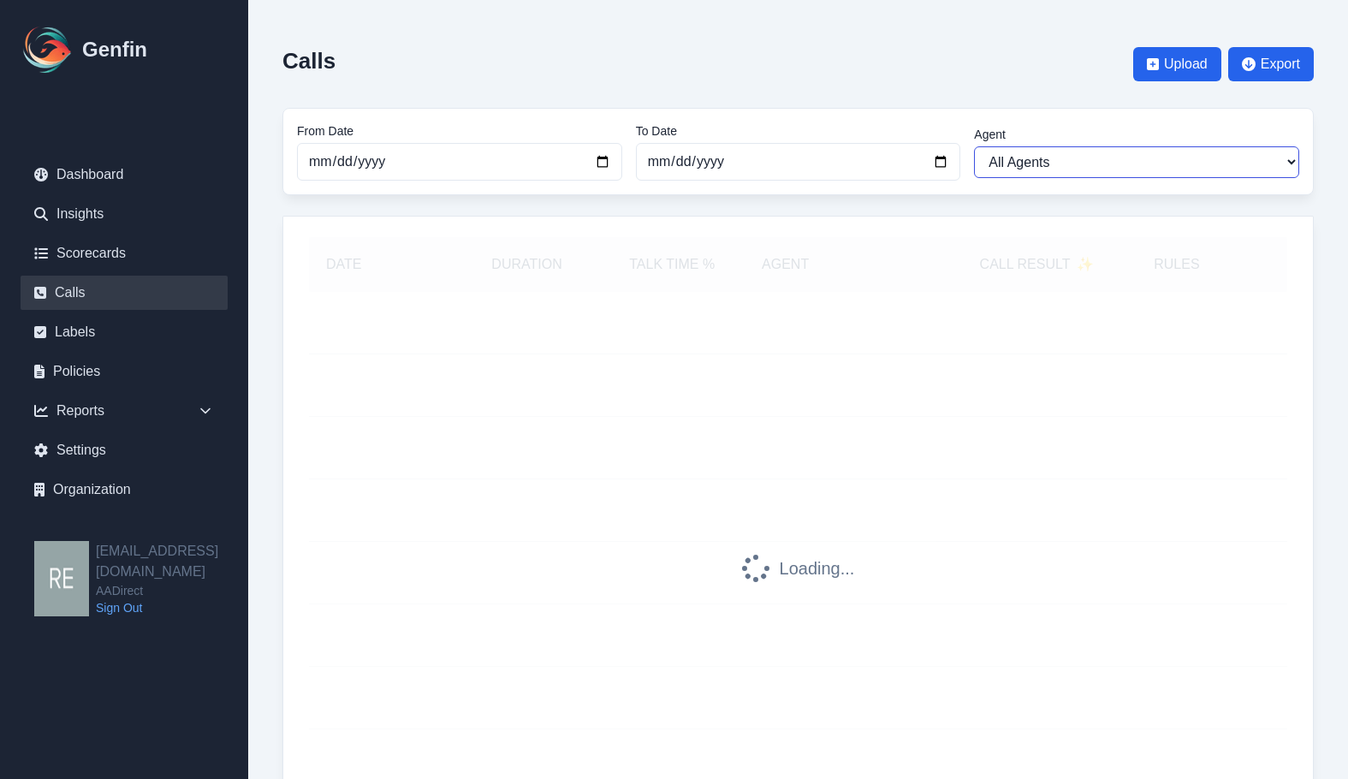
click at [1082, 147] on select "All Agents [PERSON_NAME] [PERSON_NAME] [PERSON_NAME] [PERSON_NAME] [PERSON_NAME…" at bounding box center [1136, 162] width 325 height 32
select select "[PERSON_NAME]"
click at [974, 146] on select "All Agents [PERSON_NAME] [PERSON_NAME] [PERSON_NAME] [PERSON_NAME] [PERSON_NAME…" at bounding box center [1136, 162] width 325 height 32
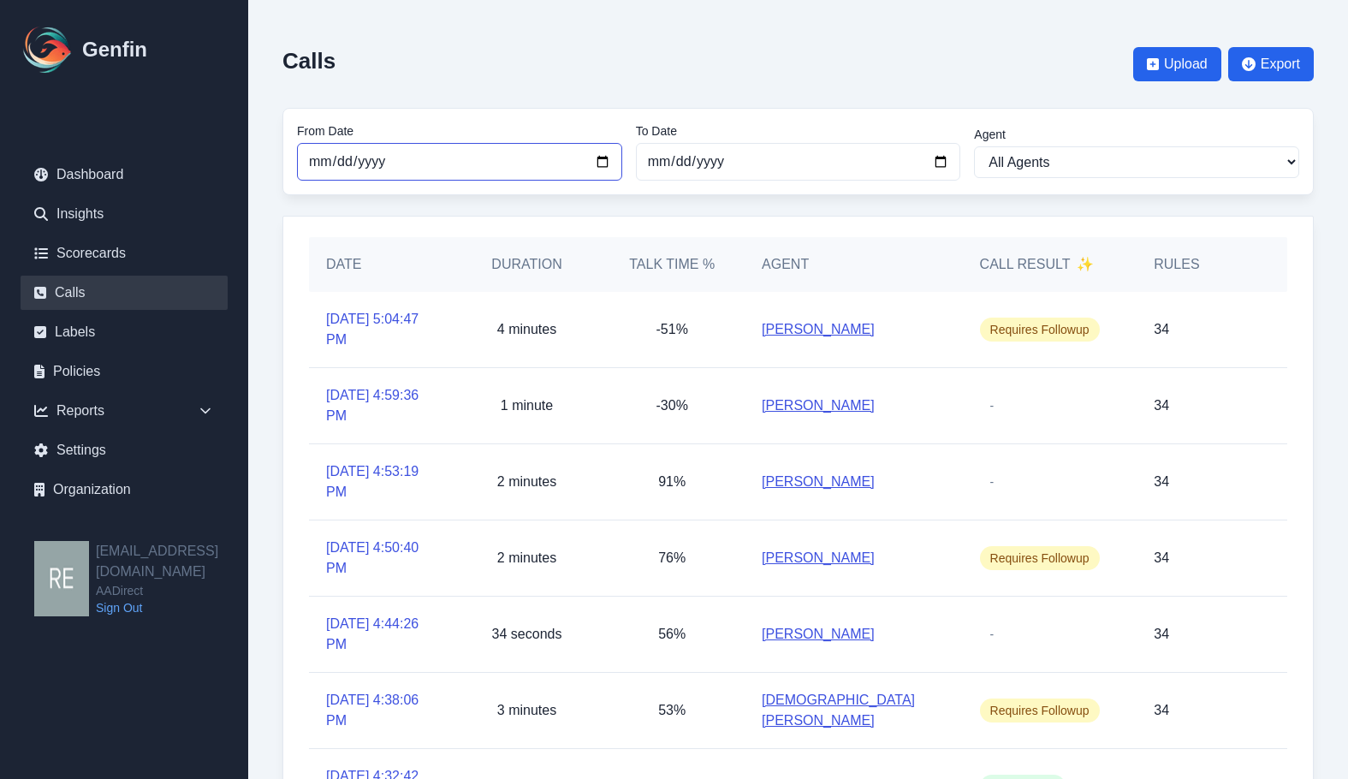
click at [598, 163] on input "[DATE]" at bounding box center [459, 162] width 325 height 38
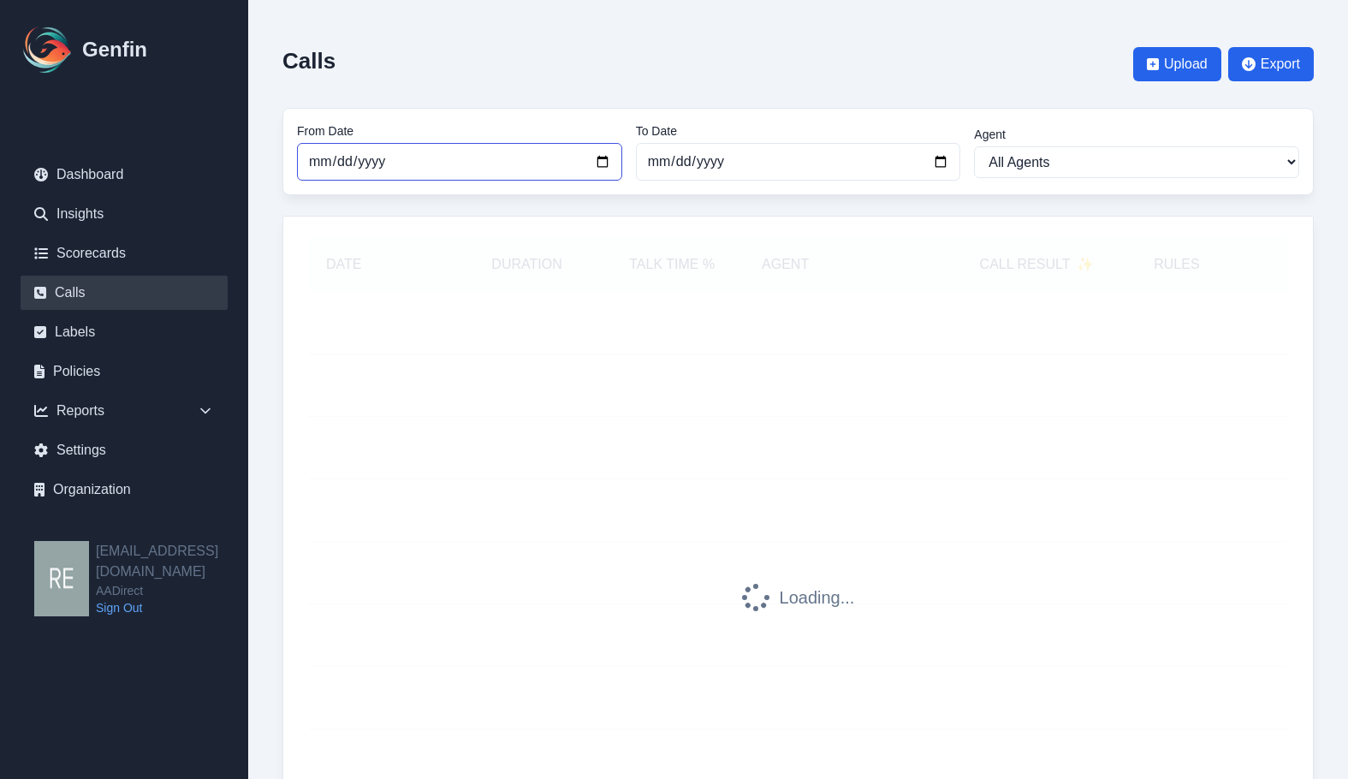
type input "[DATE]"
click at [947, 162] on input "[DATE]" at bounding box center [798, 162] width 325 height 38
type input "[DATE]"
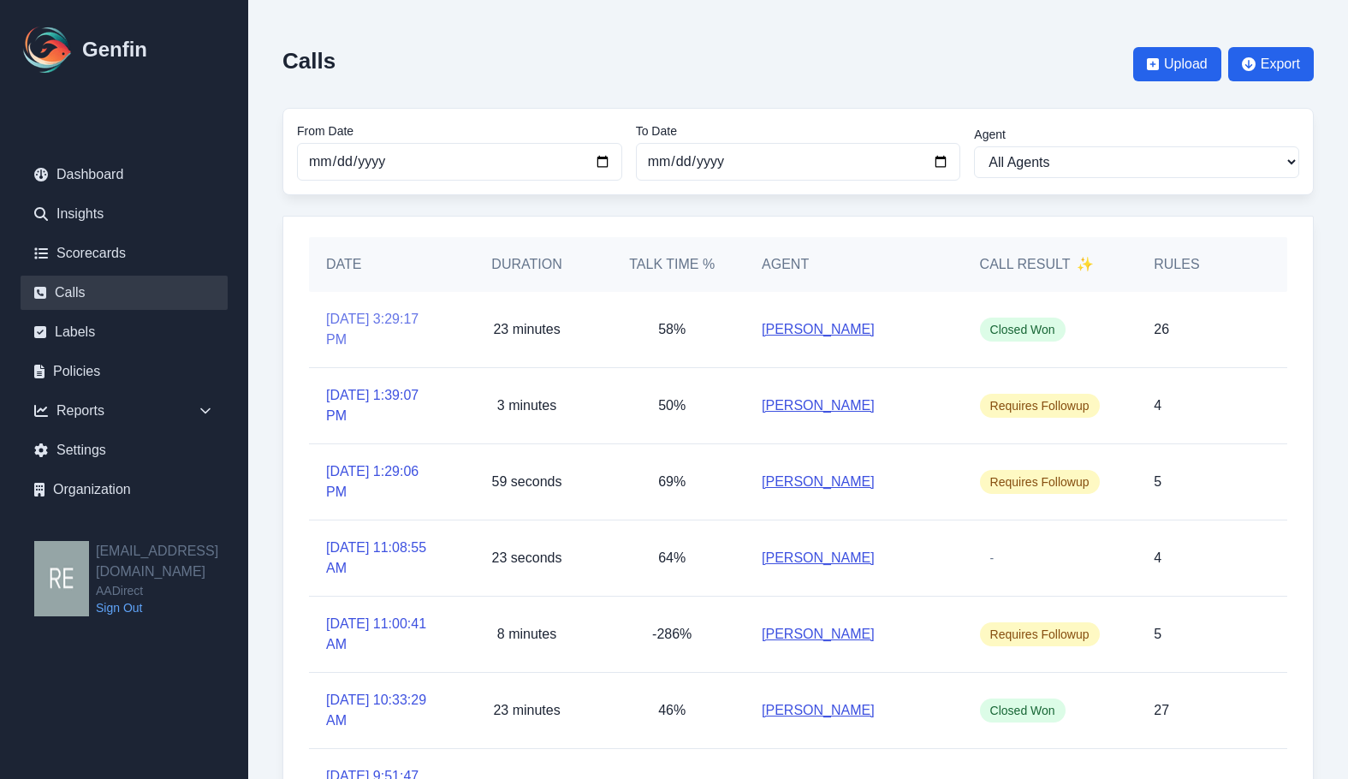
click at [365, 318] on link "[DATE] 3:29:17 PM" at bounding box center [381, 329] width 111 height 41
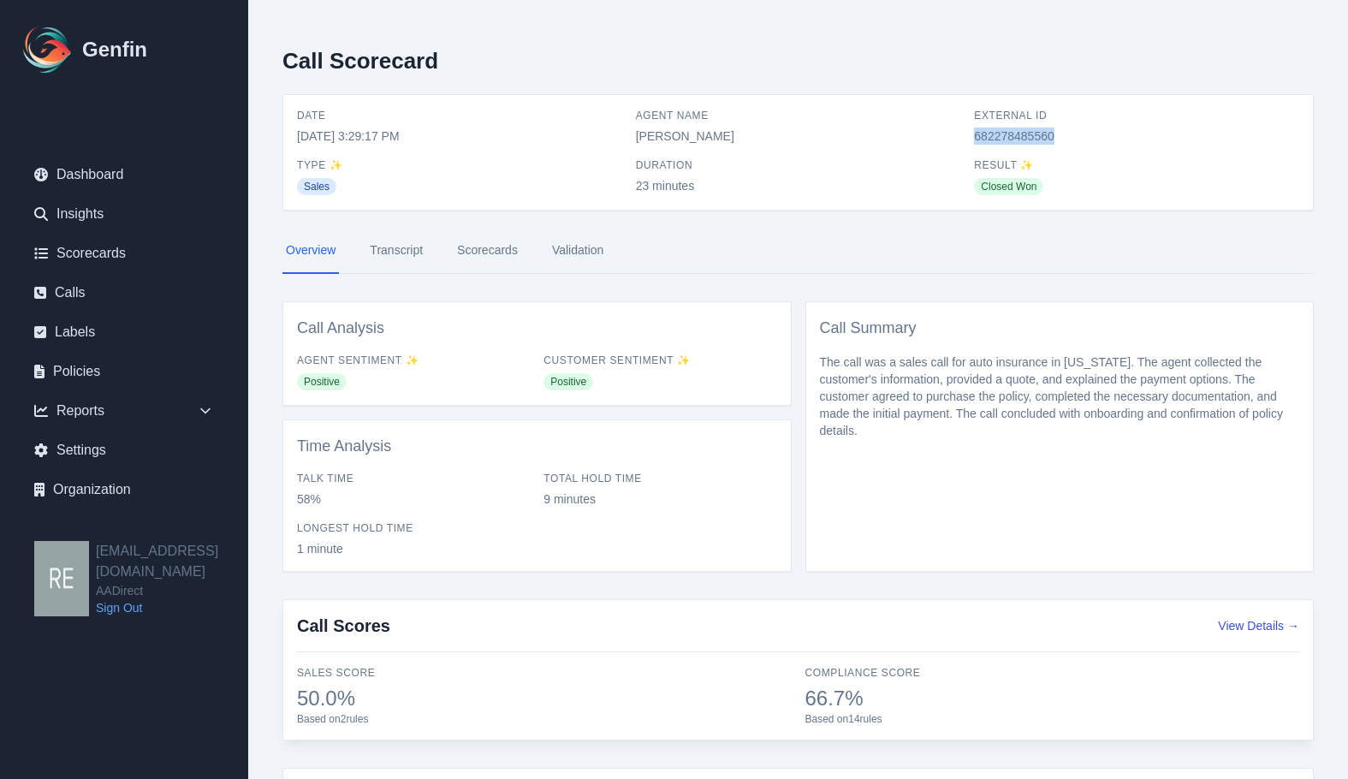
drag, startPoint x: 967, startPoint y: 132, endPoint x: 1123, endPoint y: 148, distance: 156.6
click at [1123, 148] on div "Date [DATE] 3:29:17 PM Agent Name [PERSON_NAME] External ID 682278485560 Type ✨…" at bounding box center [798, 152] width 1002 height 87
copy span "682278485560"
drag, startPoint x: 400, startPoint y: 255, endPoint x: 536, endPoint y: 353, distance: 168.0
click at [400, 255] on link "Transcript" at bounding box center [396, 251] width 60 height 46
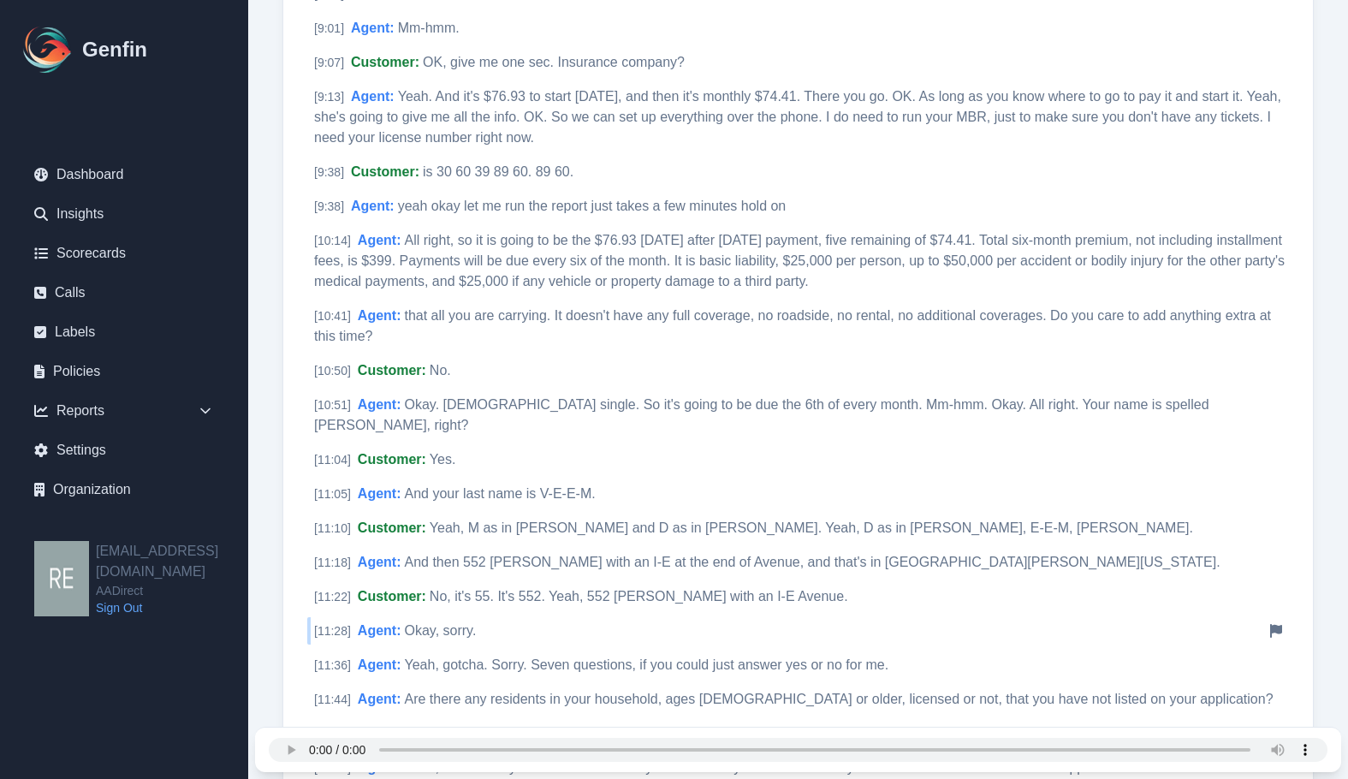
scroll to position [3081, 0]
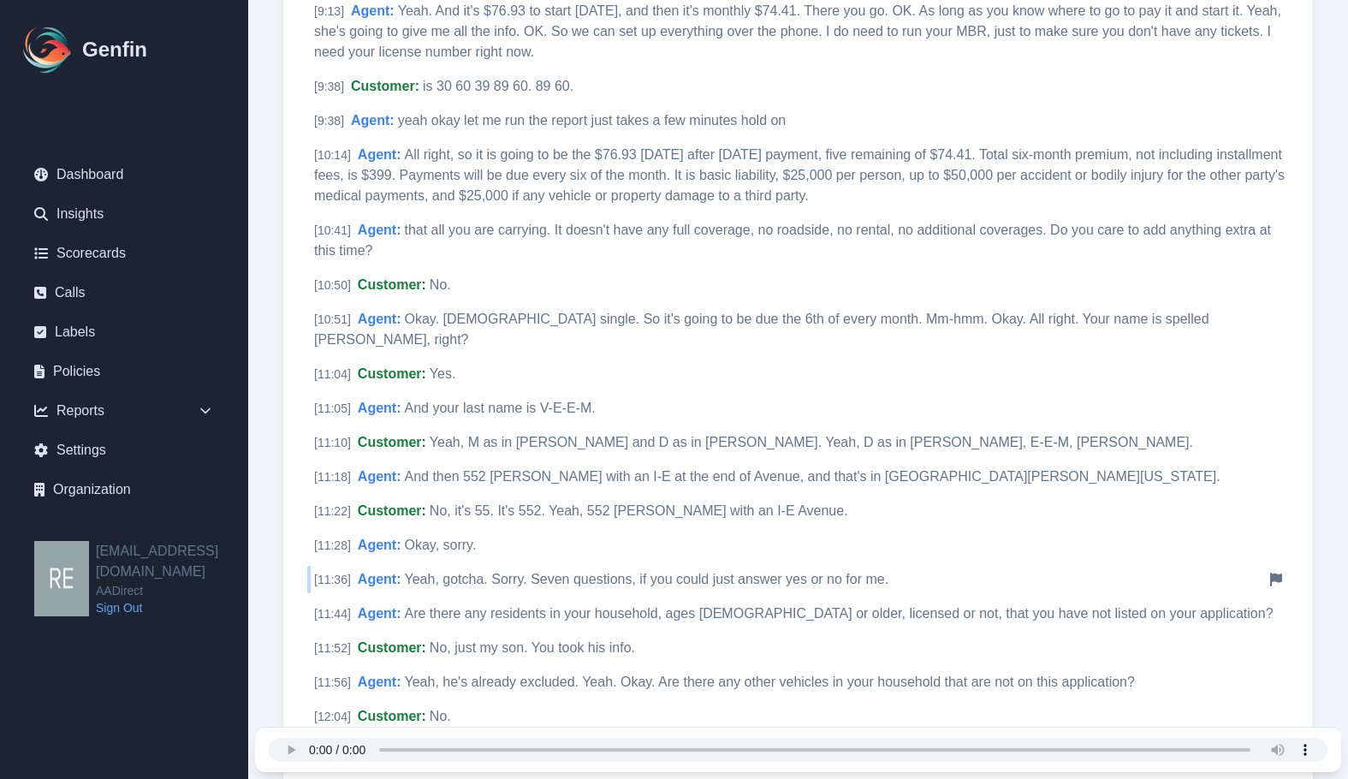
click at [1270, 566] on div "[ 11:36 ] Agent : Yeah, gotcha. Sorry. Seven questions, if you could just answe…" at bounding box center [798, 579] width 982 height 27
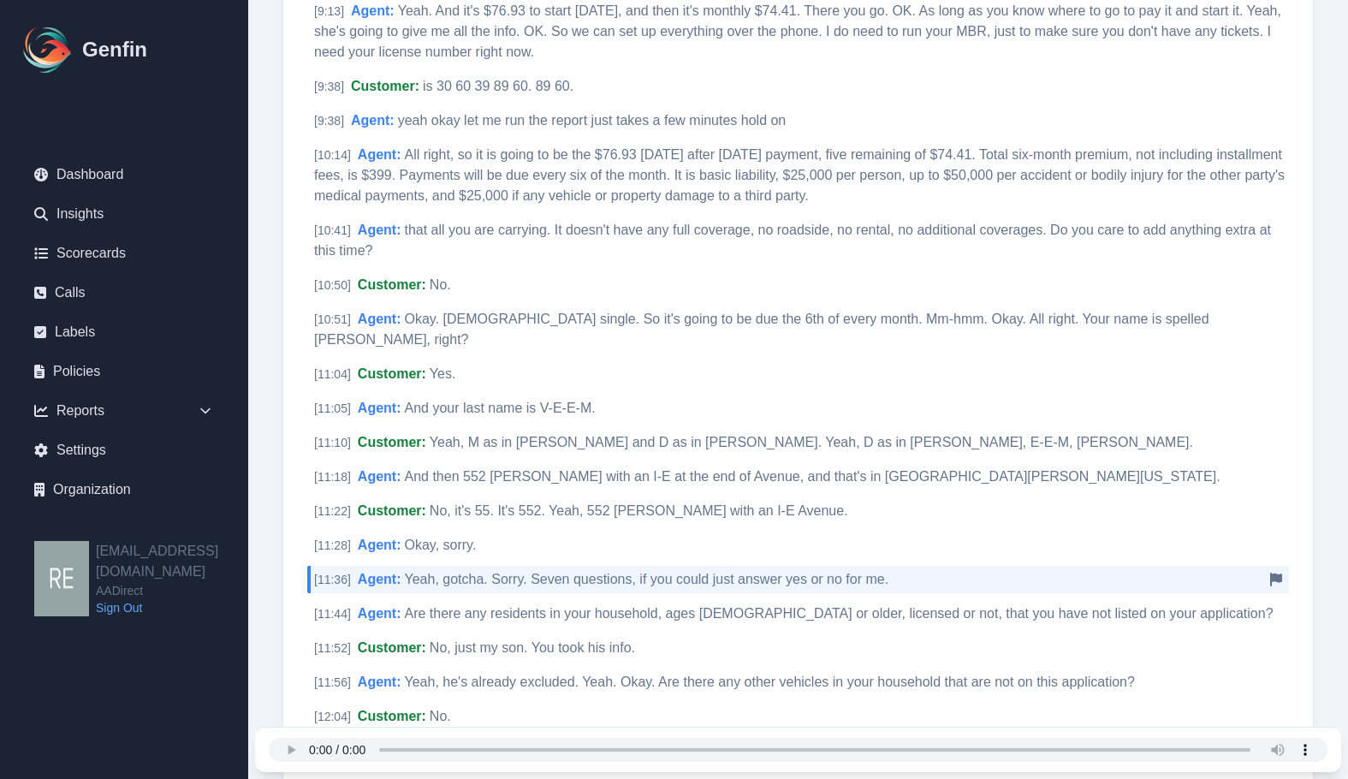
click at [1275, 573] on icon at bounding box center [1276, 580] width 12 height 14
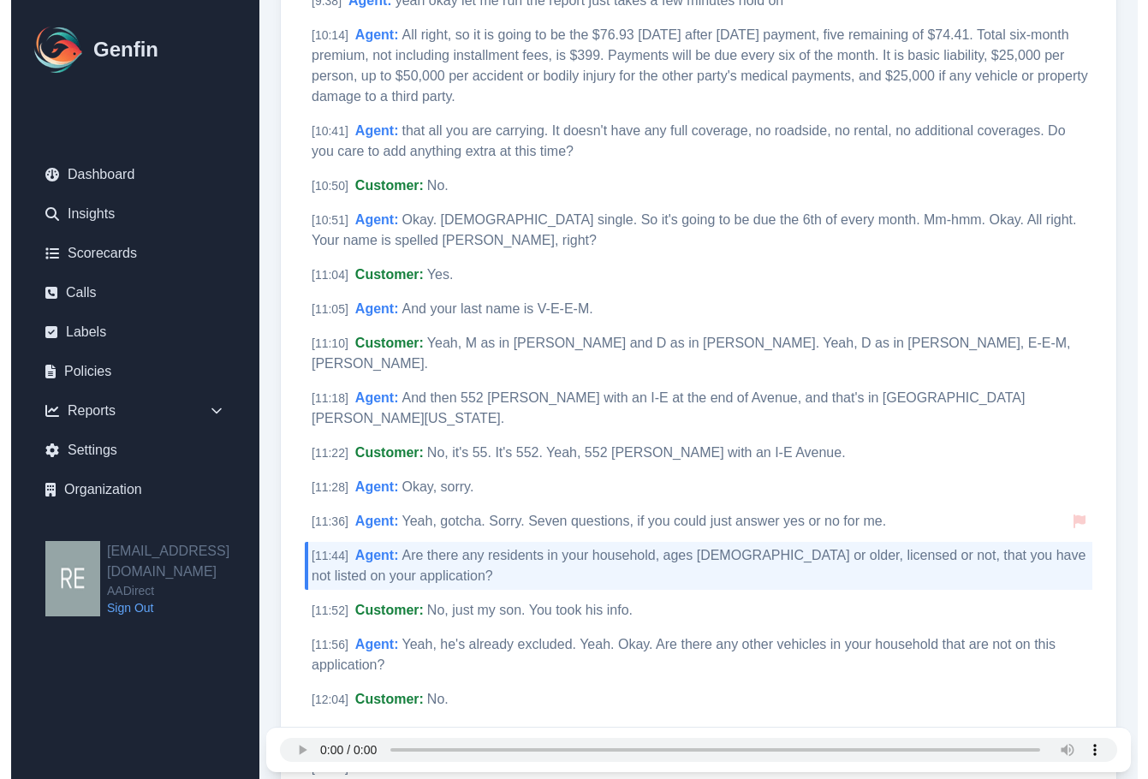
scroll to position [3249, 0]
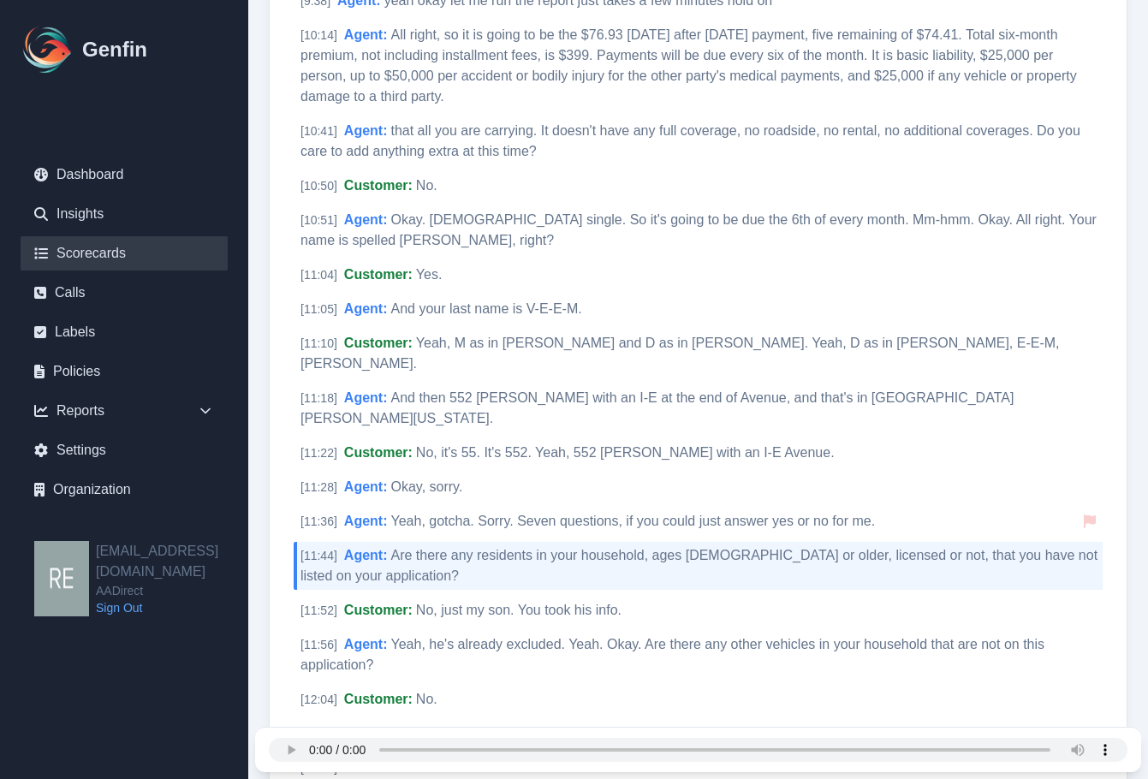
click at [106, 249] on link "Scorecards" at bounding box center [124, 253] width 207 height 34
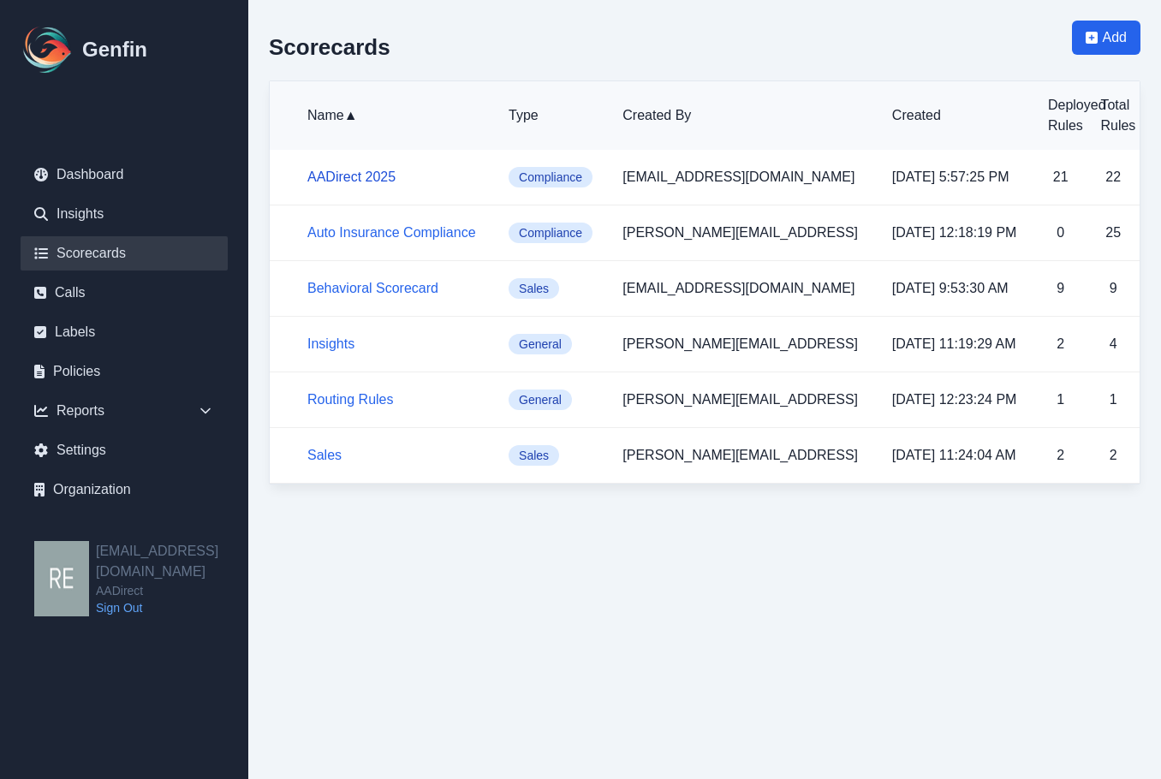
click at [368, 176] on link "AADirect 2025" at bounding box center [351, 176] width 88 height 15
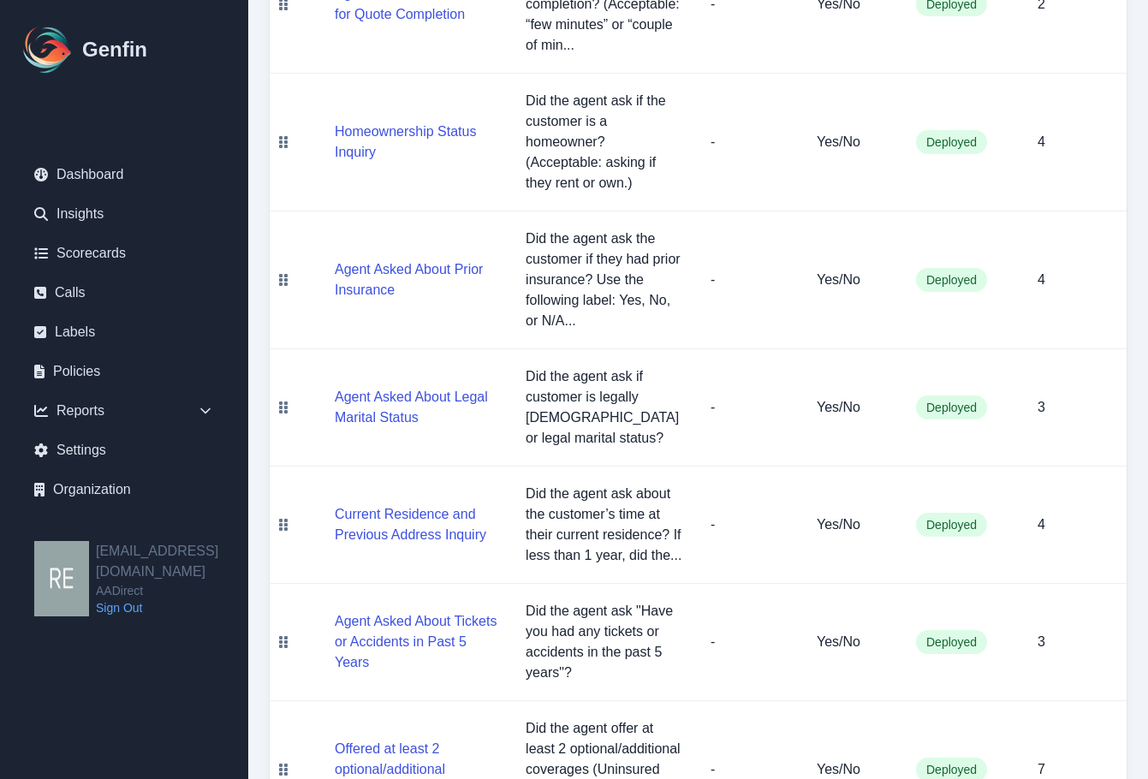
scroll to position [342, 0]
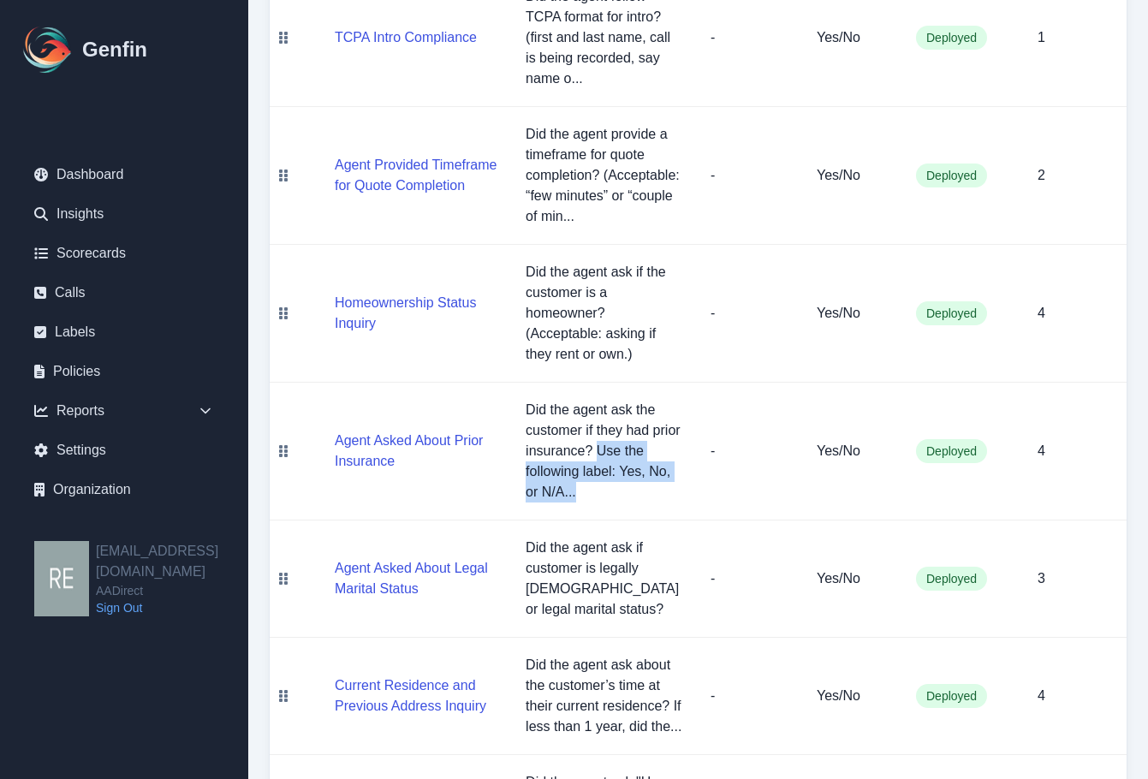
drag, startPoint x: 598, startPoint y: 448, endPoint x: 693, endPoint y: 505, distance: 110.5
click at [693, 505] on td "Did the agent ask the customer if they had prior insurance? Use the following l…" at bounding box center [604, 452] width 185 height 138
click at [699, 495] on td "-" at bounding box center [748, 452] width 103 height 138
click at [708, 488] on td "-" at bounding box center [748, 452] width 103 height 138
drag, startPoint x: 620, startPoint y: 469, endPoint x: 651, endPoint y: 478, distance: 33.0
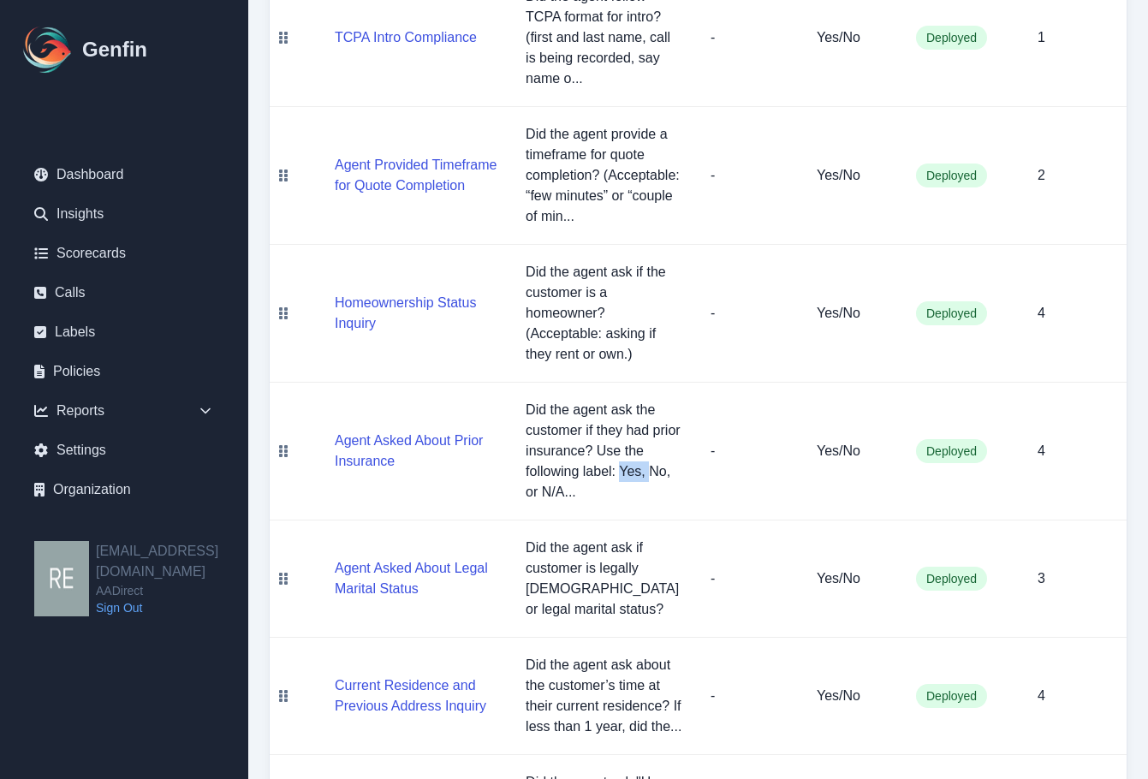
click at [651, 478] on p "Did the agent ask the customer if they had prior insurance? Use the following l…" at bounding box center [604, 451] width 157 height 103
click at [661, 482] on p "Did the agent ask the customer if they had prior insurance? Use the following l…" at bounding box center [604, 451] width 157 height 103
drag, startPoint x: 647, startPoint y: 468, endPoint x: 679, endPoint y: 479, distance: 33.6
click at [679, 479] on p "Did the agent ask the customer if they had prior insurance? Use the following l…" at bounding box center [604, 451] width 157 height 103
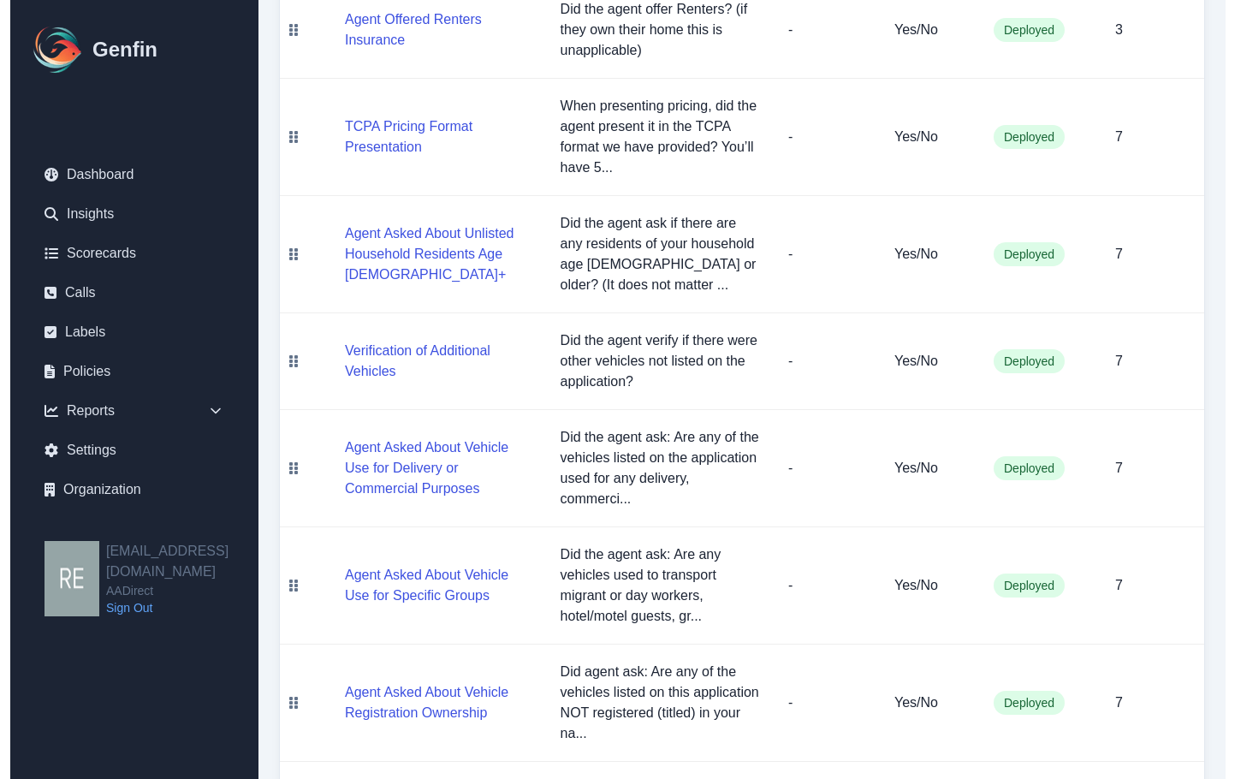
scroll to position [1434, 0]
